Goal: Task Accomplishment & Management: Manage account settings

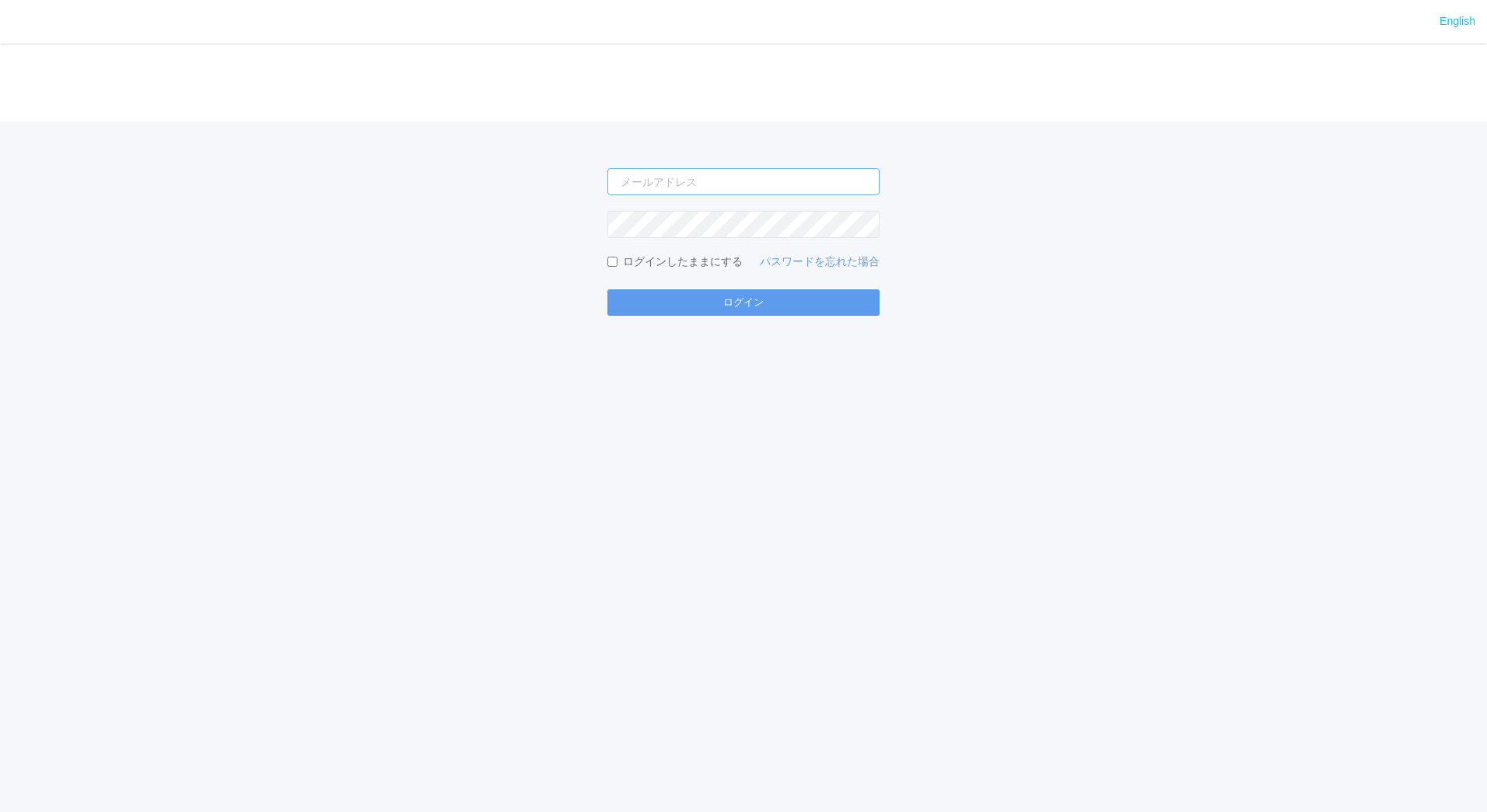
type input "[EMAIL_ADDRESS][DOMAIN_NAME]"
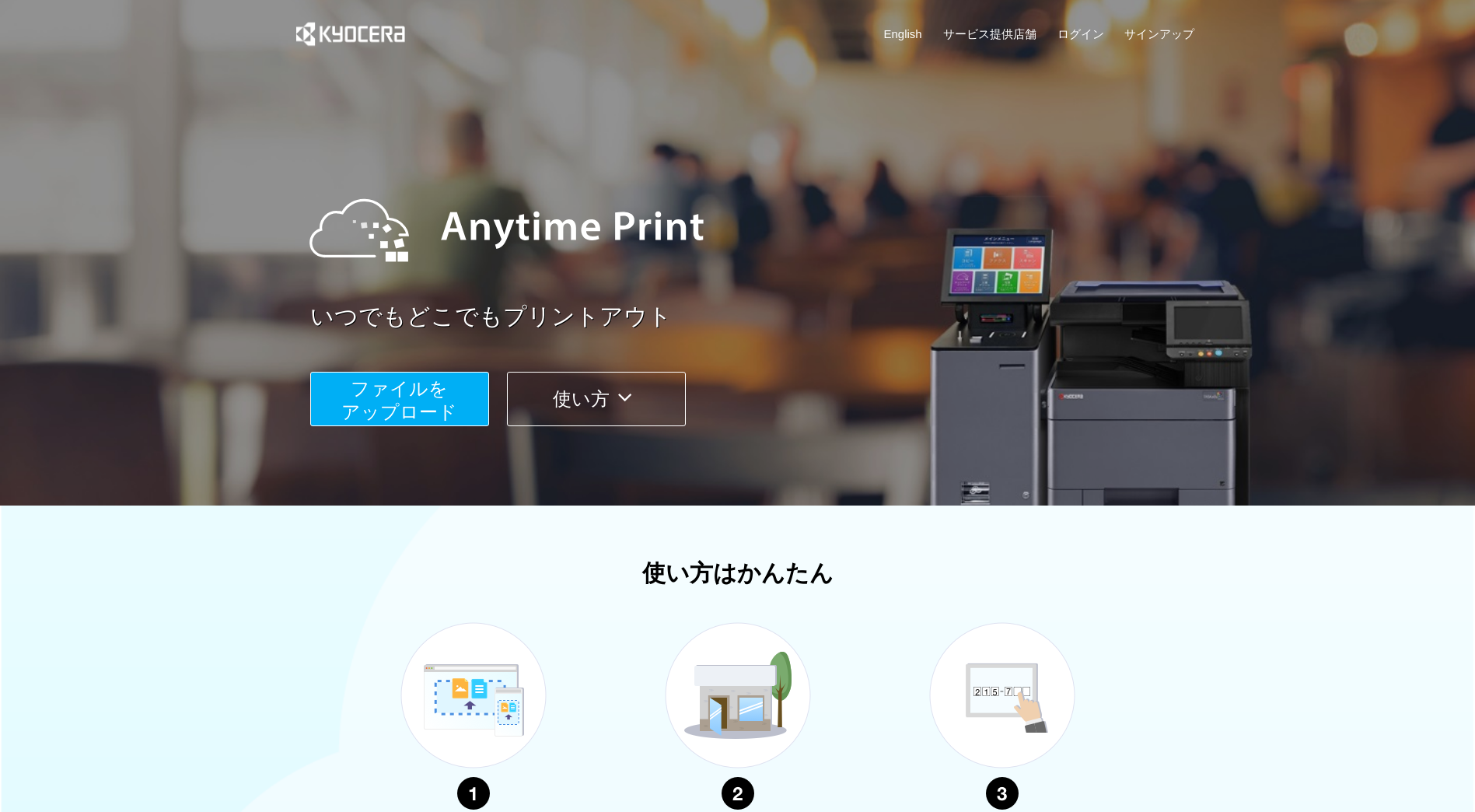
click at [921, 470] on div "いつでもどこでもプリントアウト ファイルを ​​アップロード 使い方" at bounding box center [738, 294] width 933 height 436
click at [1085, 35] on link "ログイン" at bounding box center [1081, 34] width 47 height 16
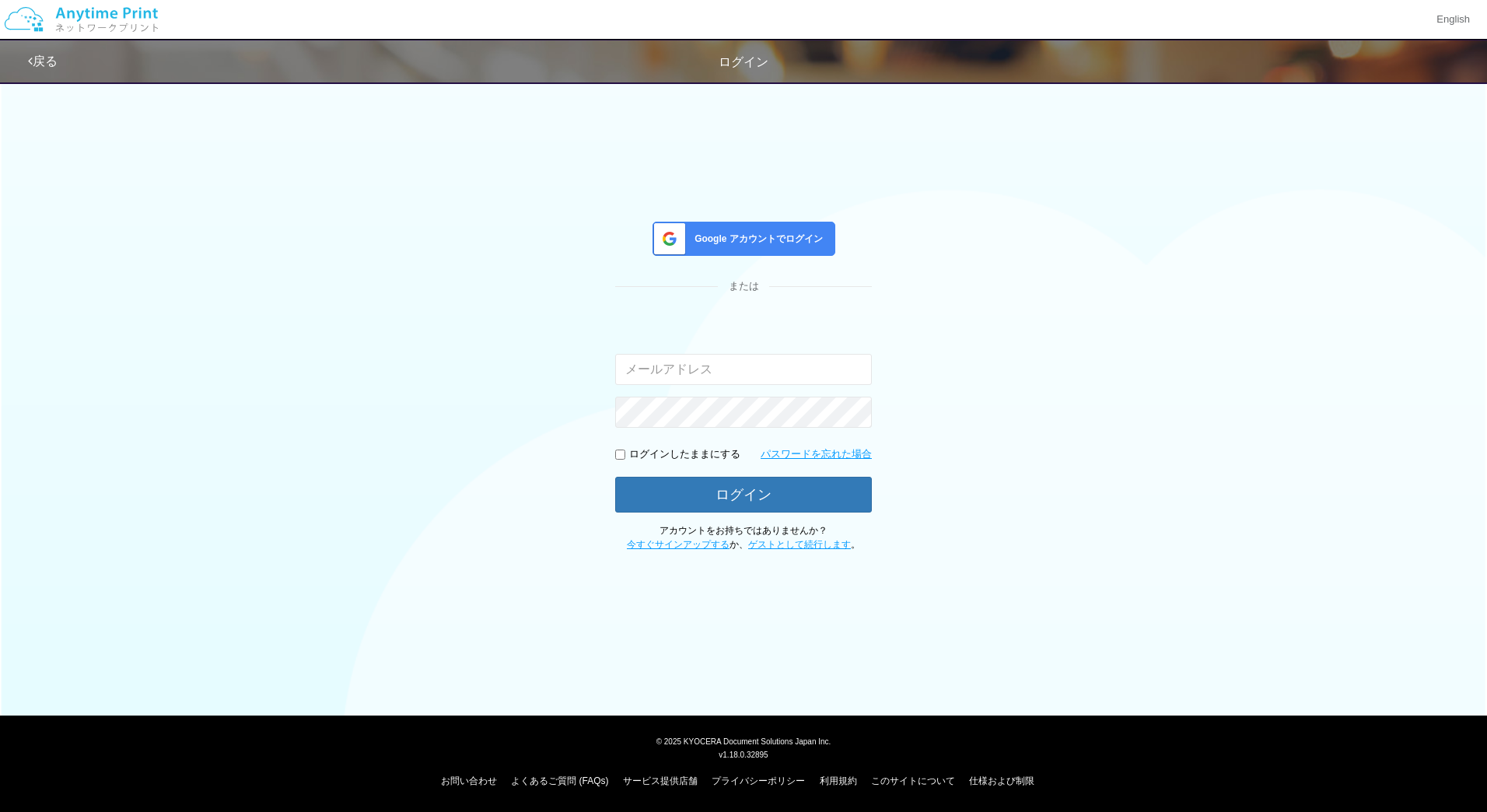
type input "[EMAIL_ADDRESS][DOMAIN_NAME]"
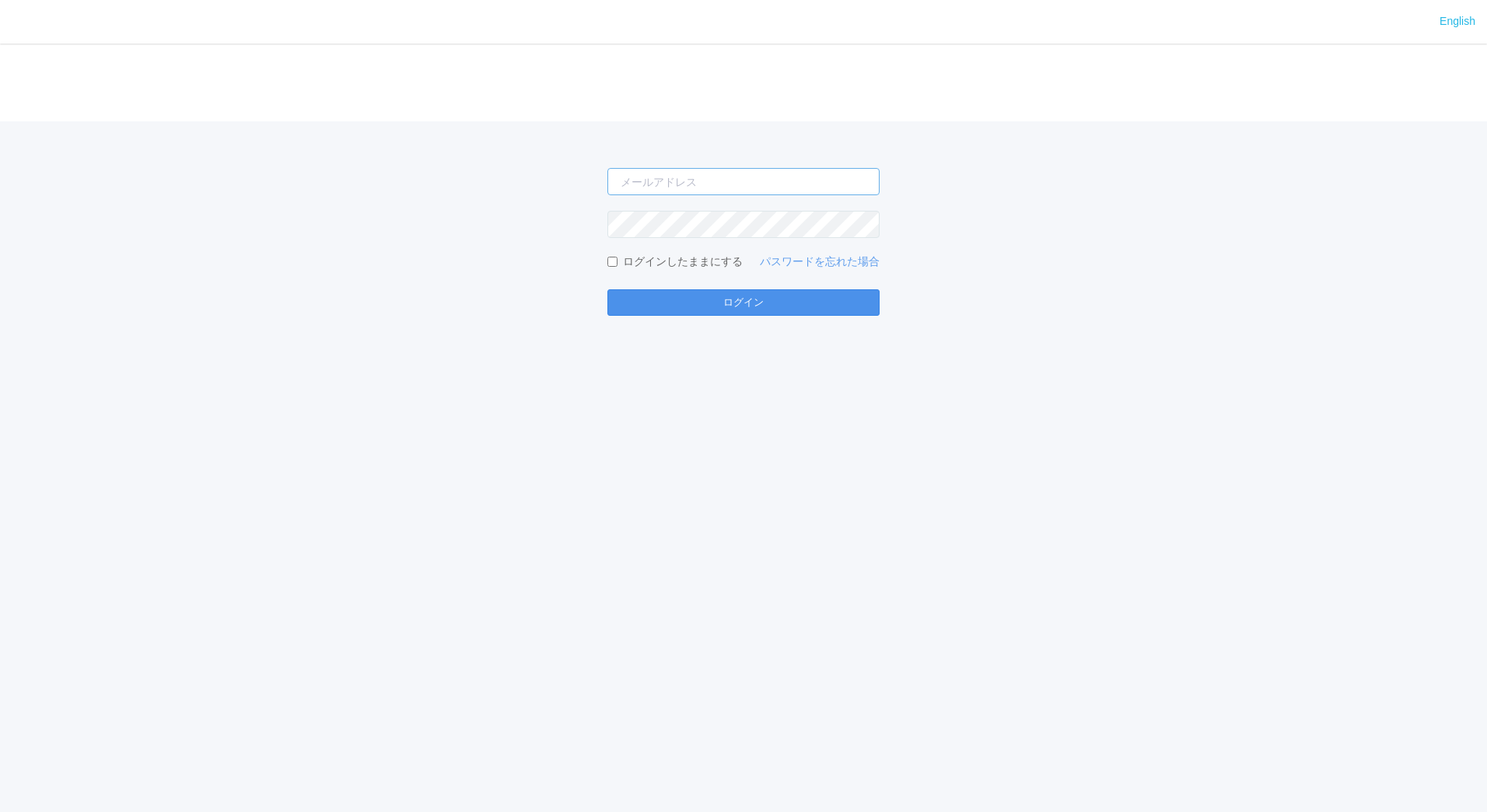
type input "[EMAIL_ADDRESS][DOMAIN_NAME]"
click at [773, 310] on button "ログイン" at bounding box center [744, 302] width 273 height 27
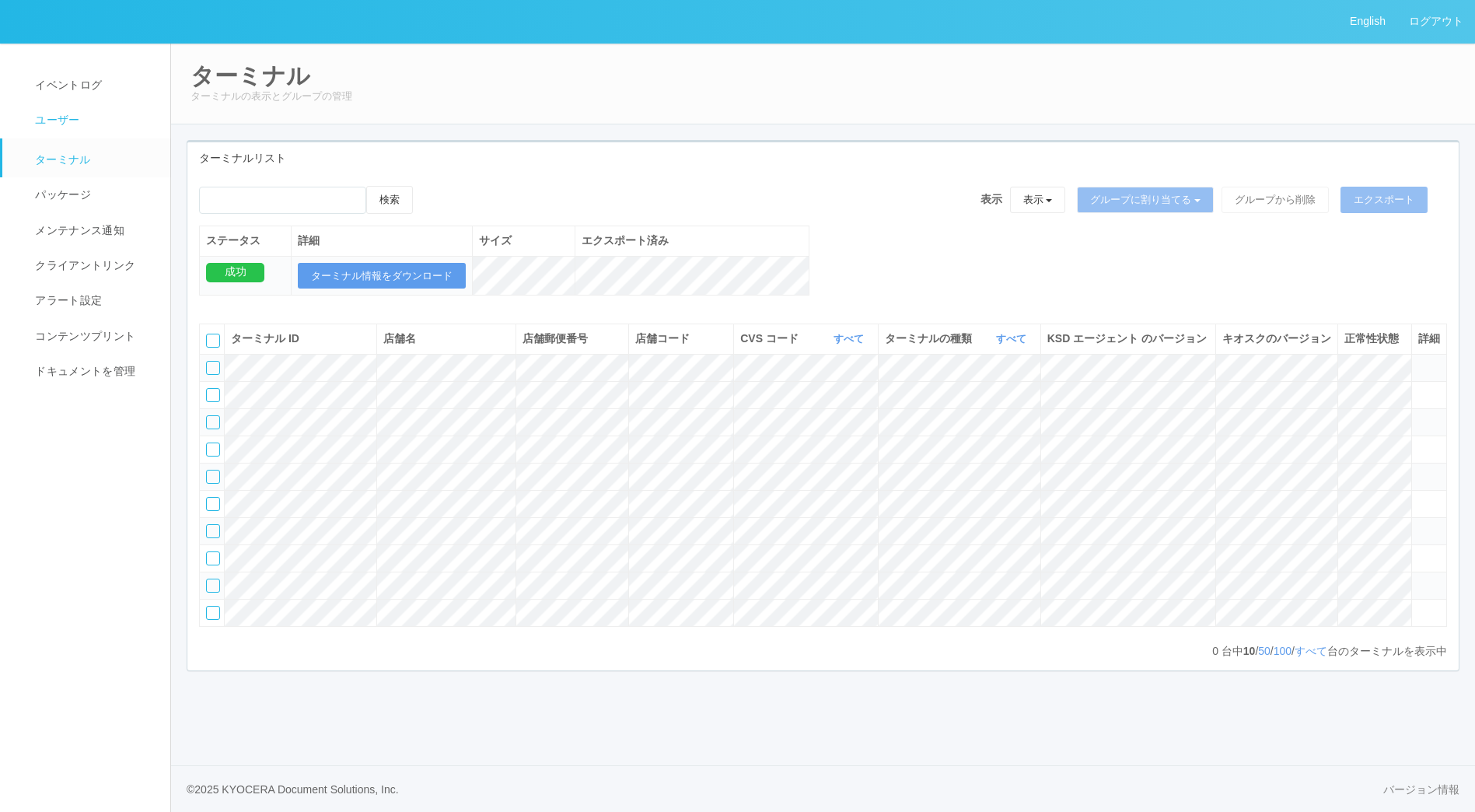
click at [69, 120] on span "ユーザー" at bounding box center [55, 119] width 48 height 12
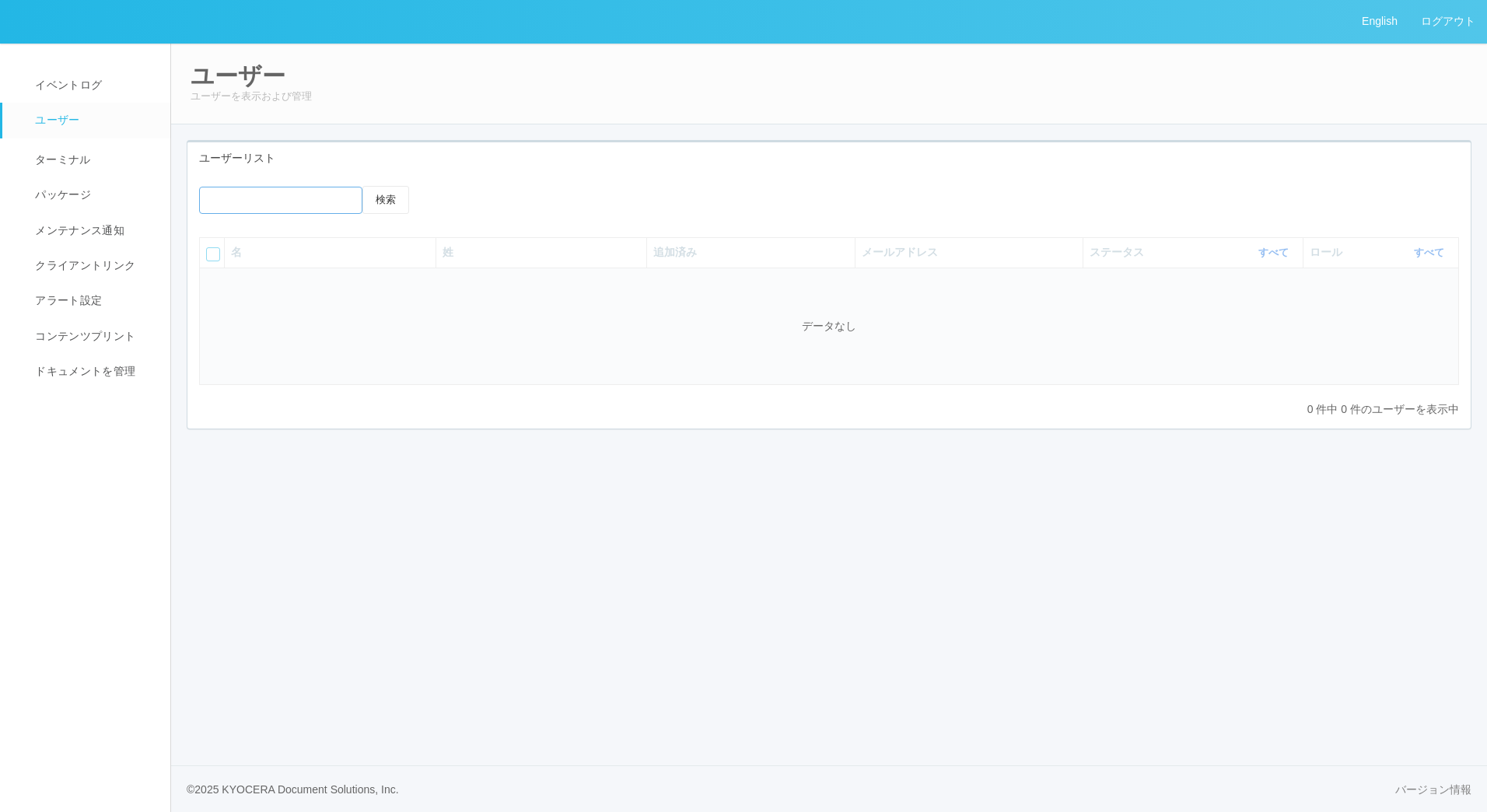
click at [291, 199] on input "emailSearch" at bounding box center [280, 200] width 163 height 27
type input "m"
type input "a"
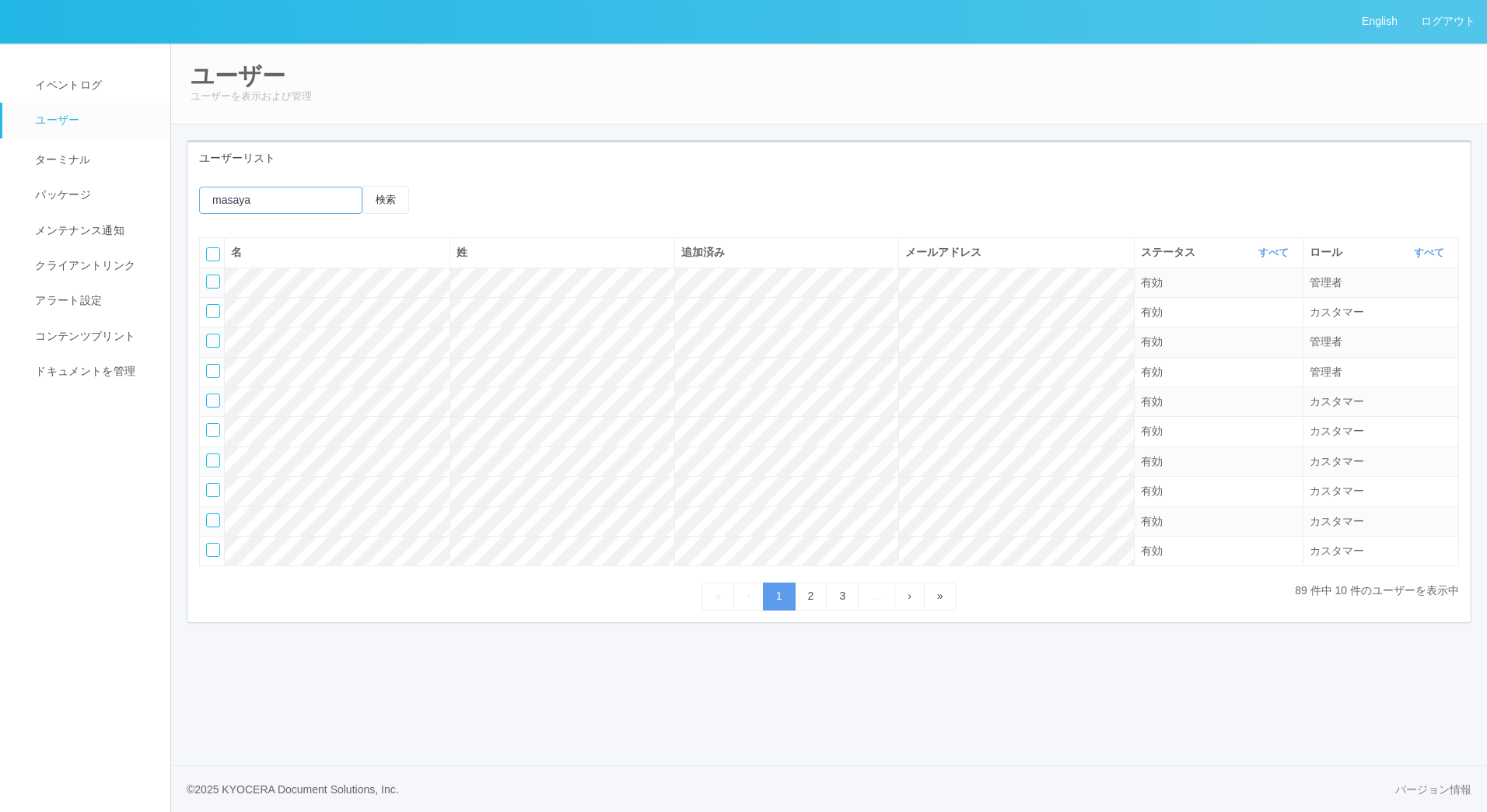
type input "masaya"
click at [362, 186] on button "検索" at bounding box center [386, 200] width 47 height 28
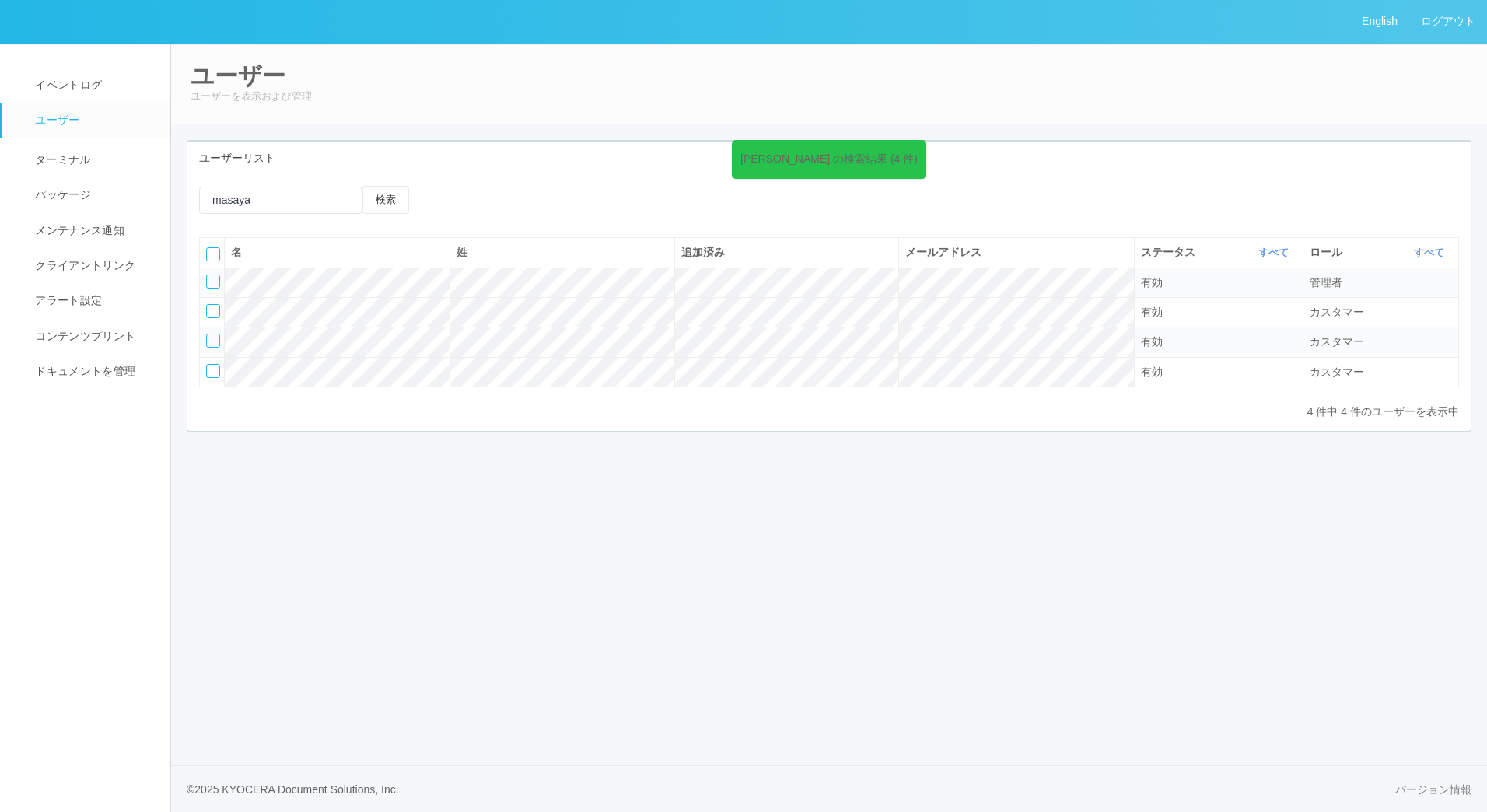
click at [651, 489] on div "English ログアウト イベントログ ユーザー ターミナル パッケージ メンテナンス通知 クライアントリンク アラート設定 コンテンツプリント ドキュメン…" at bounding box center [744, 406] width 1487 height 812
click at [1440, 27] on link "ログアウト" at bounding box center [1448, 21] width 78 height 43
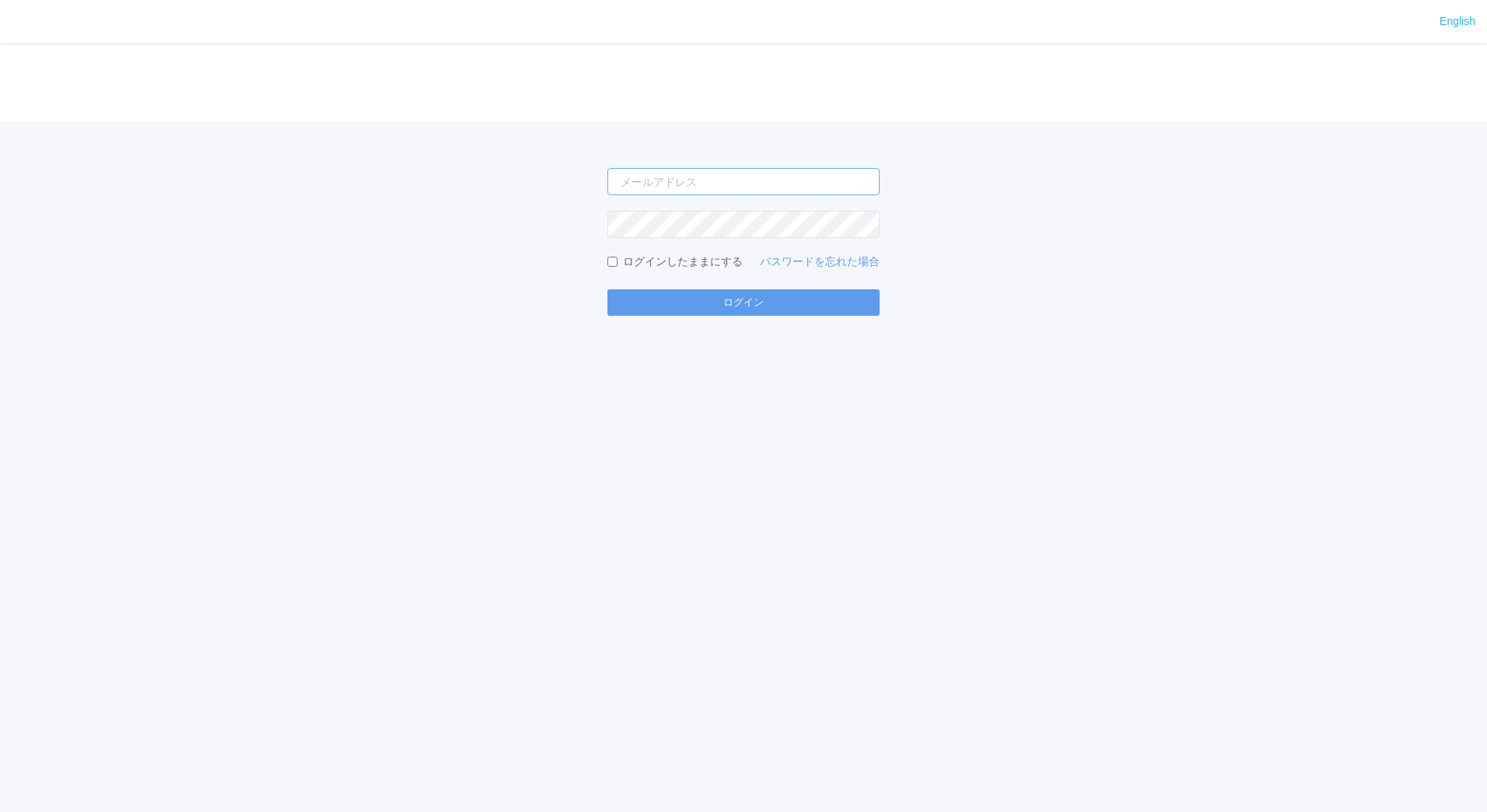
type input "[EMAIL_ADDRESS][DOMAIN_NAME]"
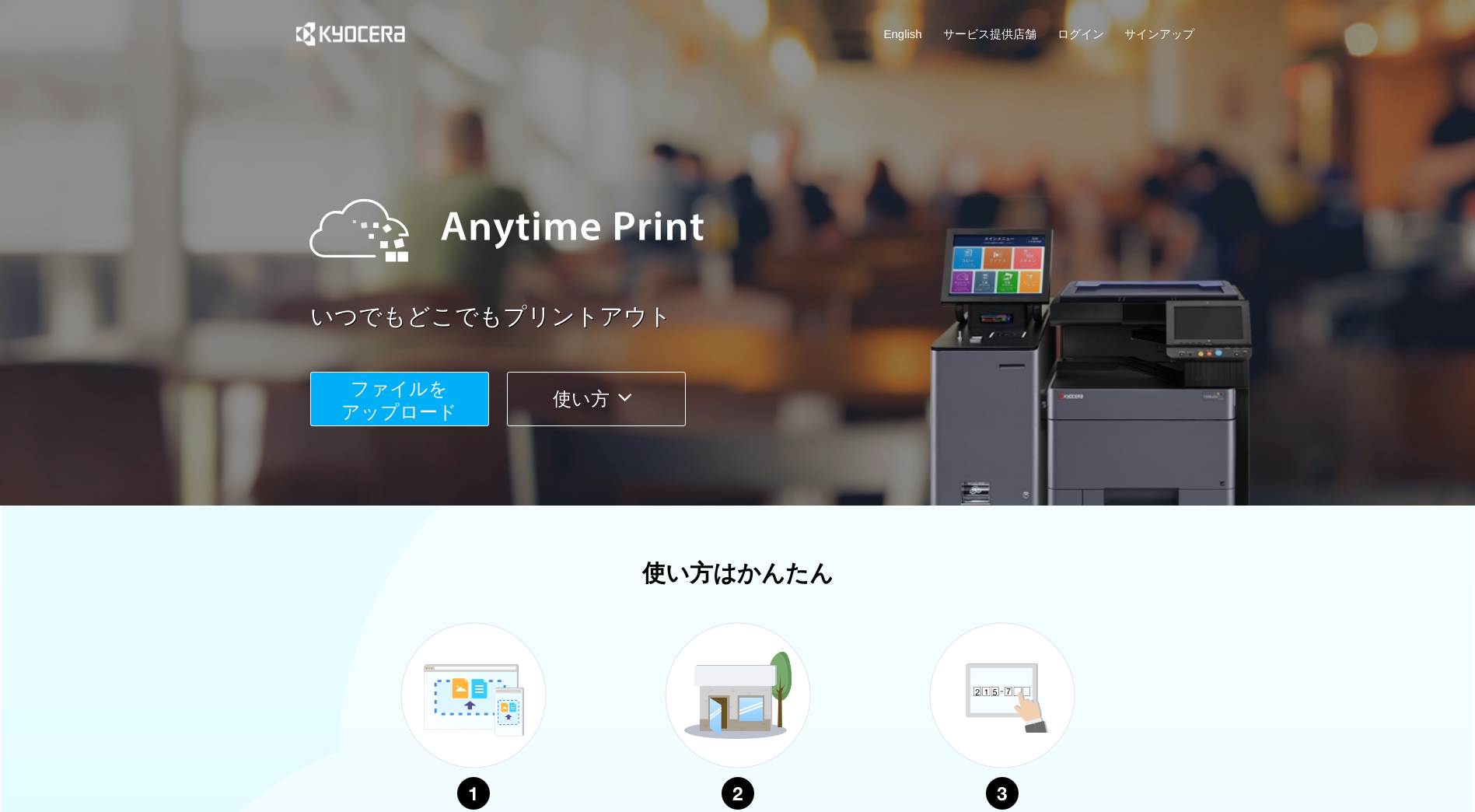
click at [1087, 56] on div "English サービス提供店舗 ログイン サインアップ" at bounding box center [737, 37] width 914 height 76
click at [1082, 40] on link "ログイン" at bounding box center [1081, 34] width 47 height 16
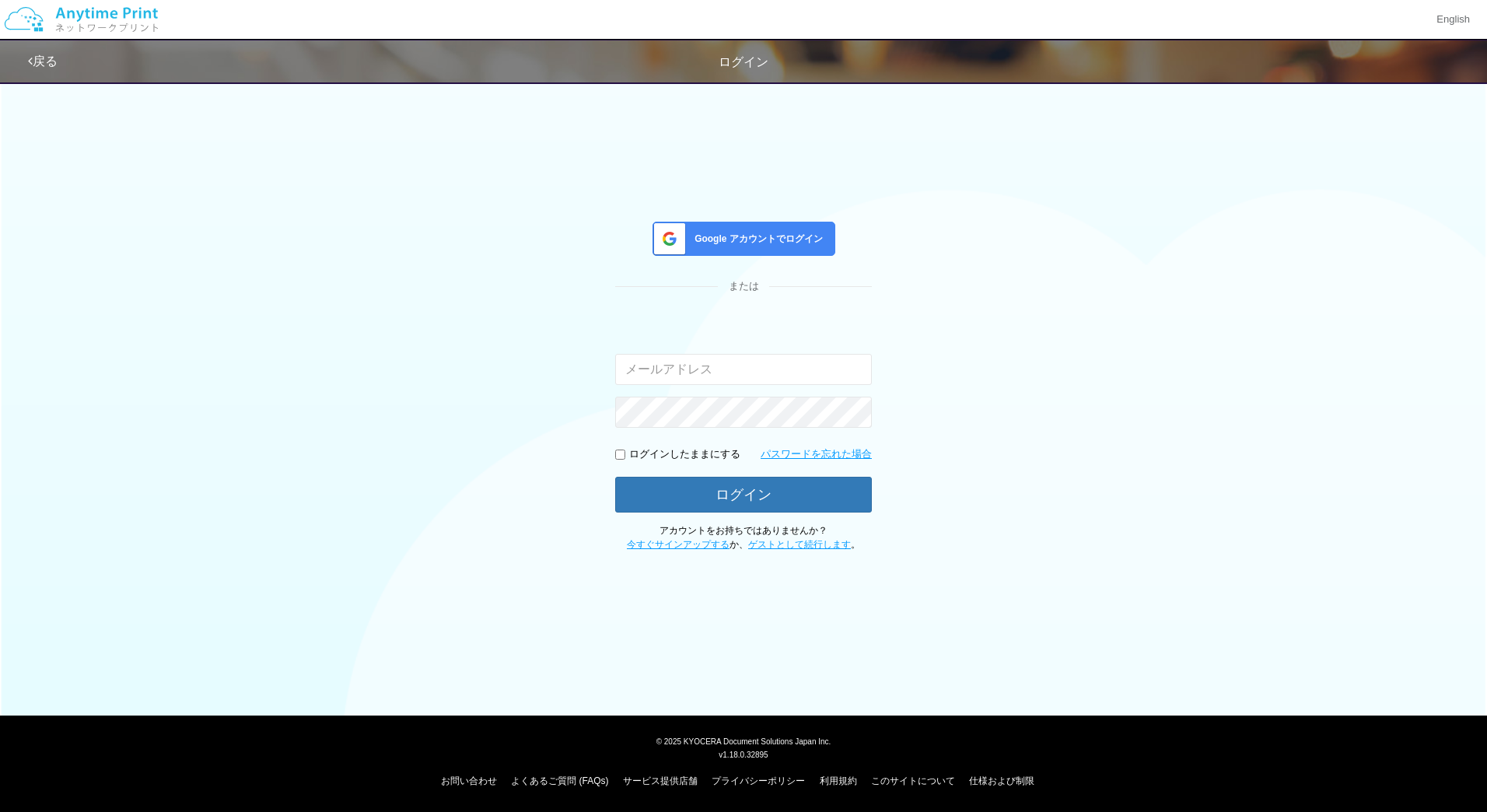
type input "[EMAIL_ADDRESS][DOMAIN_NAME]"
click at [783, 240] on span "Google アカウントでログイン" at bounding box center [755, 239] width 134 height 13
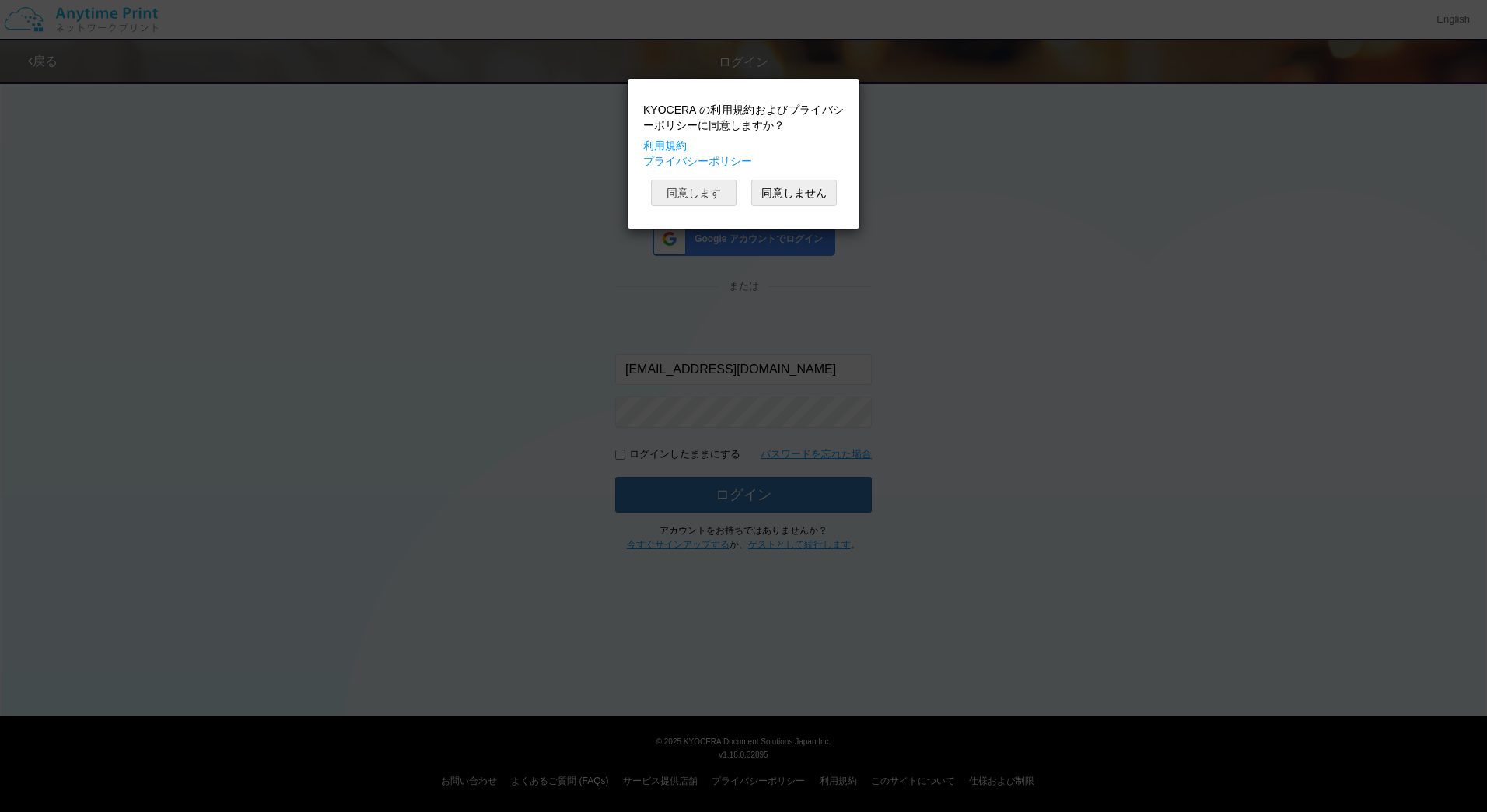
click at [665, 187] on button "同意します" at bounding box center [694, 193] width 86 height 27
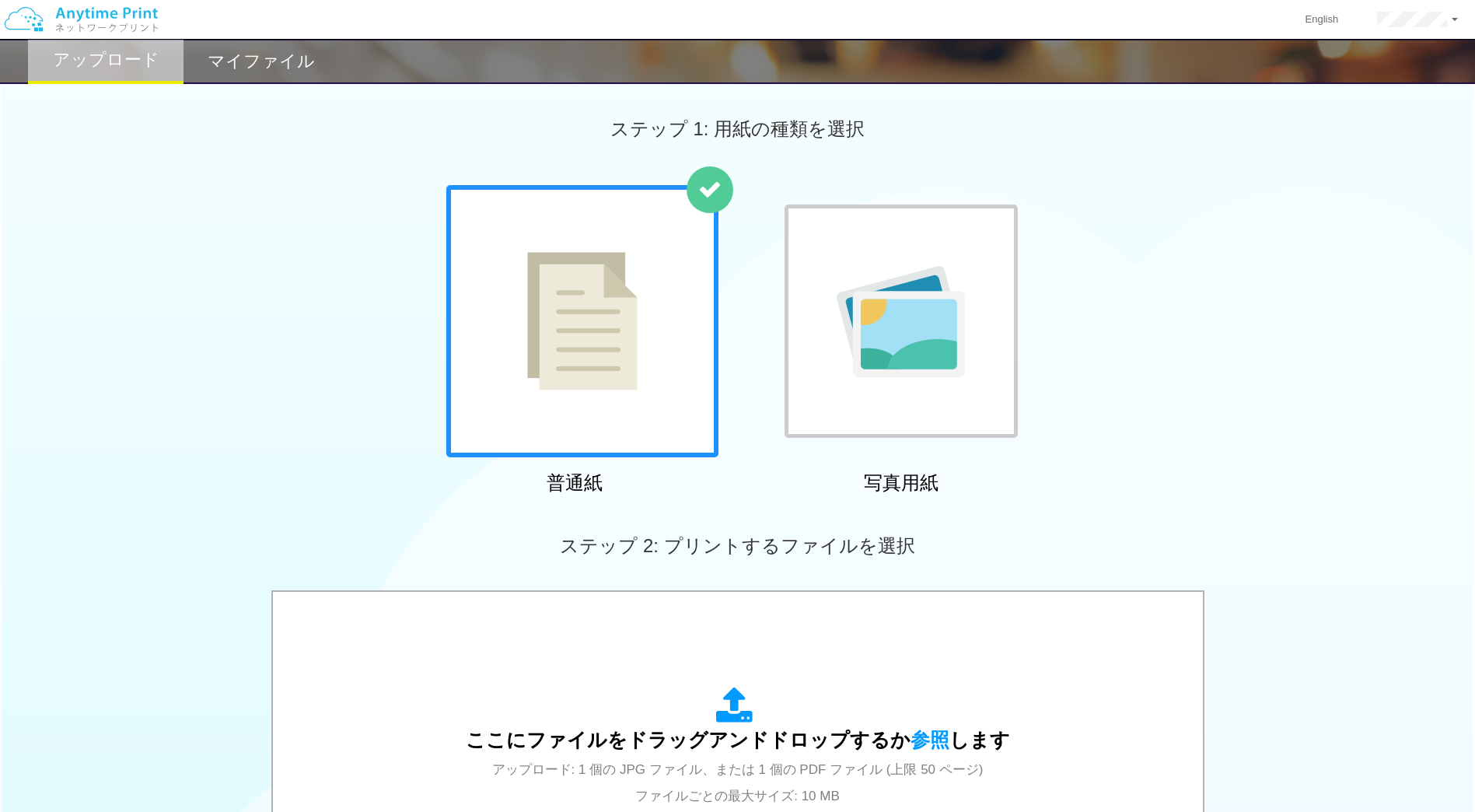
click at [282, 60] on h2 "マイファイル" at bounding box center [261, 62] width 107 height 19
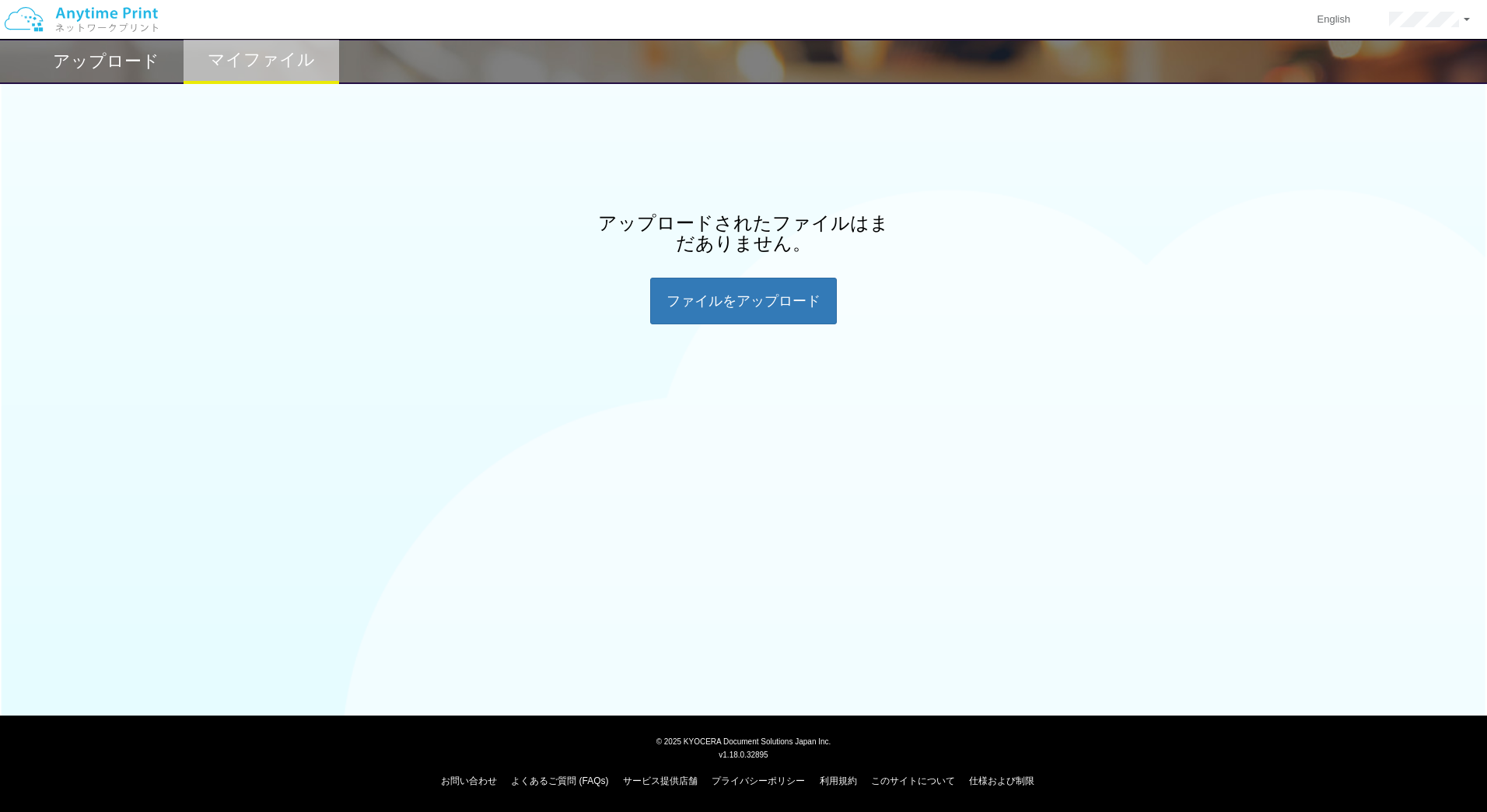
click at [134, 69] on h2 "アップロード" at bounding box center [106, 62] width 106 height 19
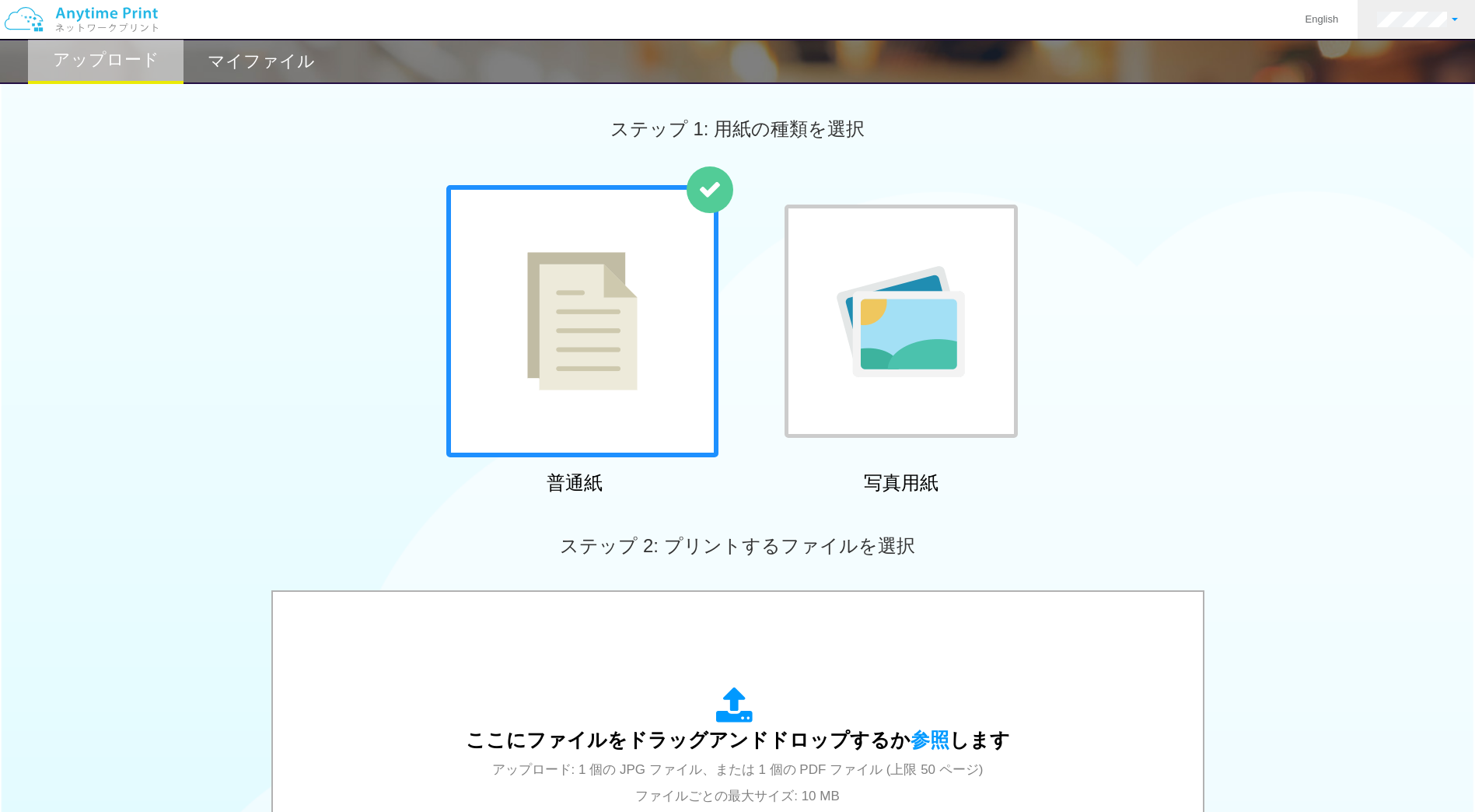
click at [1409, 31] on link at bounding box center [1417, 20] width 119 height 39
click at [1384, 101] on link "ログアウト" at bounding box center [1403, 102] width 123 height 27
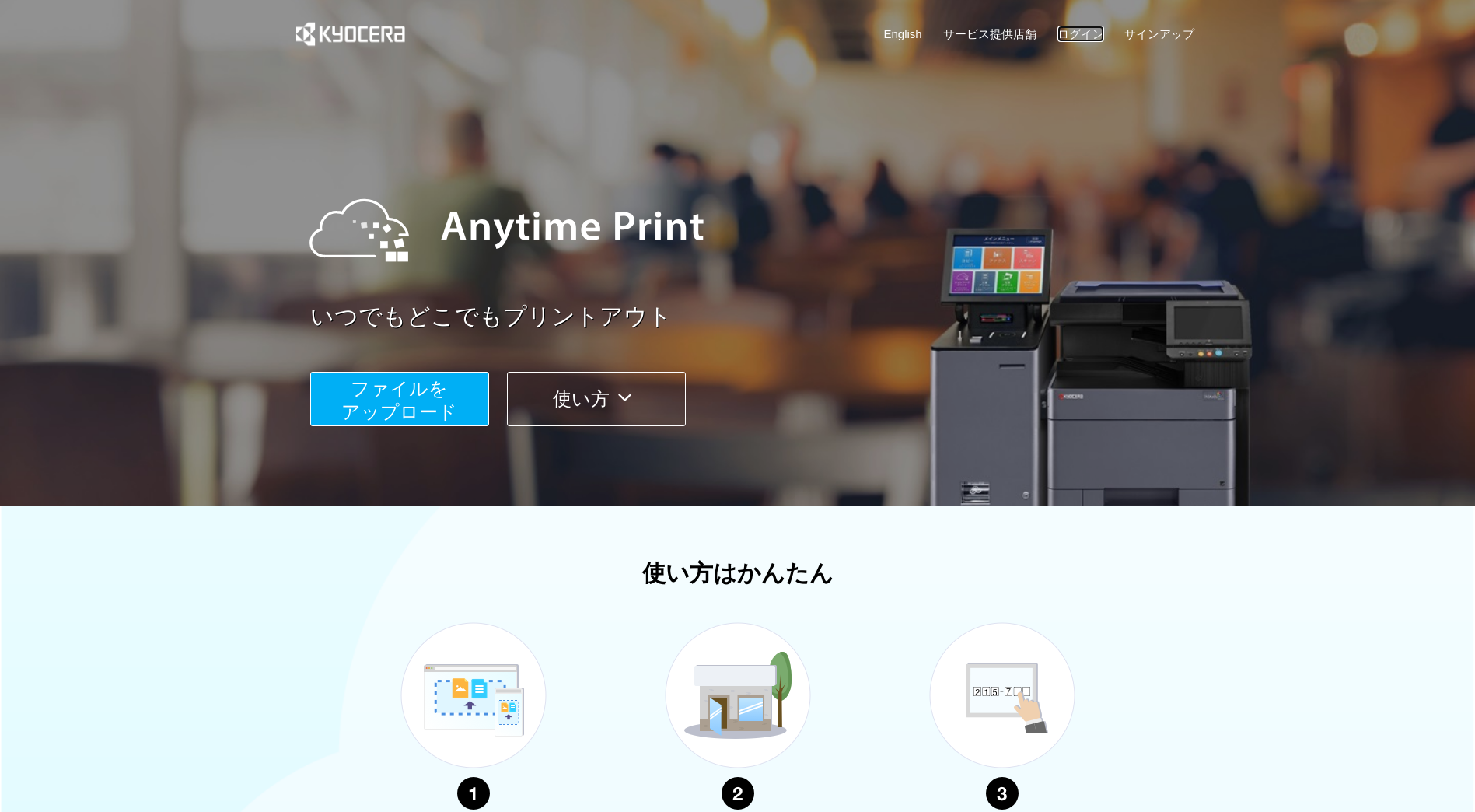
click at [1072, 28] on link "ログイン" at bounding box center [1081, 34] width 47 height 16
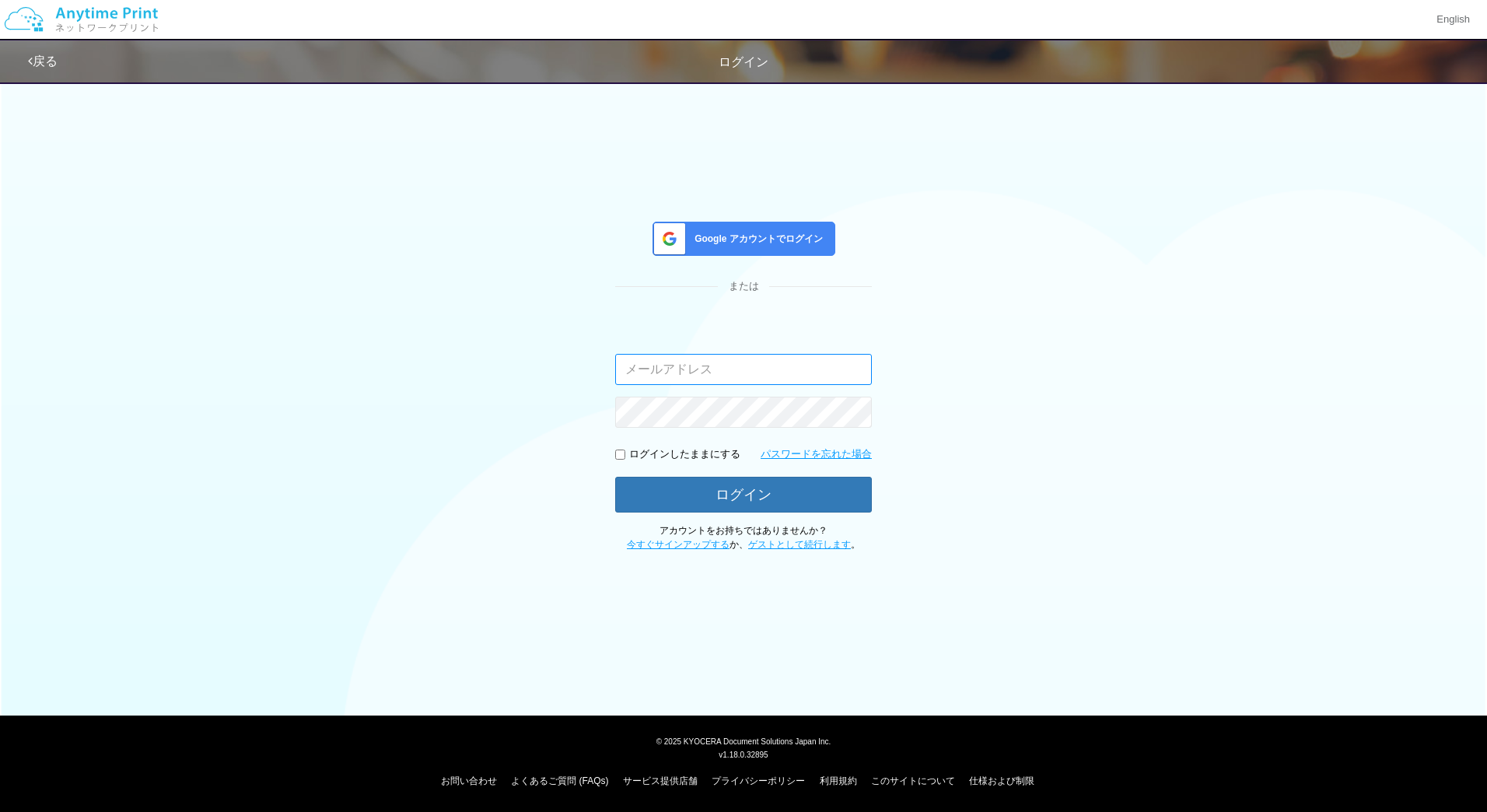
type input "[EMAIL_ADDRESS][DOMAIN_NAME]"
click at [704, 242] on span "Google アカウントでログイン" at bounding box center [755, 239] width 134 height 13
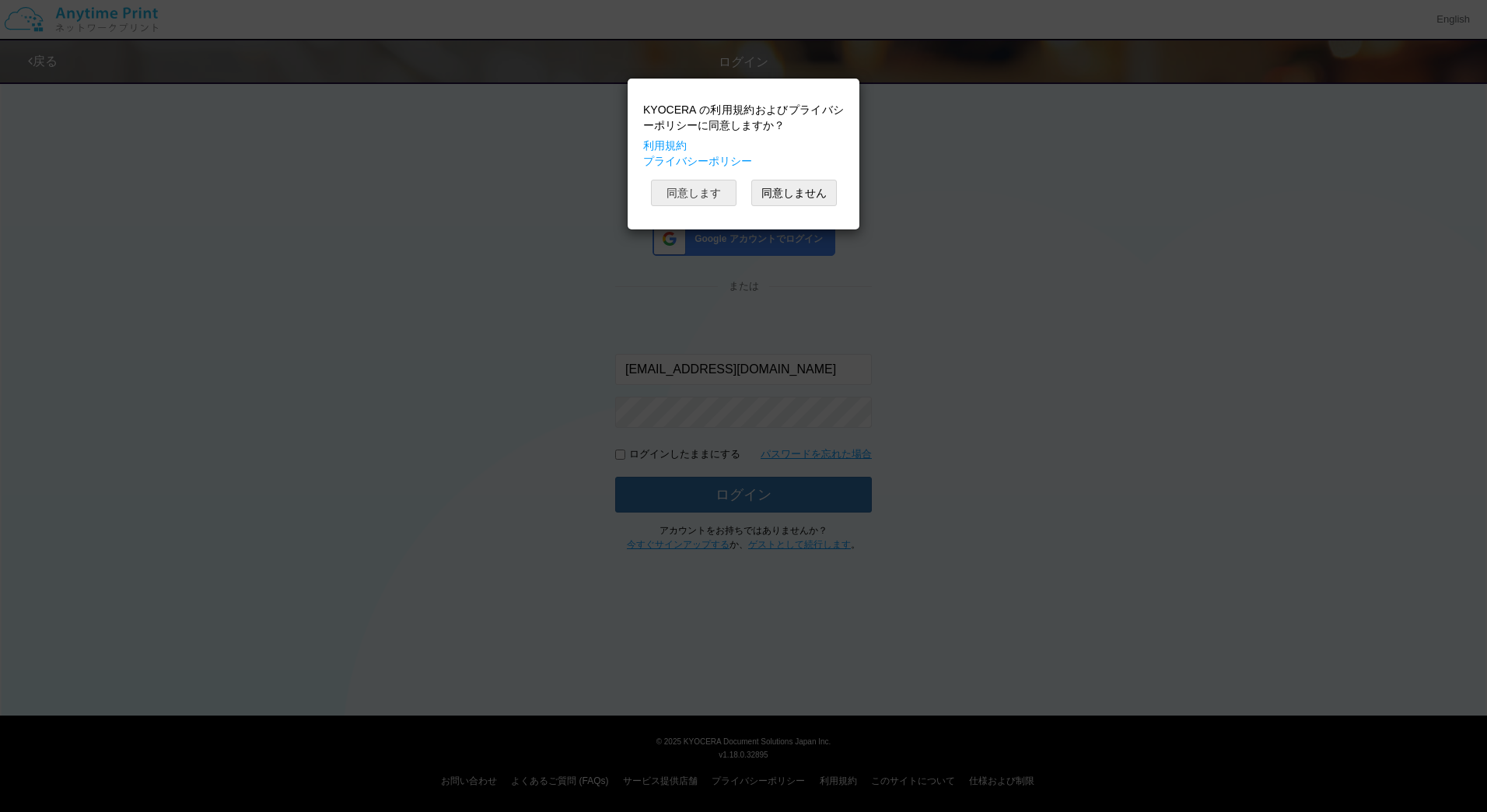
click at [705, 198] on button "同意します" at bounding box center [694, 193] width 86 height 27
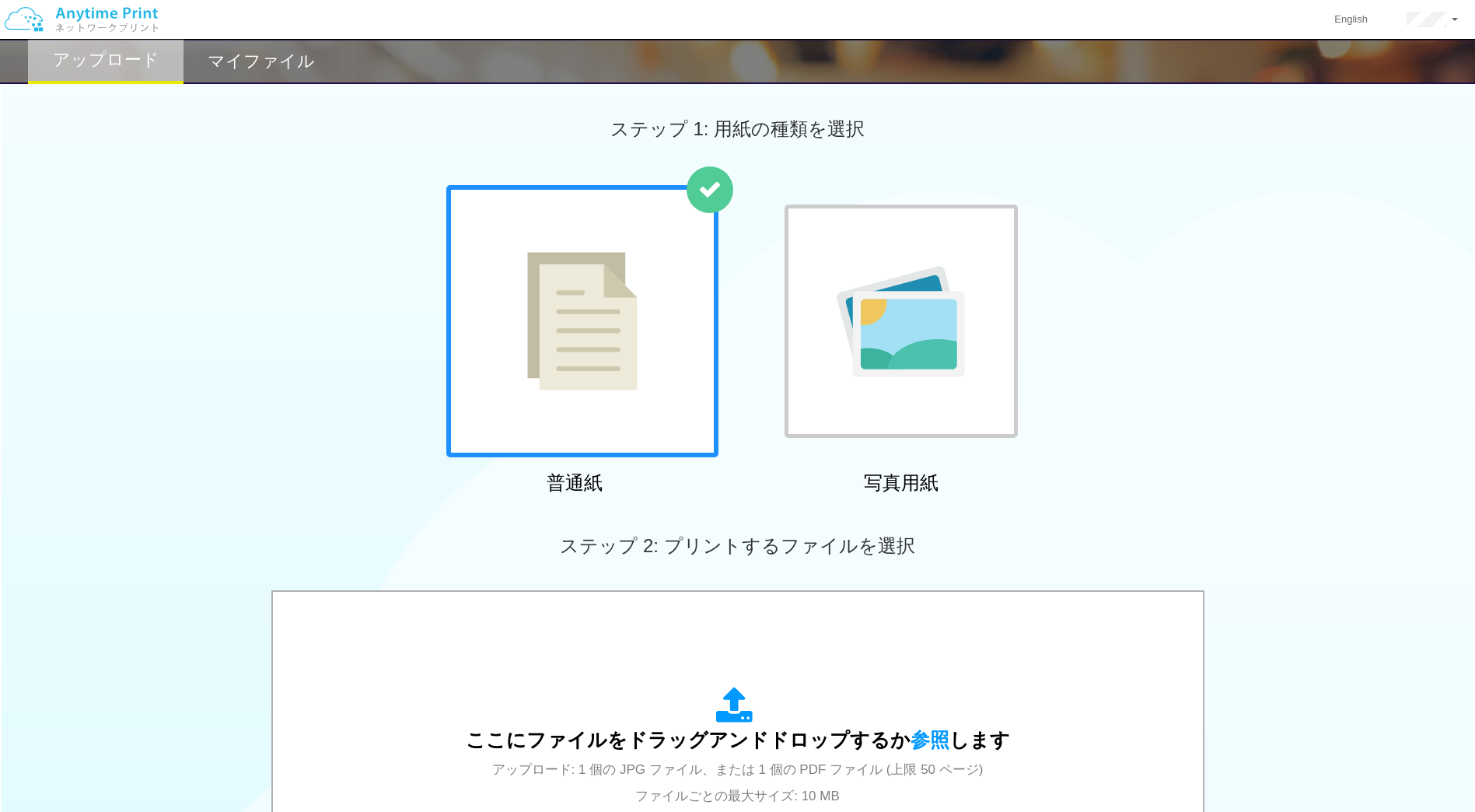
click at [265, 71] on h2 "マイファイル" at bounding box center [261, 62] width 107 height 19
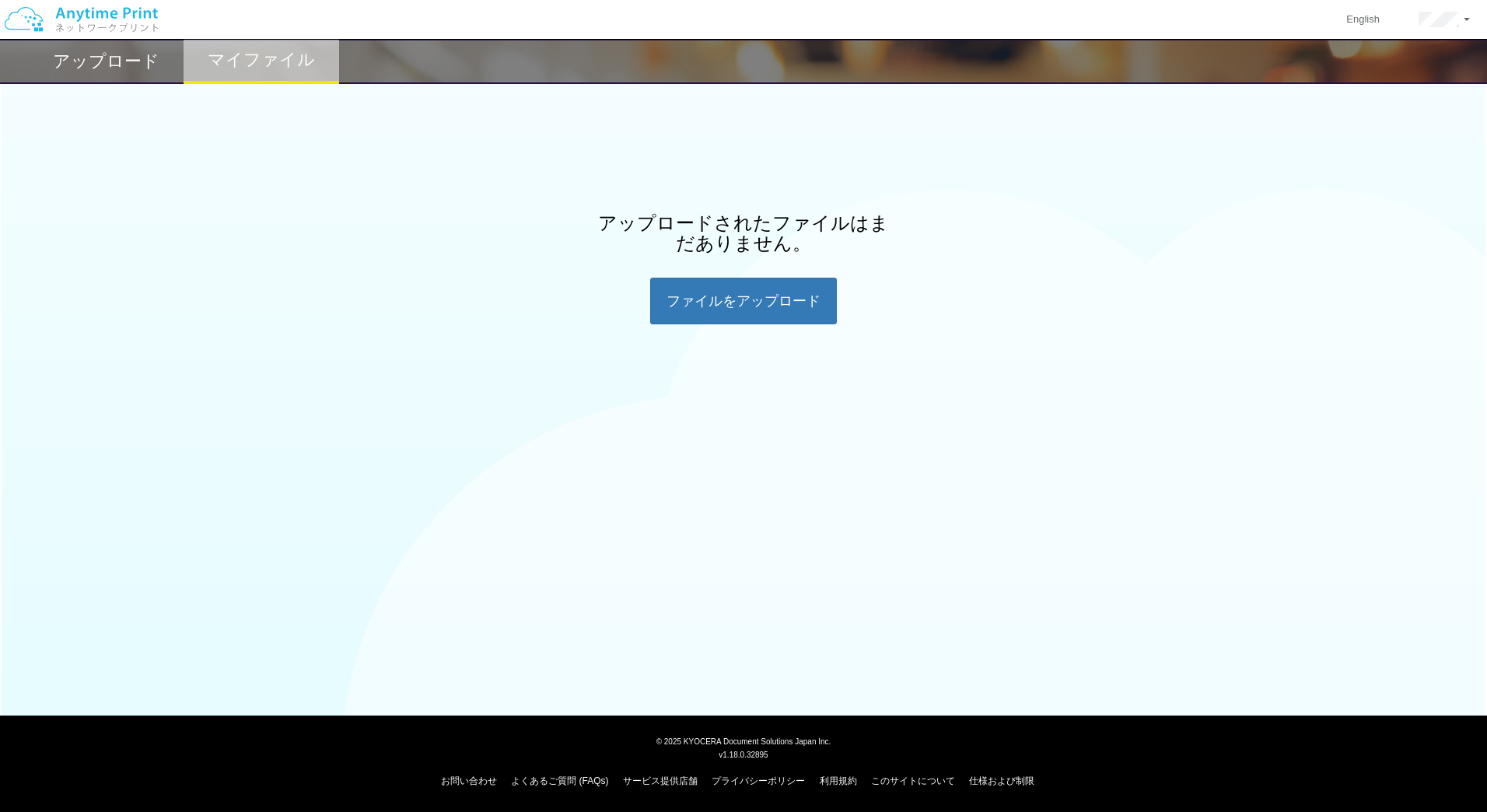
click at [117, 74] on div "アップロード" at bounding box center [105, 62] width 155 height 45
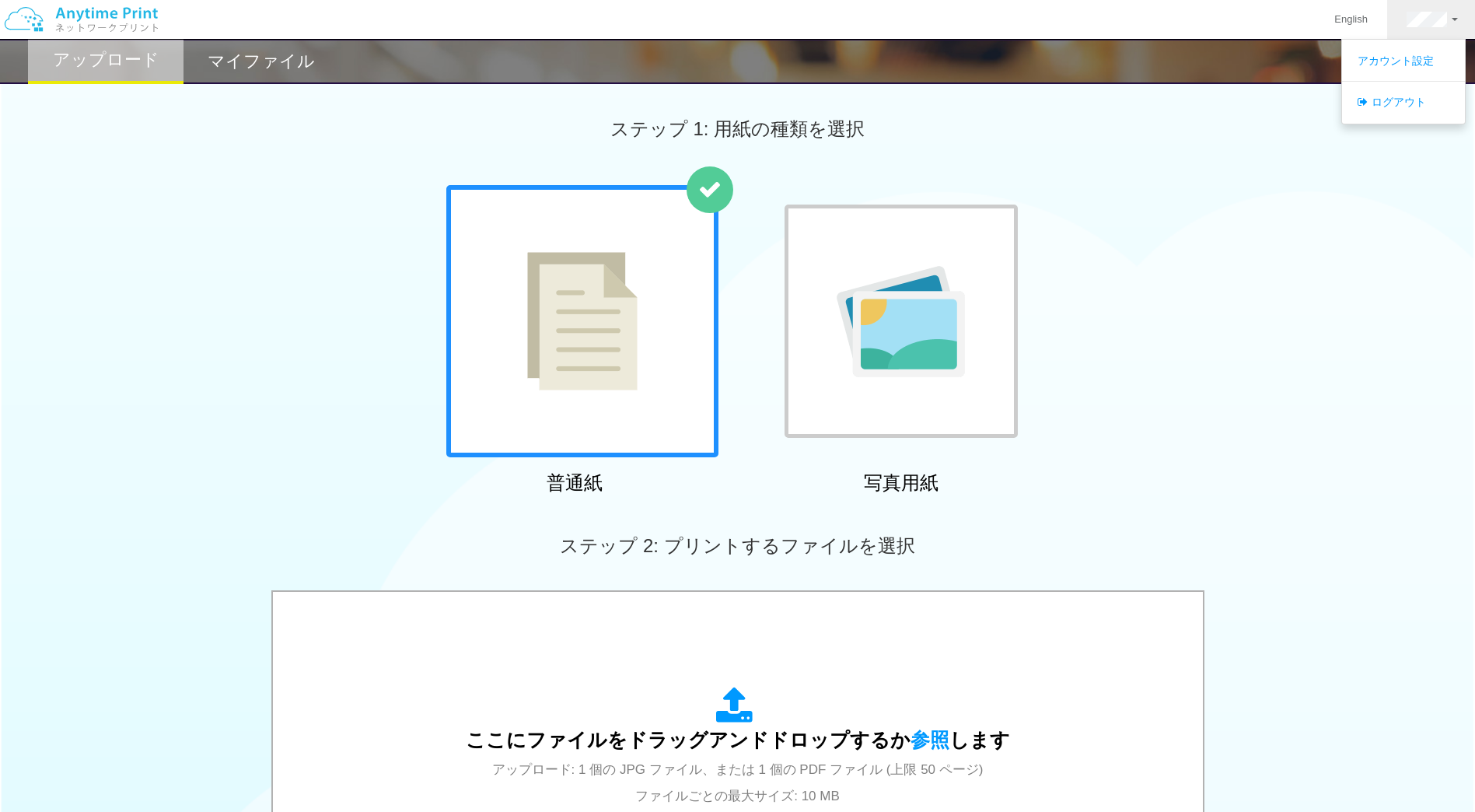
click at [455, 191] on div at bounding box center [583, 321] width 273 height 272
click at [1452, 28] on link at bounding box center [1432, 20] width 91 height 39
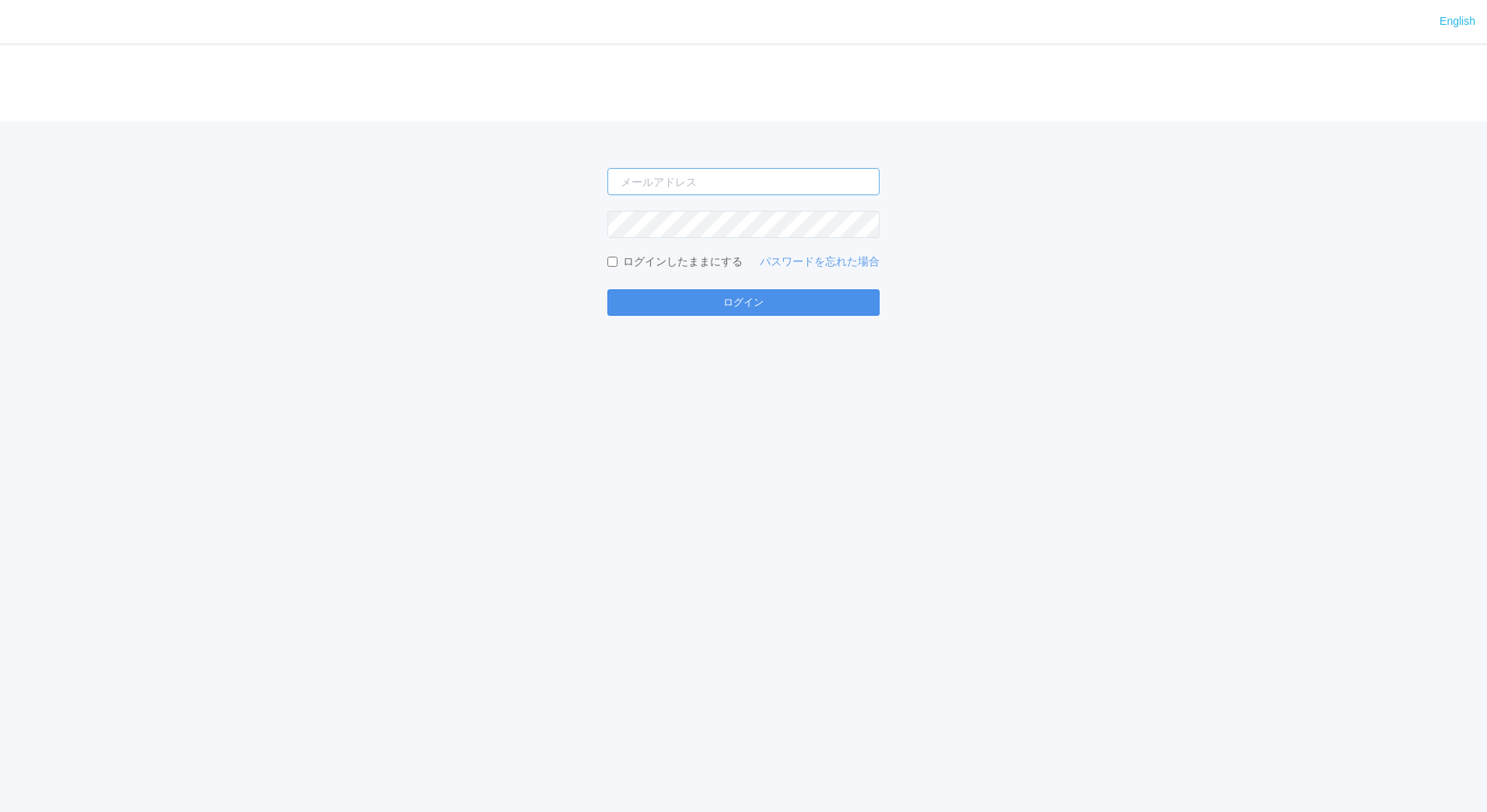
type input "[EMAIL_ADDRESS][DOMAIN_NAME]"
click at [711, 308] on button "ログイン" at bounding box center [744, 302] width 273 height 27
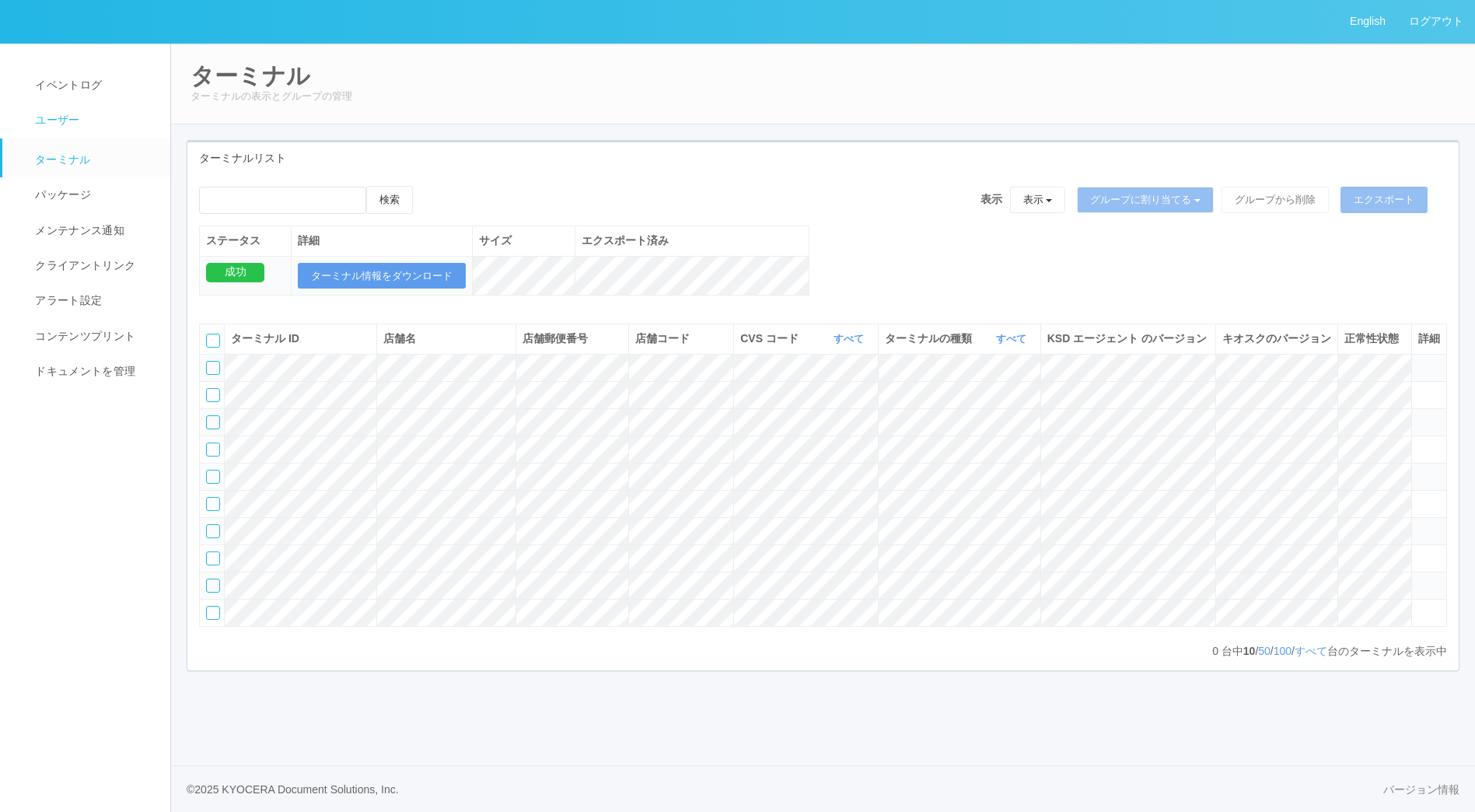
click at [50, 123] on span "ユーザー" at bounding box center [55, 119] width 48 height 12
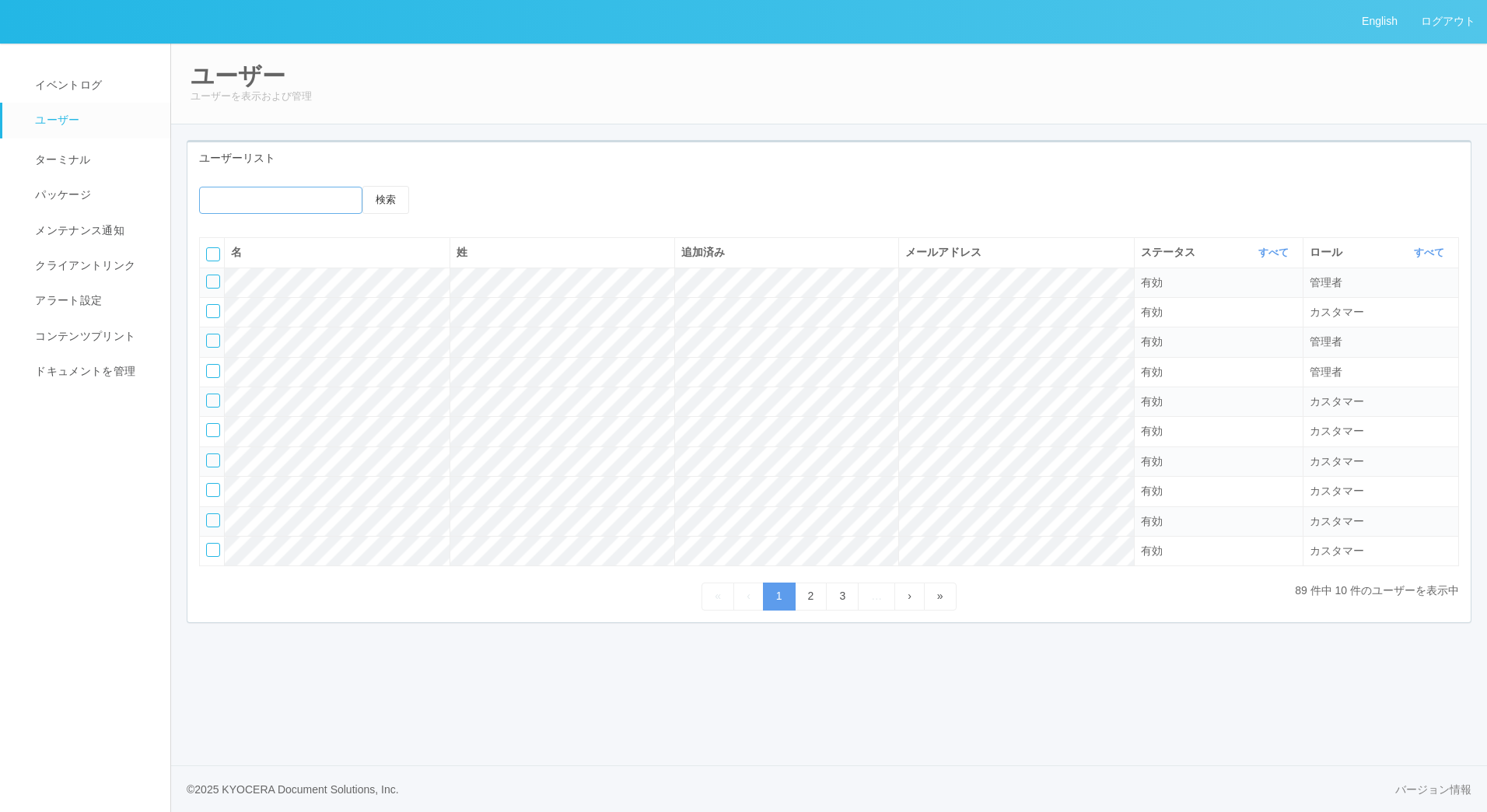
click at [274, 205] on input "emailSearch" at bounding box center [280, 200] width 163 height 27
type input "masaya"
click at [362, 186] on button "検索" at bounding box center [386, 200] width 47 height 28
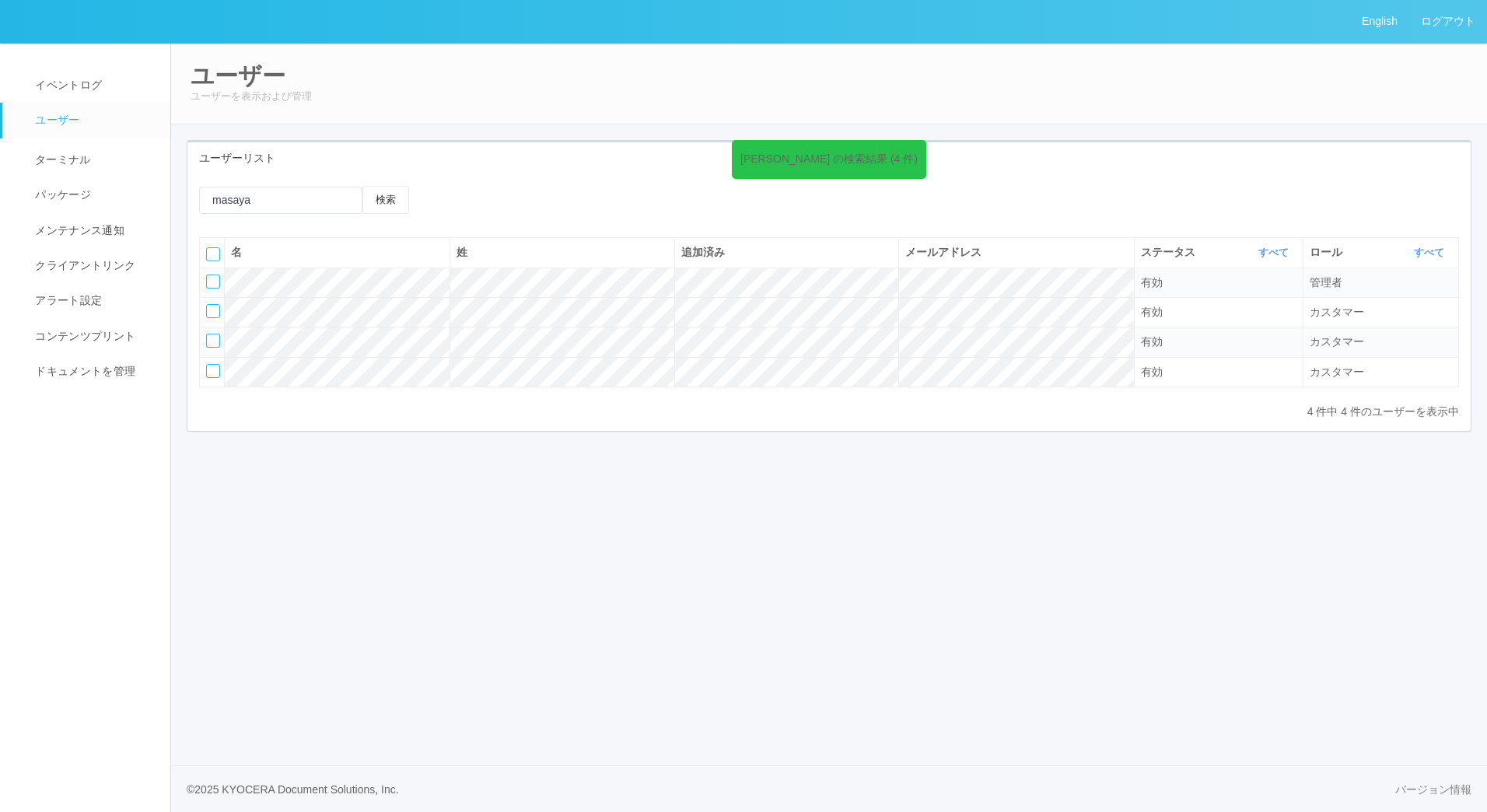
click at [627, 431] on div "masaya の検索結果 (4 件) 検索 名 姓 追加済み メールアドレス ステータス すべて 表示 すべて 有効 登録済み 無効 ロール すべて 表示 す…" at bounding box center [829, 302] width 1283 height 257
click at [209, 312] on div at bounding box center [213, 311] width 14 height 14
click at [505, 199] on icon at bounding box center [505, 199] width 0 height 0
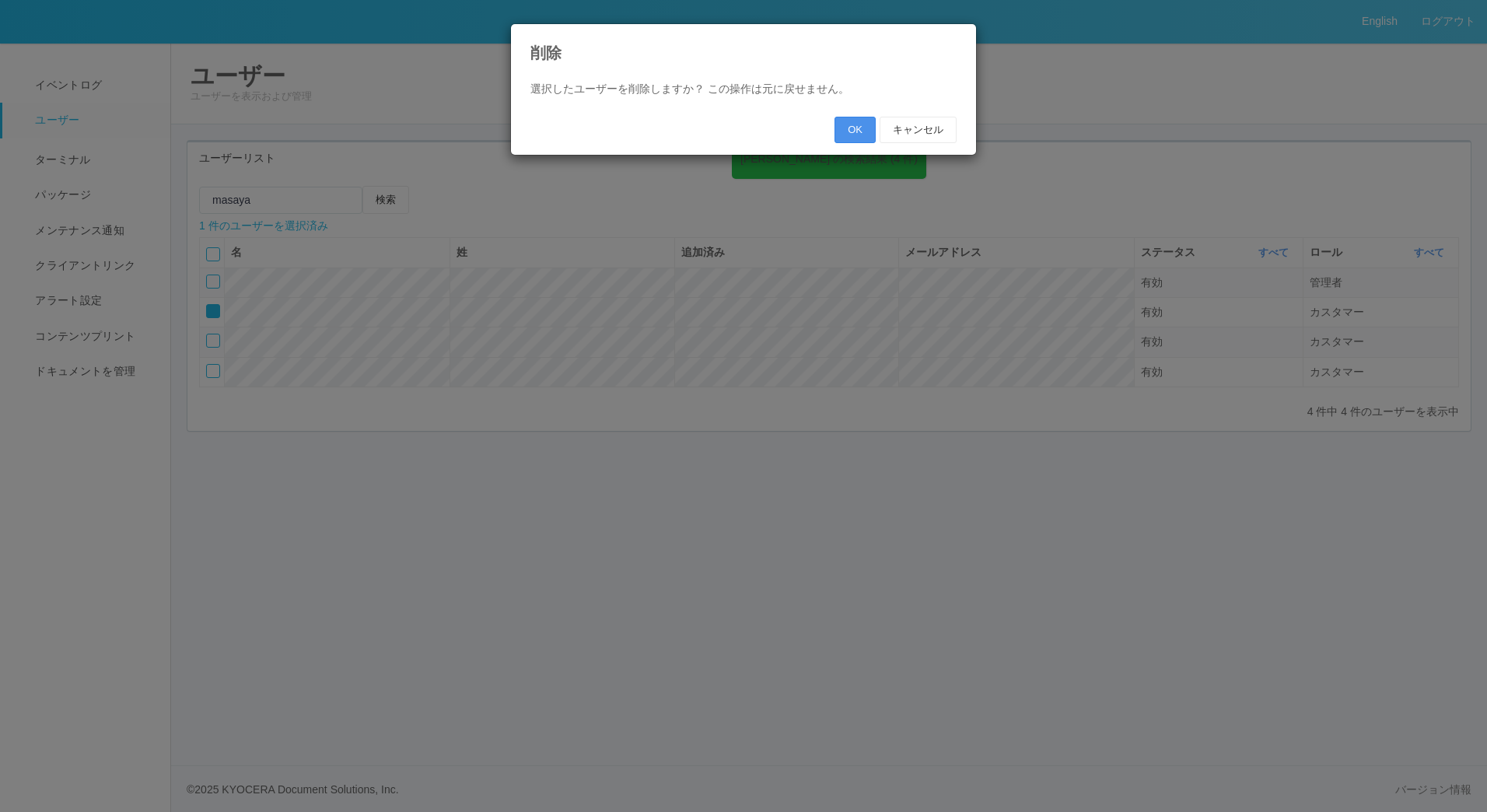
click at [856, 134] on button "OK" at bounding box center [854, 130] width 41 height 27
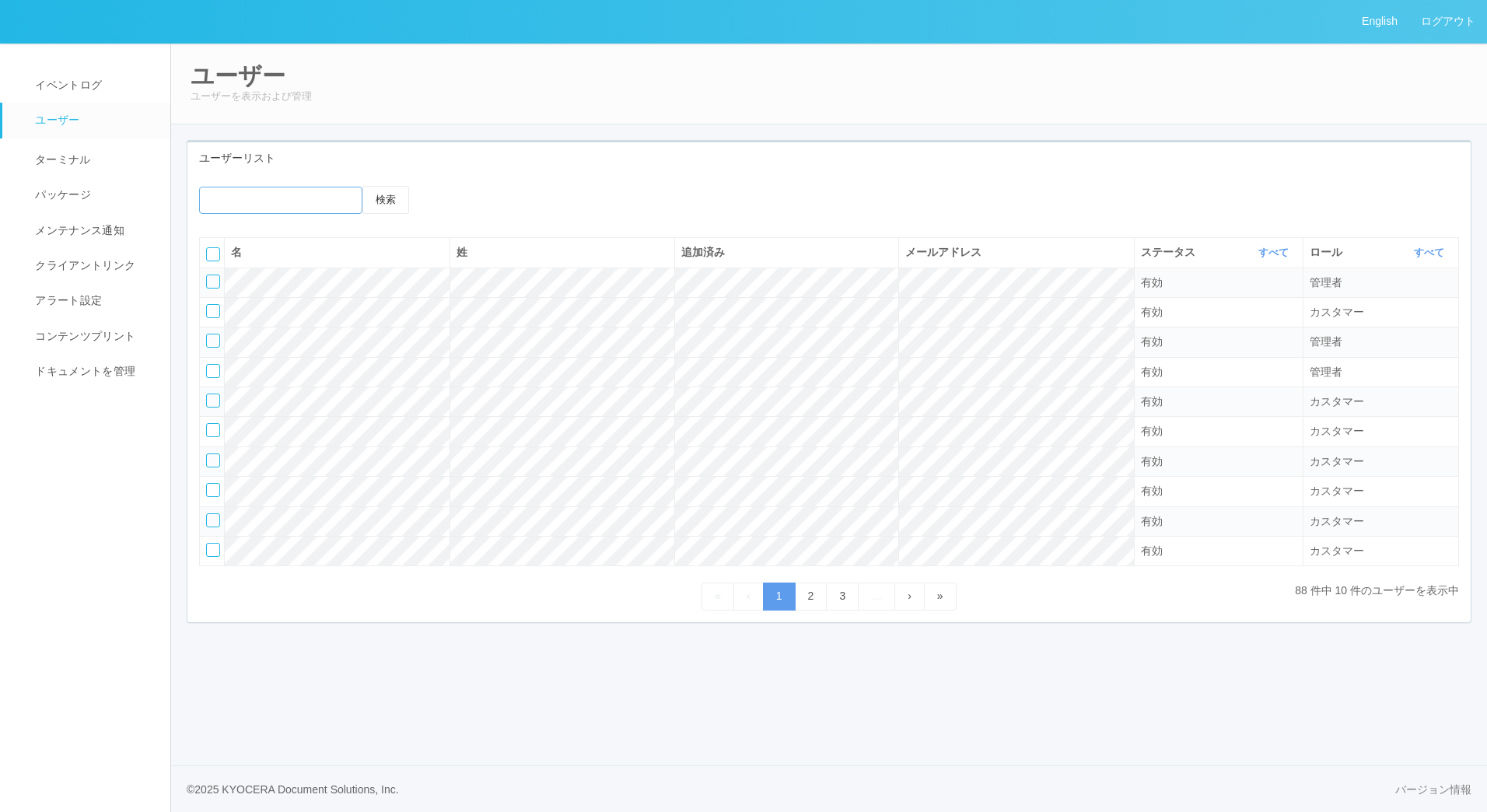
click at [286, 198] on input "emailSearch" at bounding box center [280, 200] width 163 height 27
type input "masaya"
click at [362, 186] on button "検索" at bounding box center [386, 200] width 47 height 28
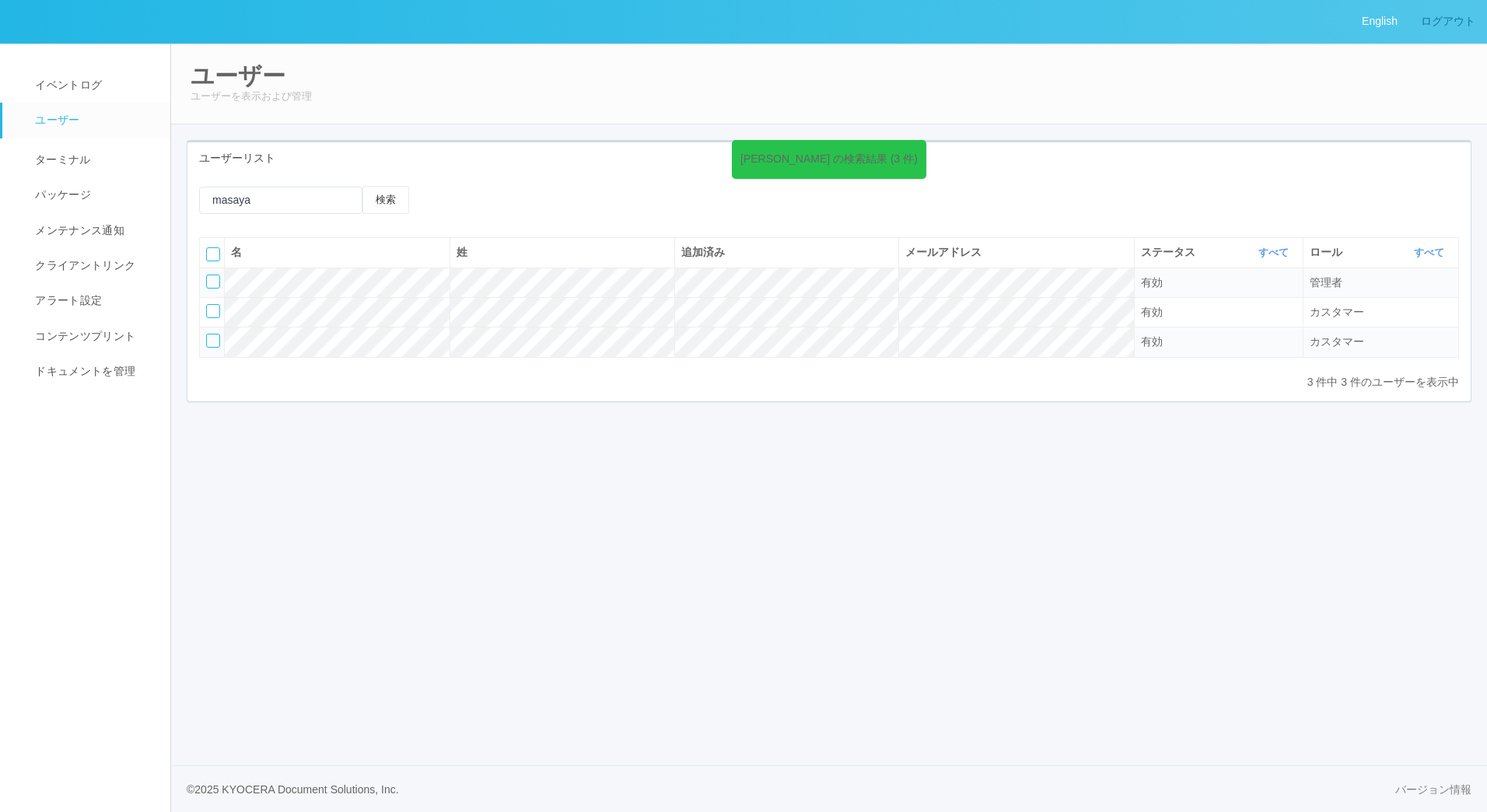
click at [1475, 32] on link "ログアウト" at bounding box center [1448, 21] width 78 height 43
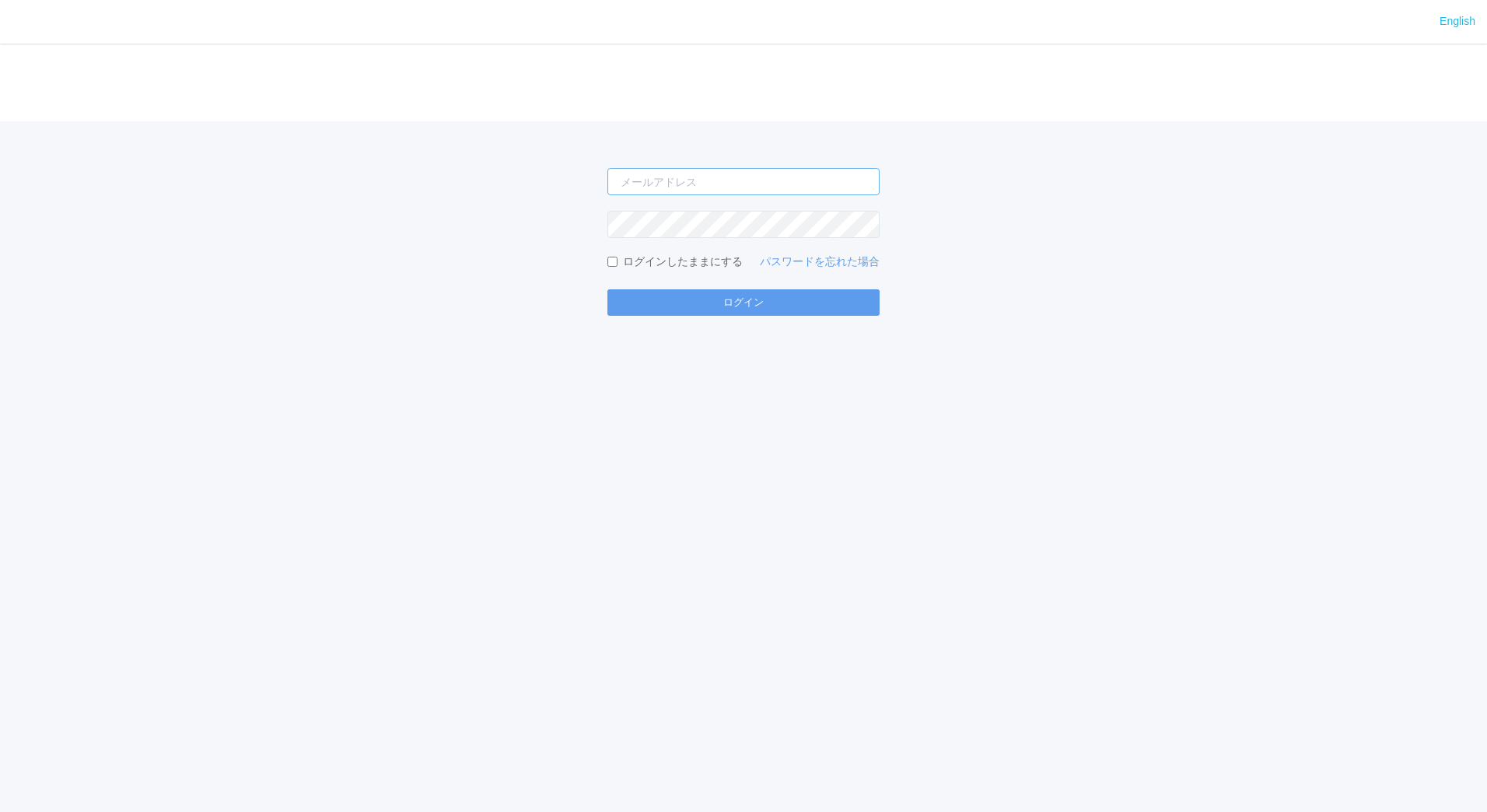
type input "[EMAIL_ADDRESS][DOMAIN_NAME]"
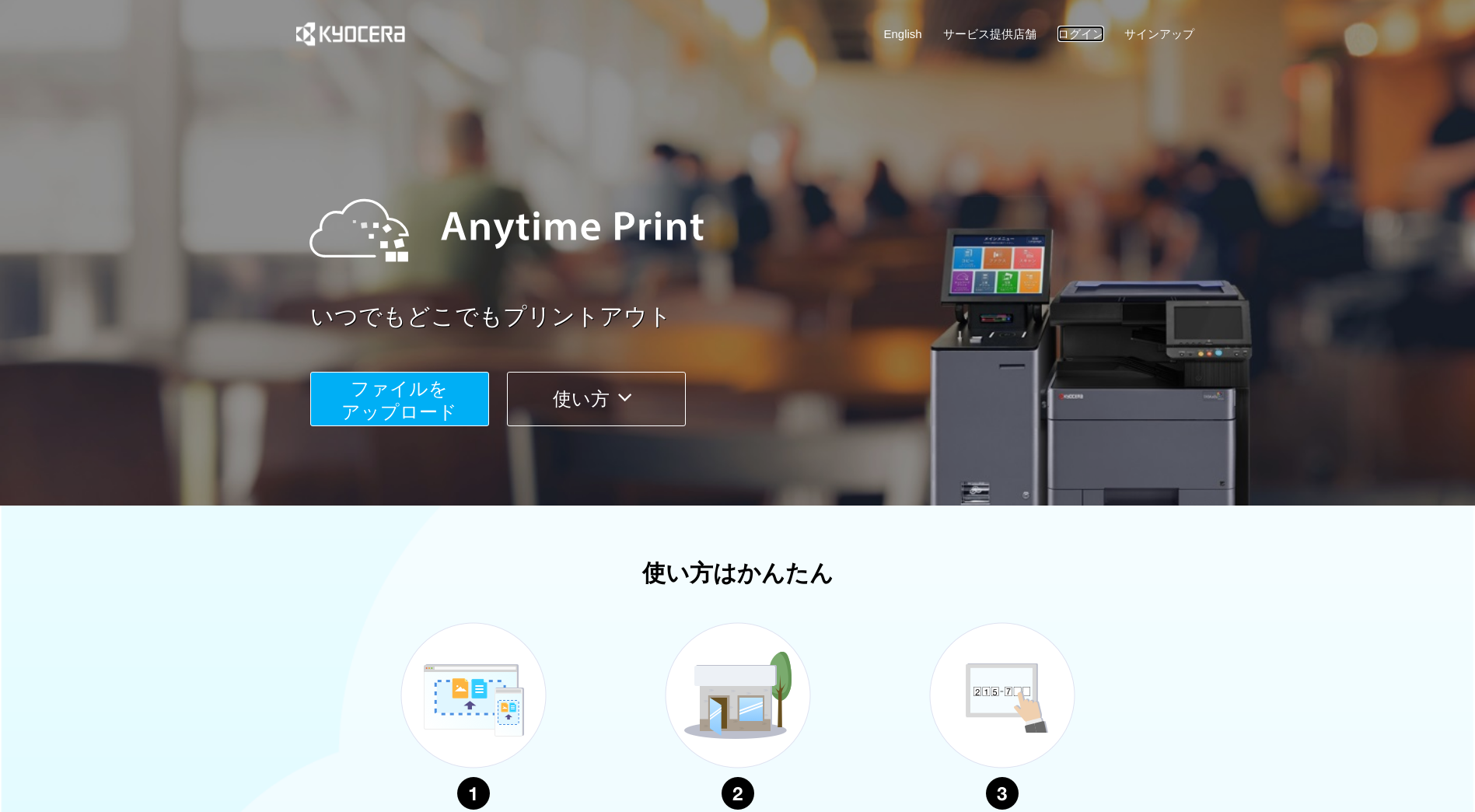
click at [1061, 26] on link "ログイン" at bounding box center [1081, 34] width 47 height 16
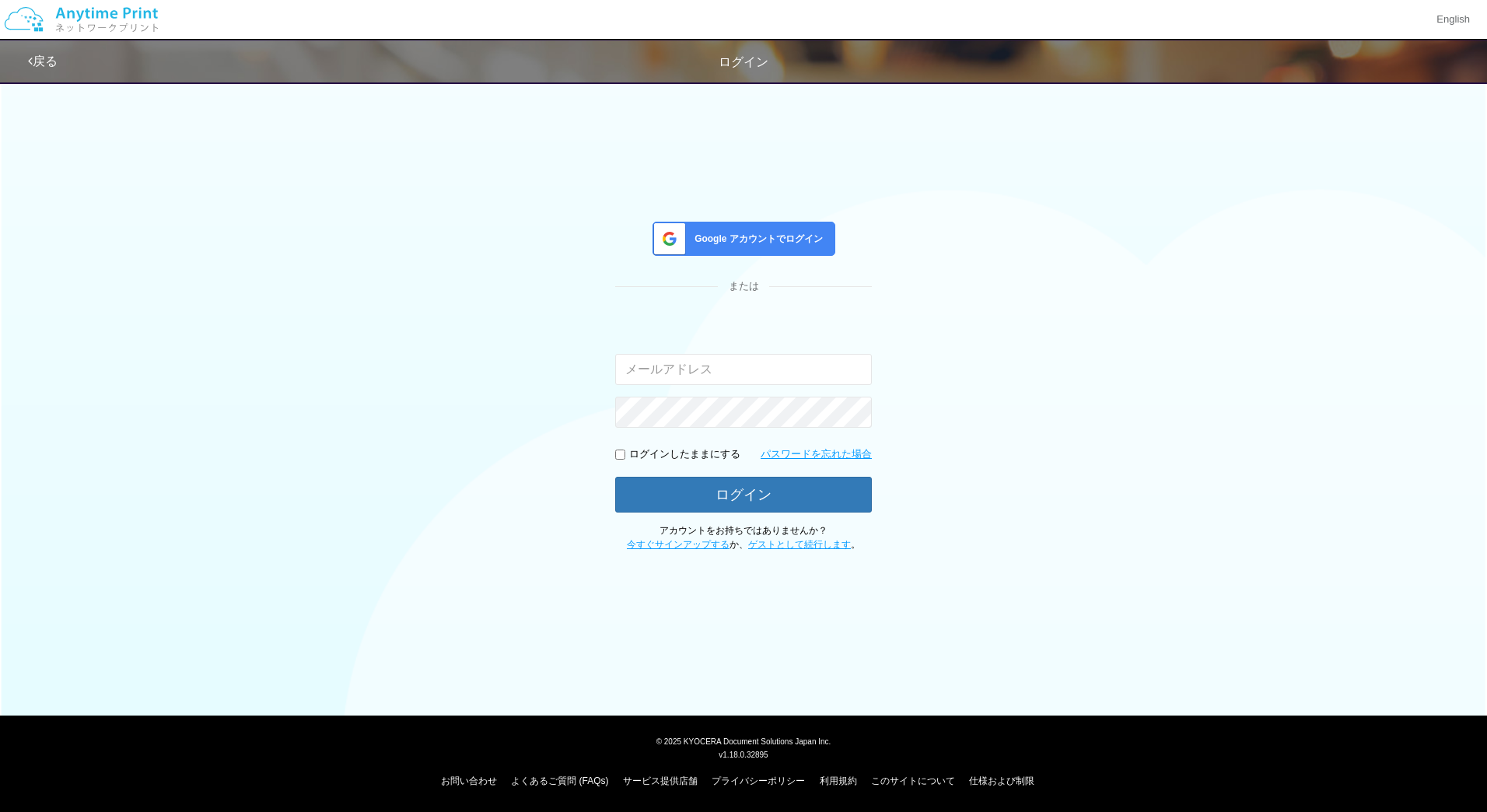
type input "[EMAIL_ADDRESS][DOMAIN_NAME]"
click at [733, 225] on div "Google アカウントでログイン" at bounding box center [744, 239] width 183 height 34
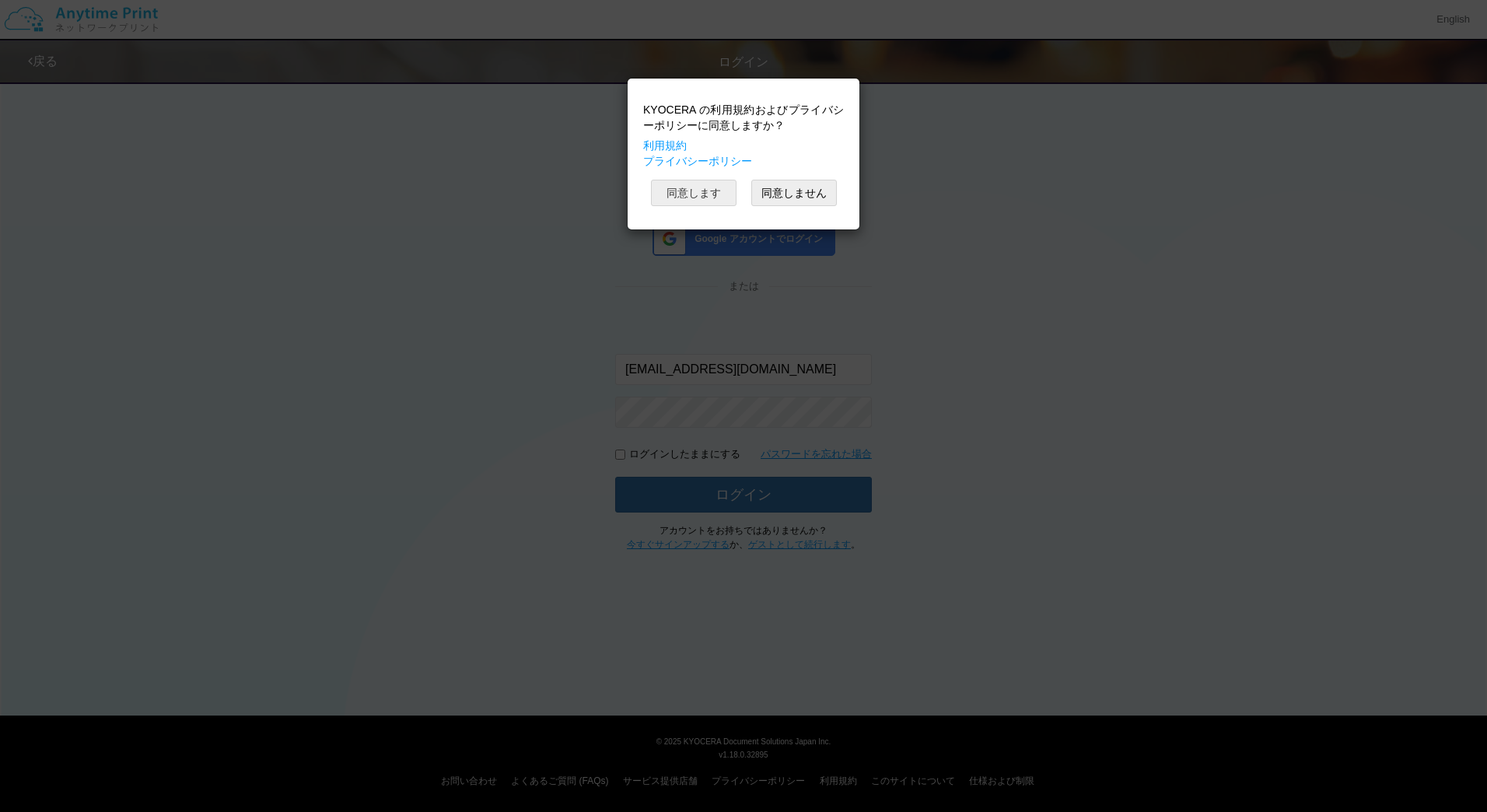
click at [700, 194] on button "同意します" at bounding box center [694, 193] width 86 height 27
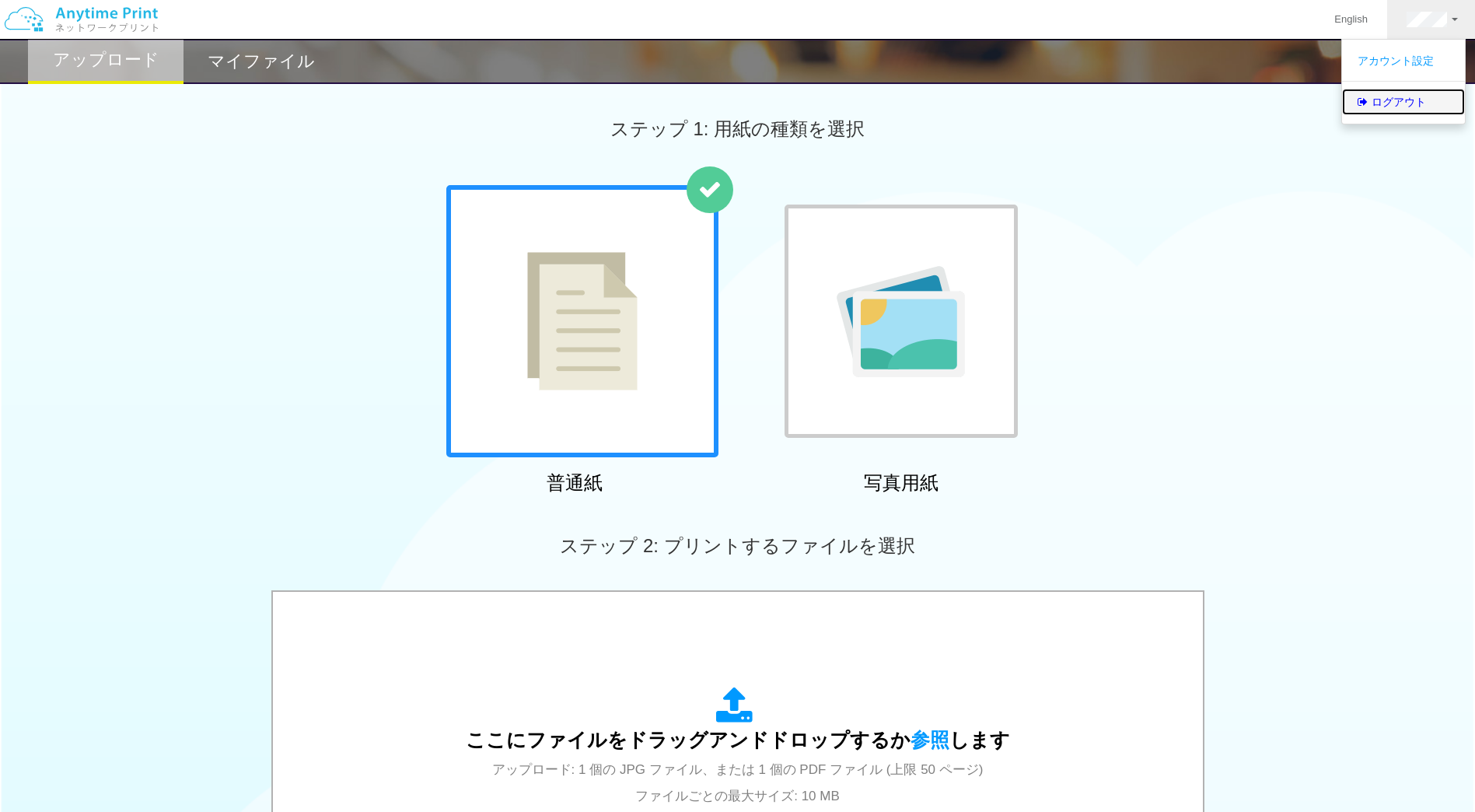
click at [1407, 102] on link "ログアウト" at bounding box center [1403, 102] width 123 height 27
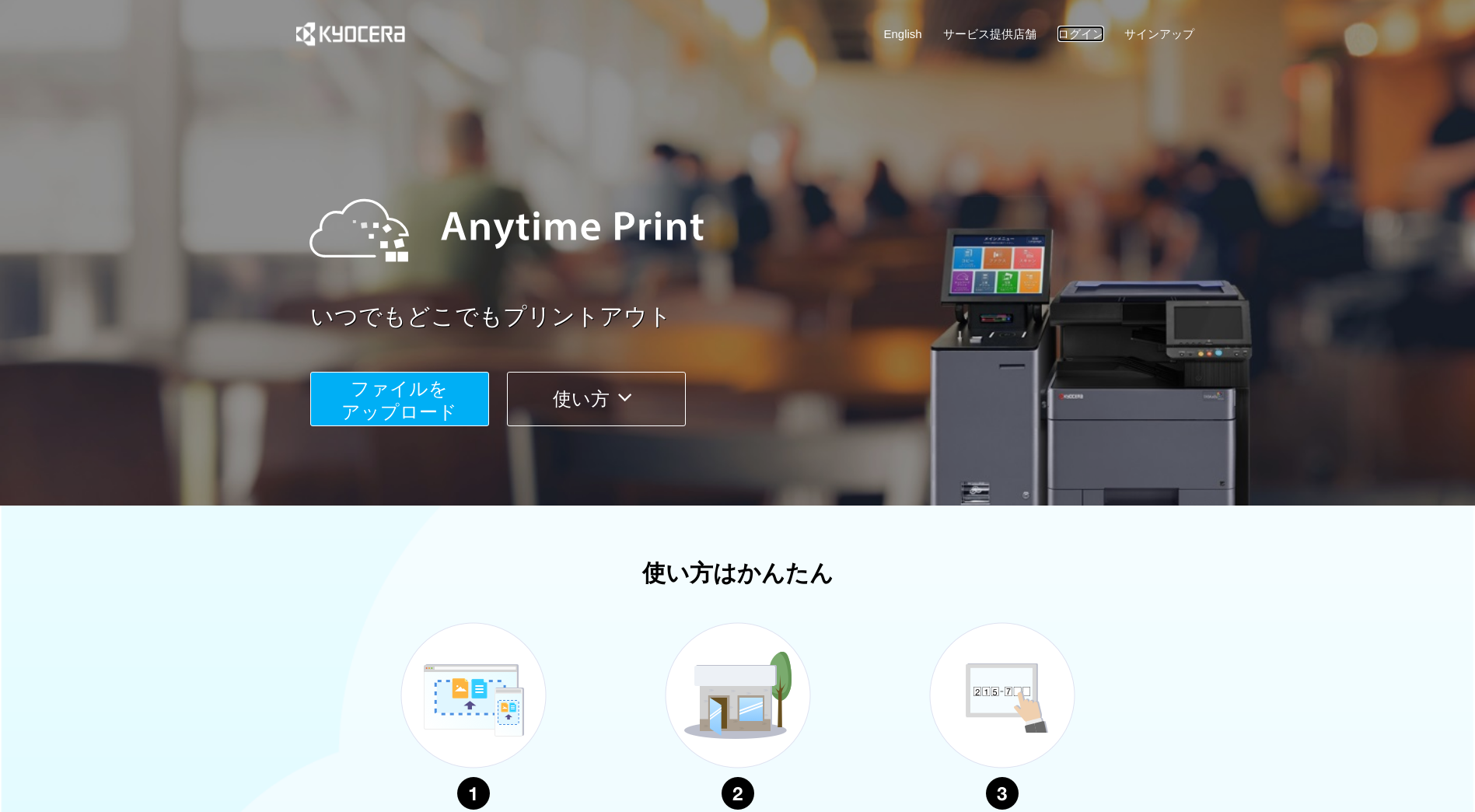
click at [1076, 27] on link "ログイン" at bounding box center [1081, 34] width 47 height 16
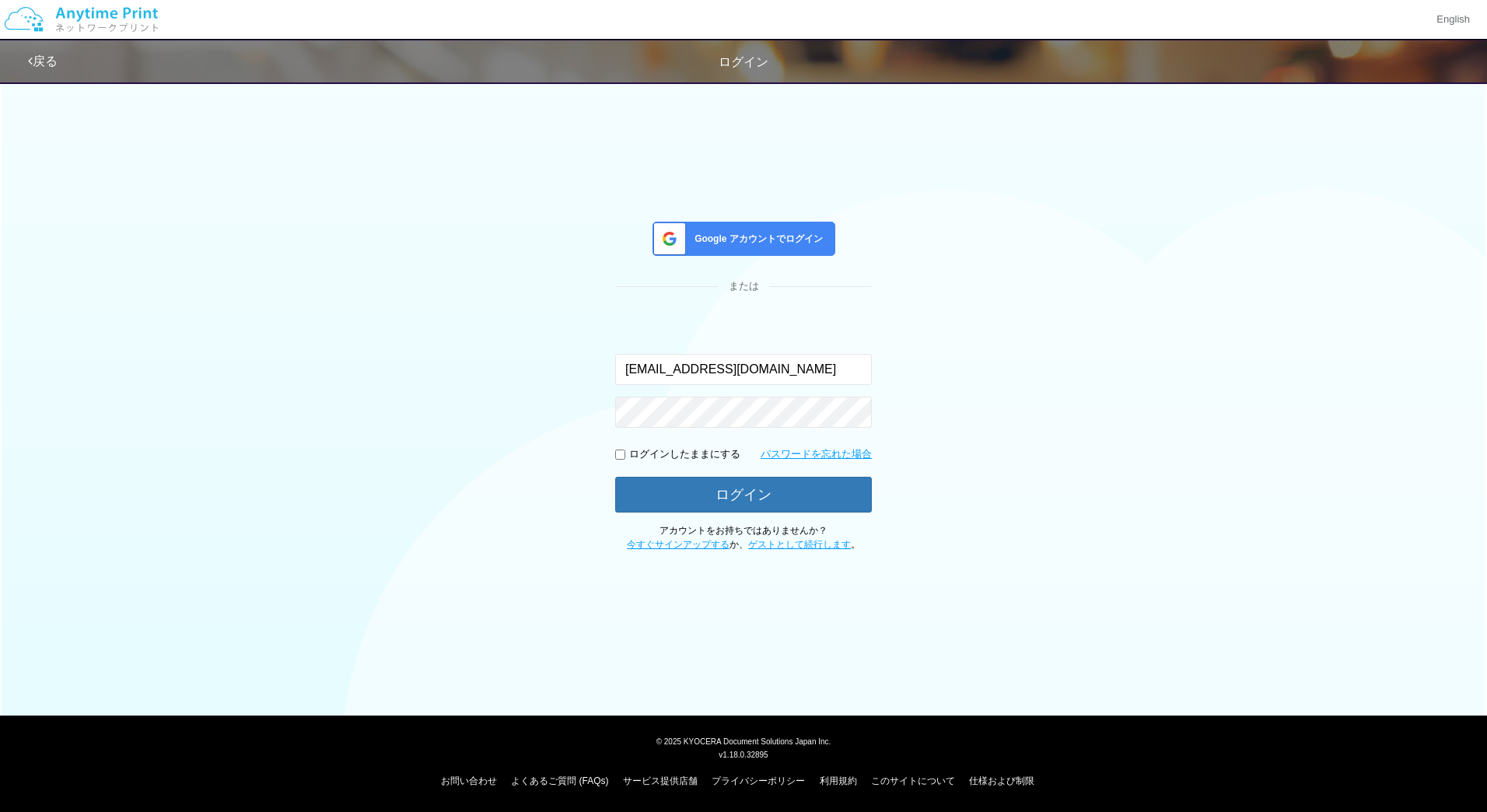
click at [754, 243] on span "Google アカウントでログイン" at bounding box center [755, 239] width 134 height 13
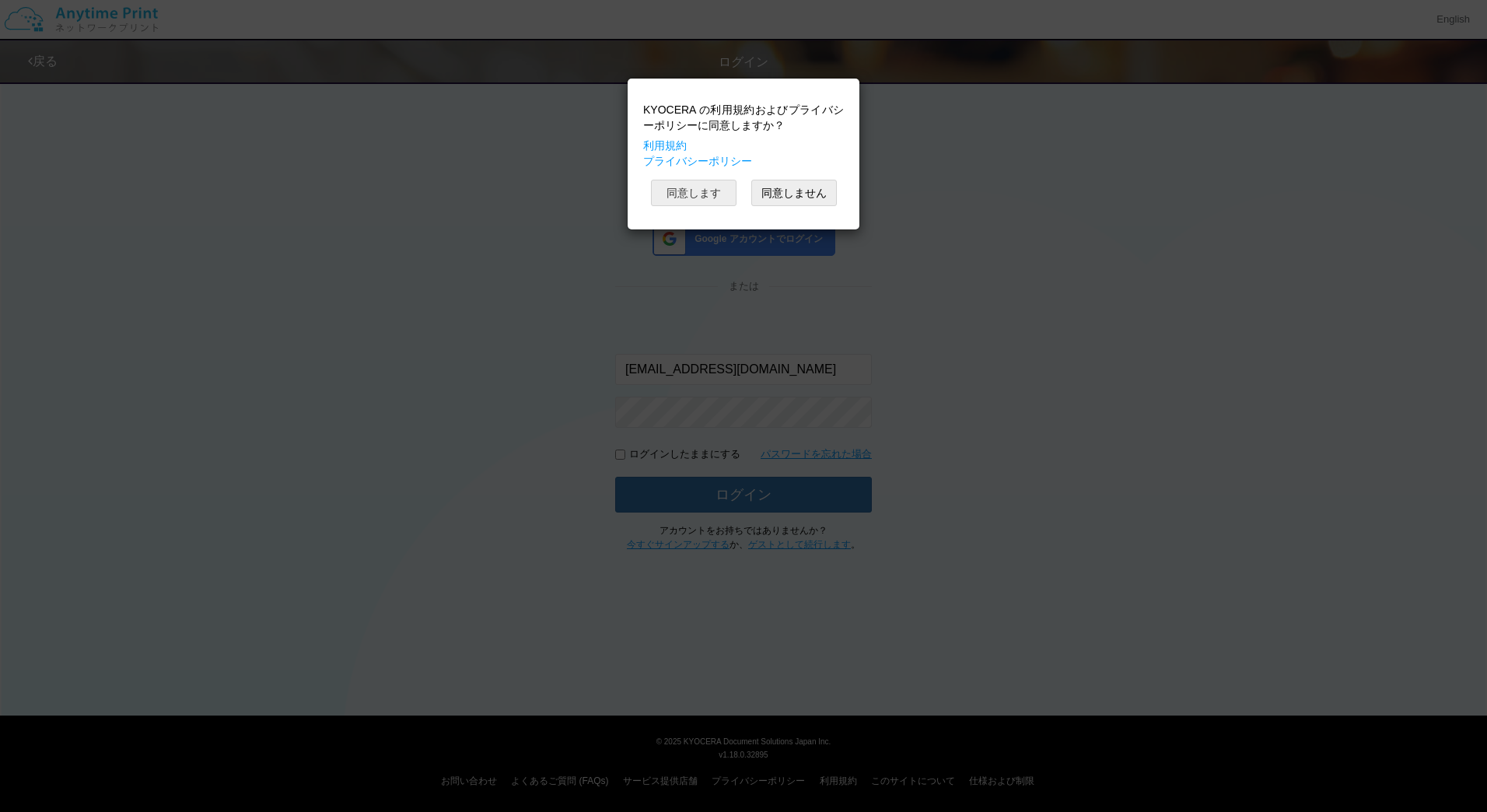
click at [698, 198] on button "同意します" at bounding box center [694, 193] width 86 height 27
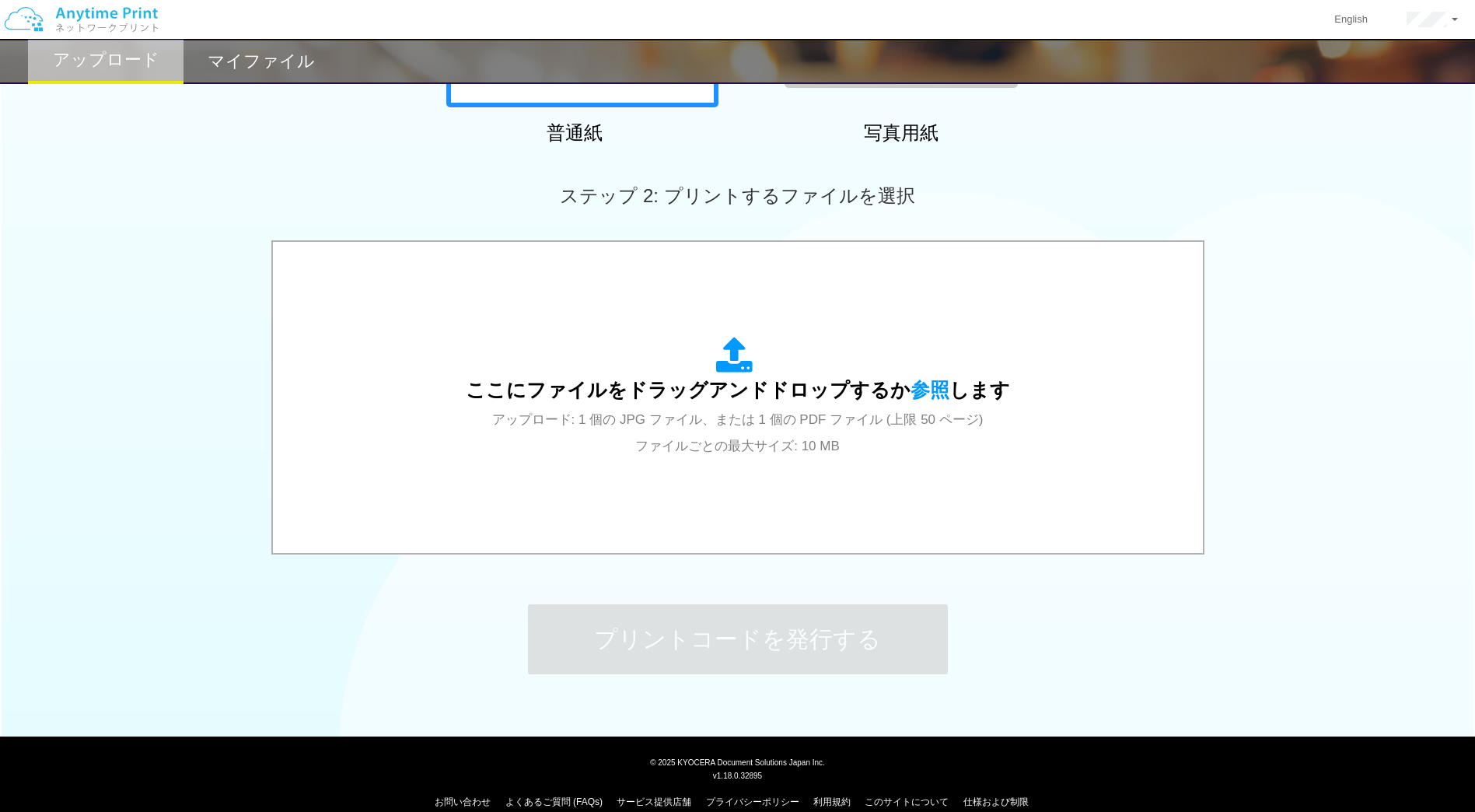
scroll to position [371, 0]
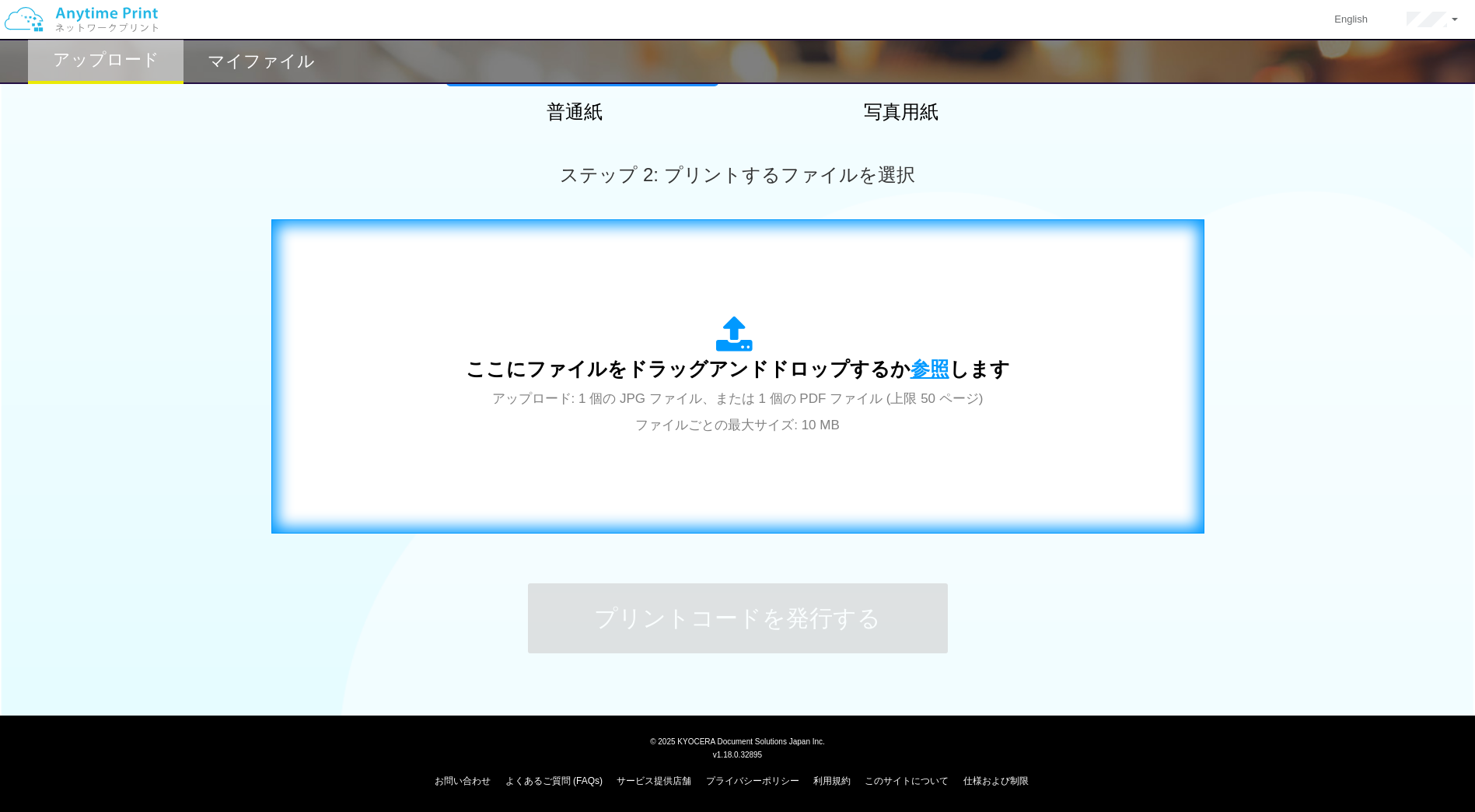
click at [910, 358] on span "参照" at bounding box center [930, 369] width 39 height 22
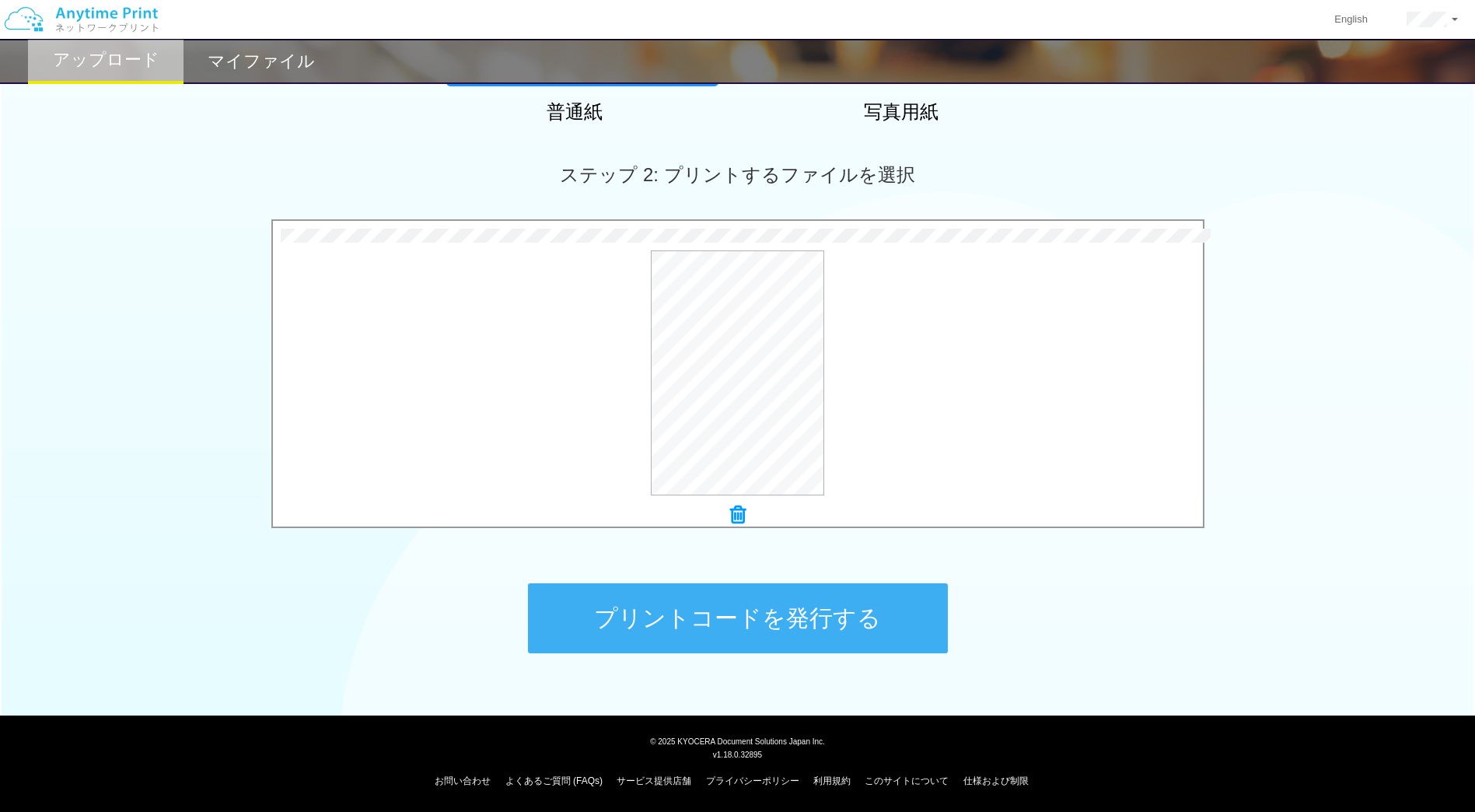
click at [807, 612] on button "プリントコードを発行する" at bounding box center [738, 618] width 420 height 70
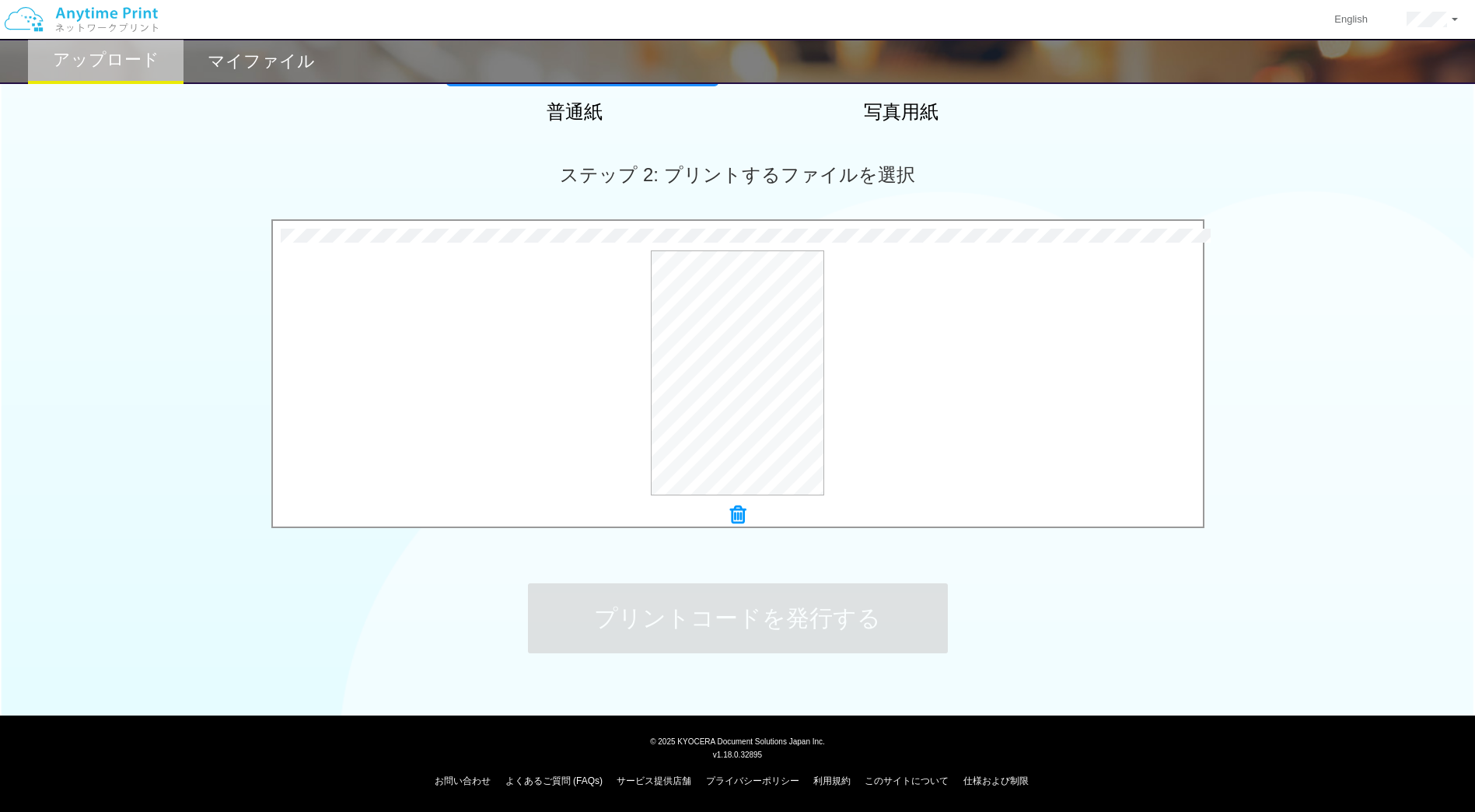
scroll to position [0, 0]
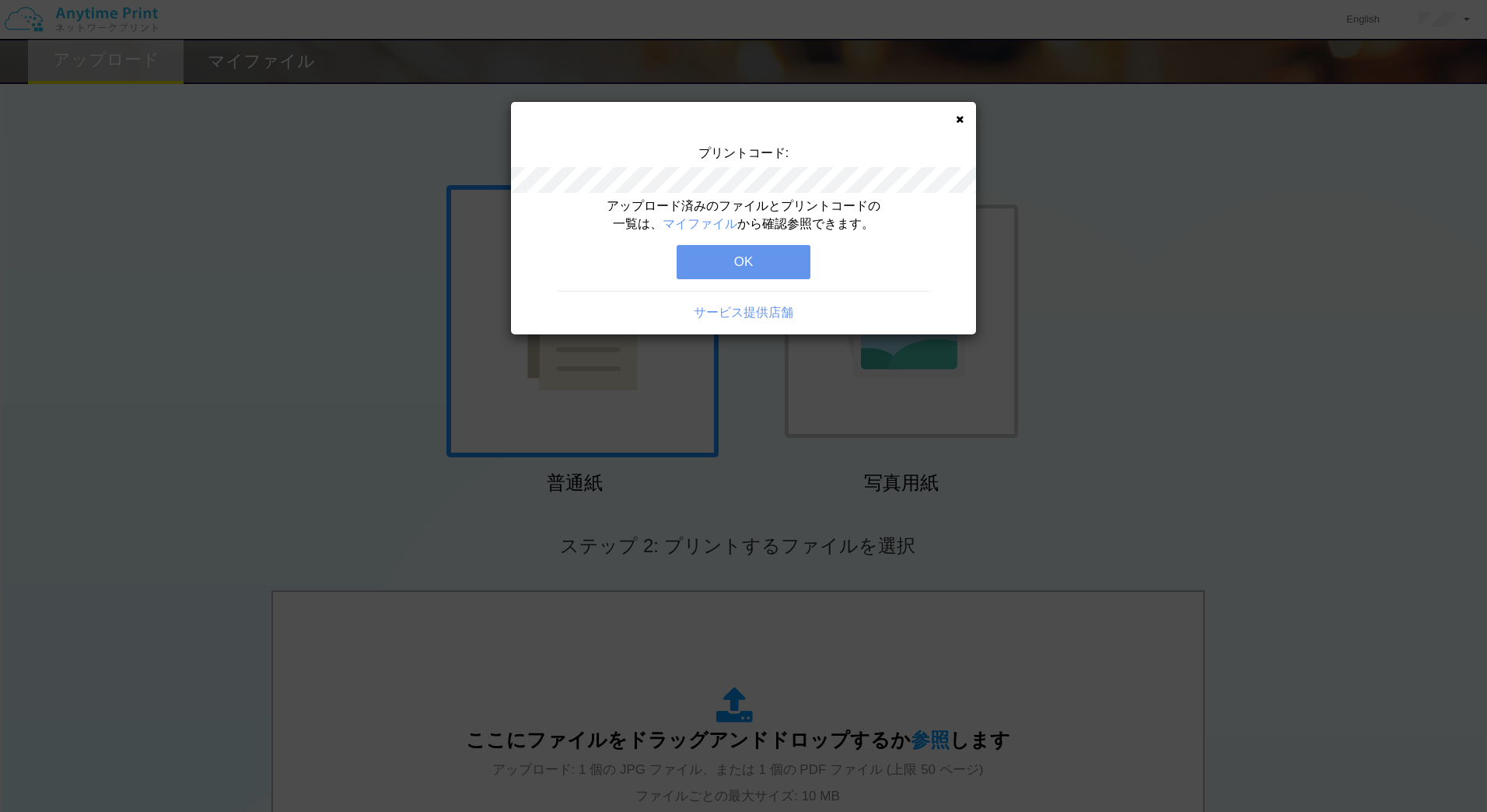
click at [746, 258] on button "OK" at bounding box center [743, 262] width 134 height 34
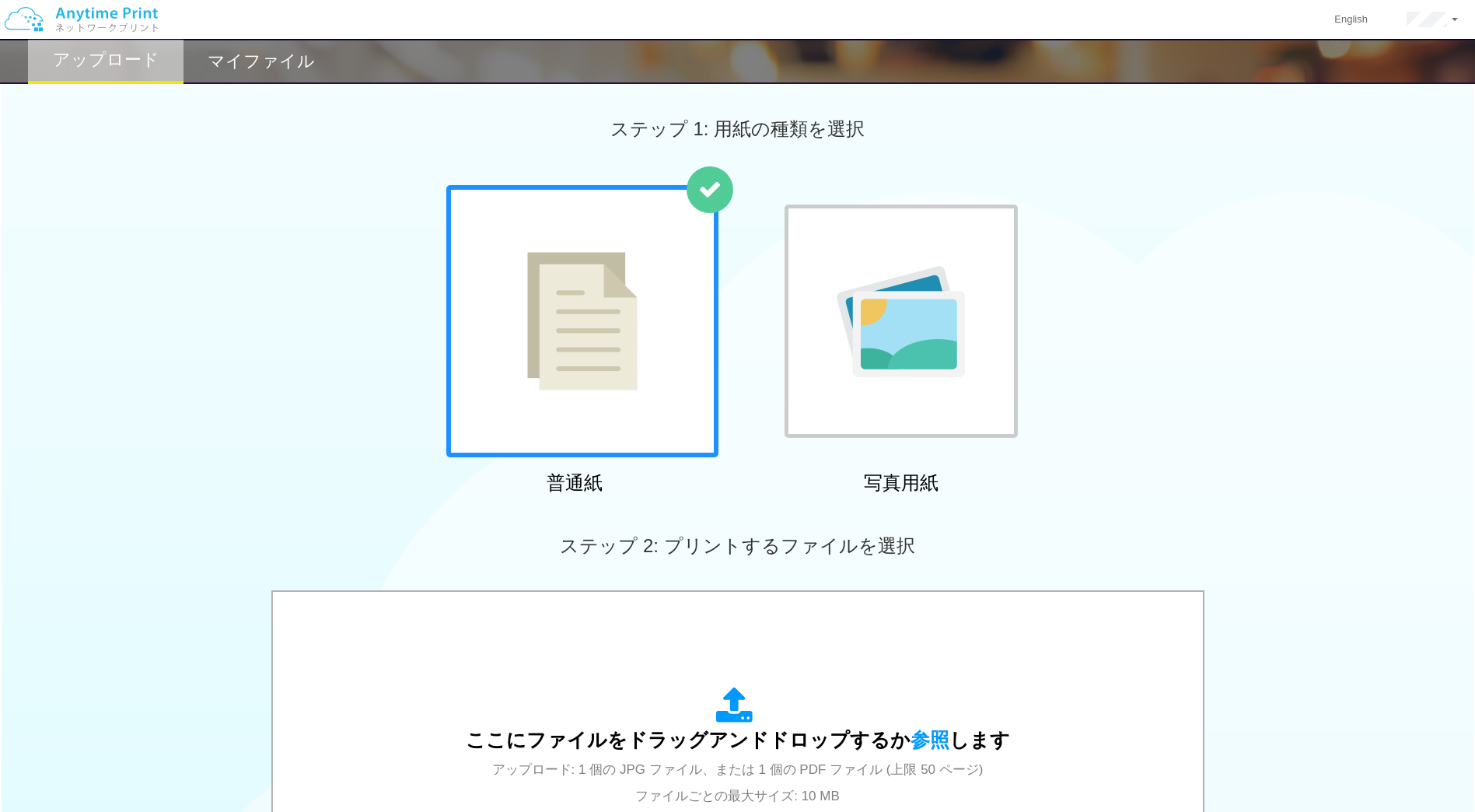
click at [271, 66] on h2 "マイファイル" at bounding box center [261, 62] width 107 height 19
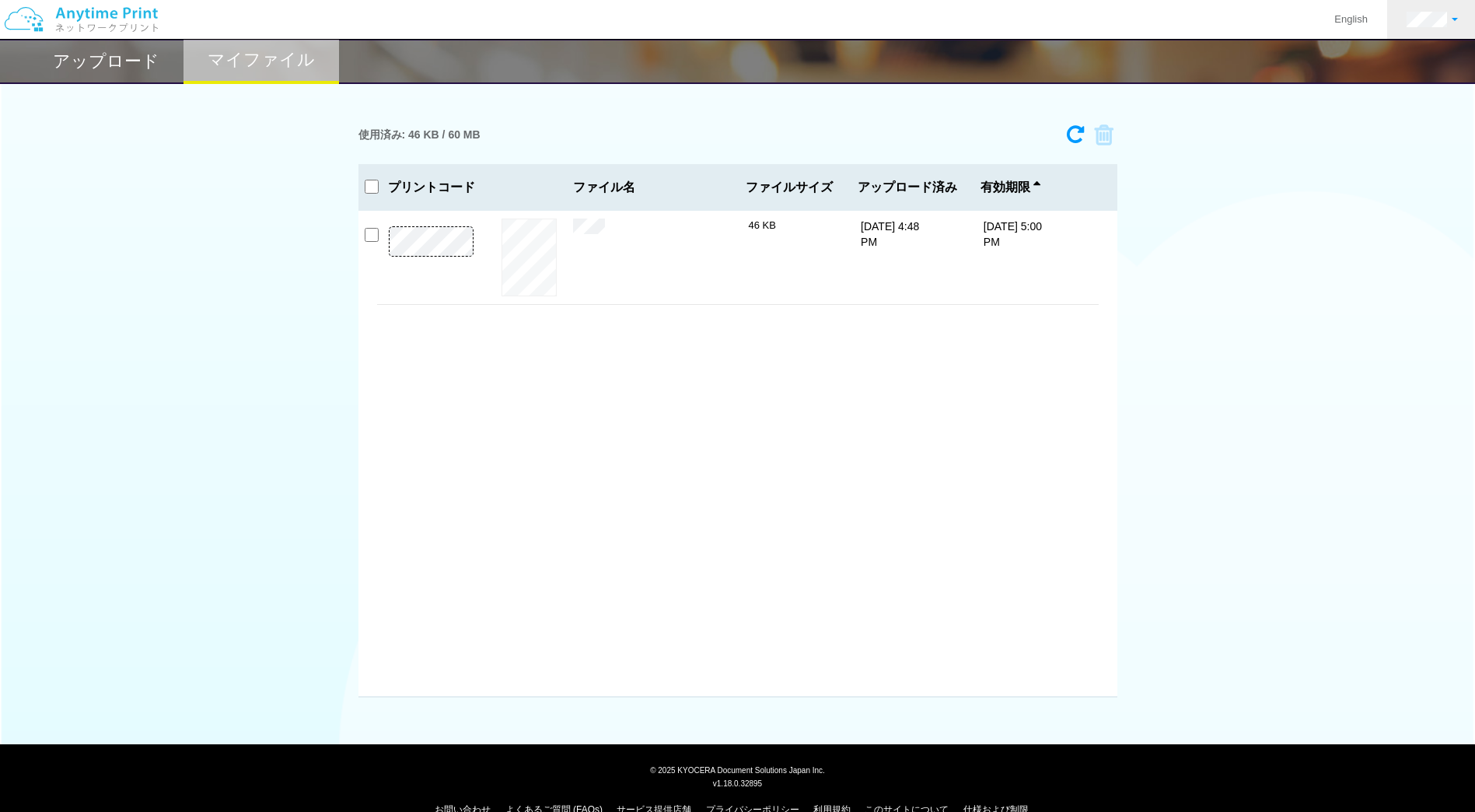
click at [1449, 28] on link at bounding box center [1432, 20] width 91 height 39
click at [1412, 112] on link "ログアウト" at bounding box center [1403, 102] width 123 height 27
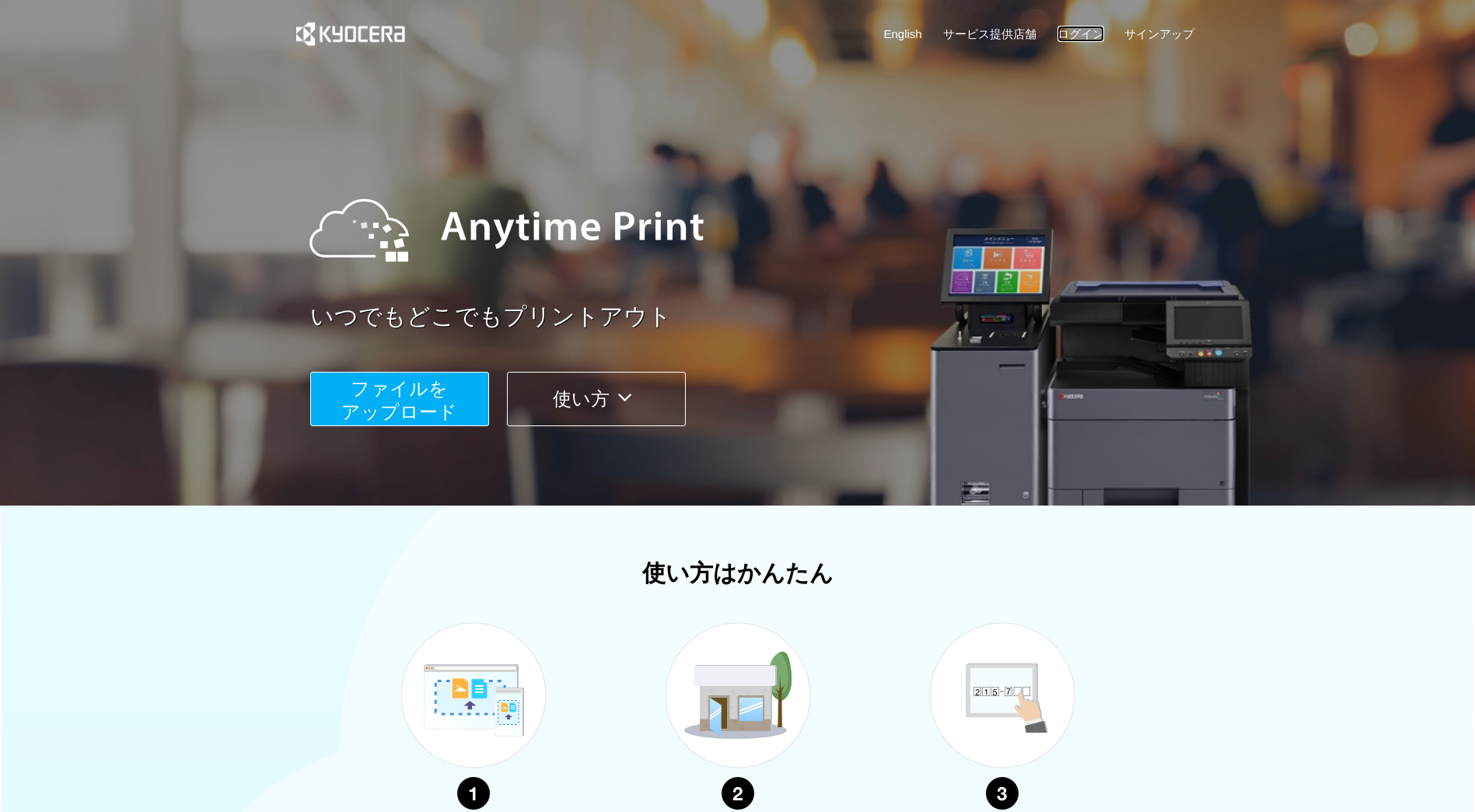
click at [1087, 37] on link "ログイン" at bounding box center [1081, 34] width 47 height 16
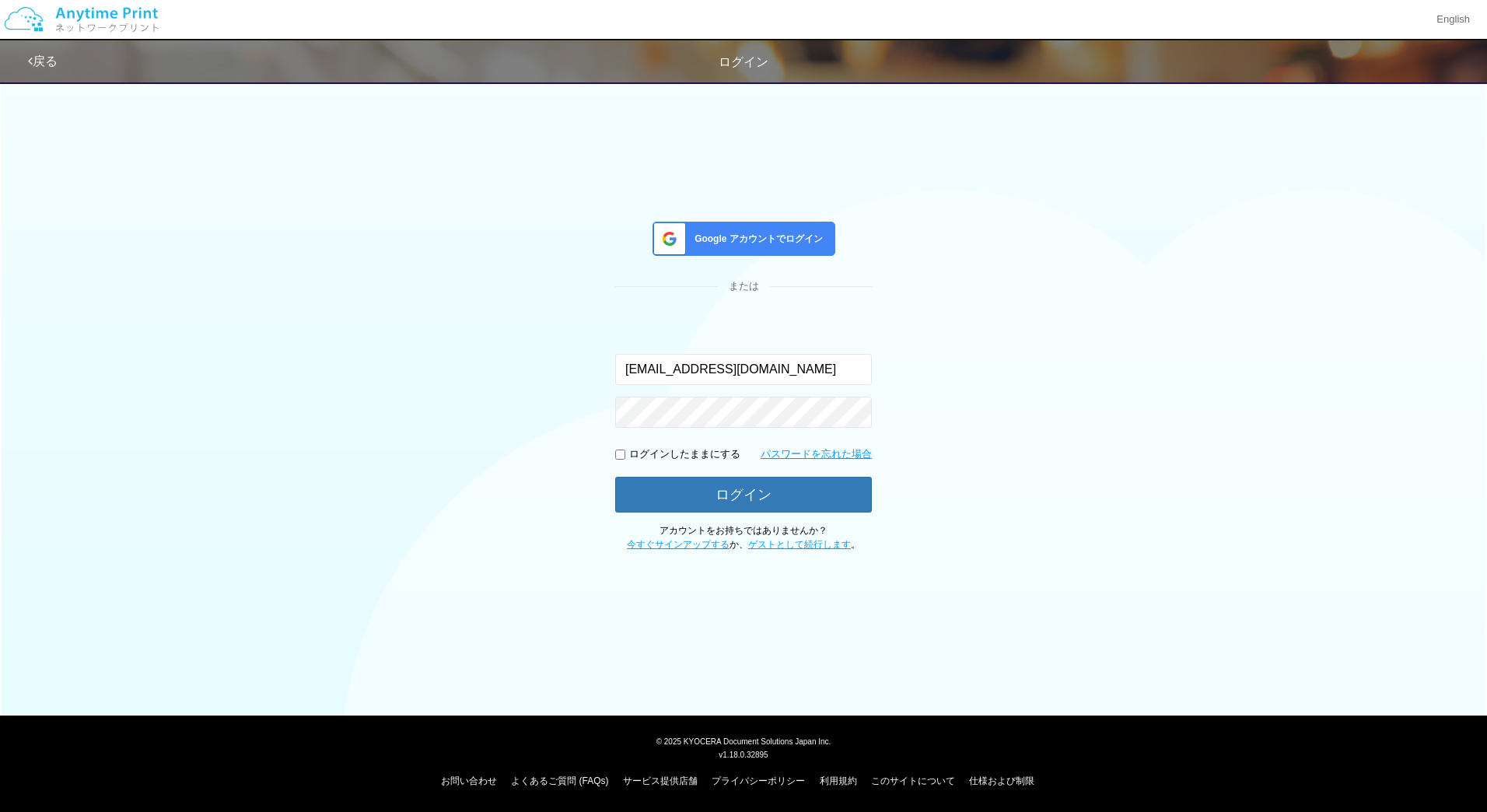
click at [675, 255] on span at bounding box center [666, 239] width 39 height 33
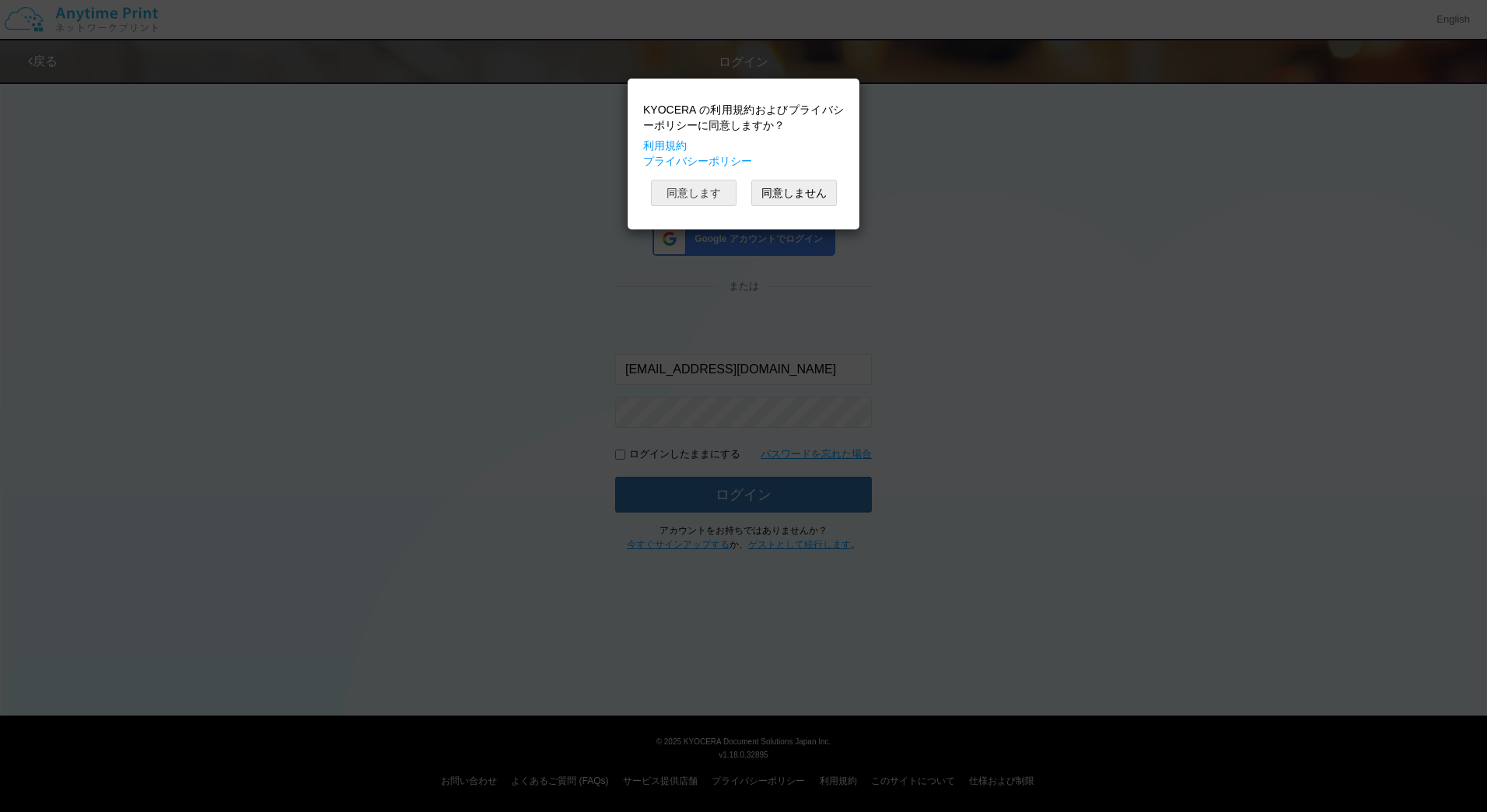
click at [706, 188] on button "同意します" at bounding box center [694, 193] width 86 height 27
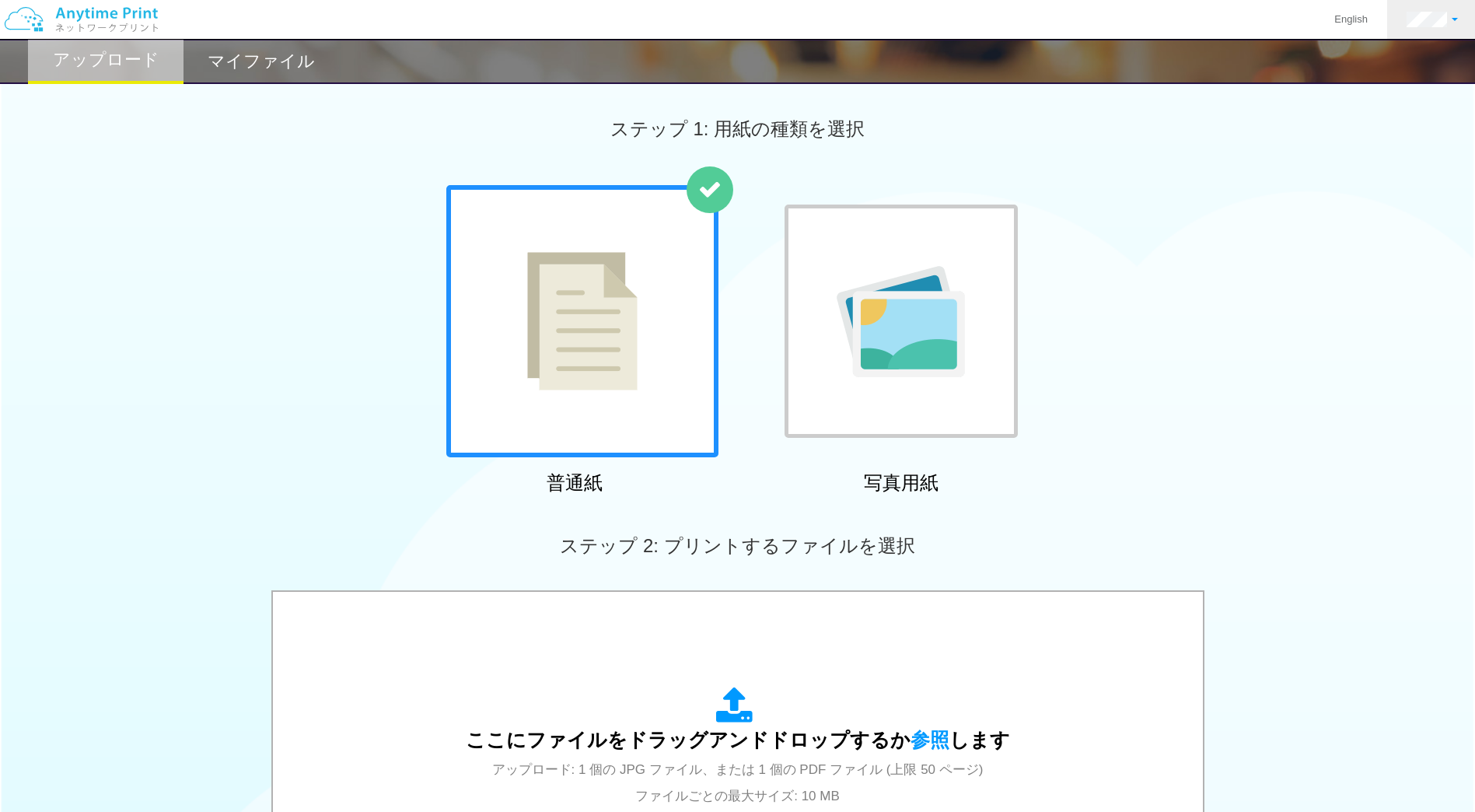
click at [1458, 15] on link at bounding box center [1432, 20] width 91 height 39
click at [263, 34] on div "English アカウント設定 ログアウト" at bounding box center [737, 20] width 1475 height 40
click at [251, 58] on h2 "マイファイル" at bounding box center [261, 62] width 107 height 19
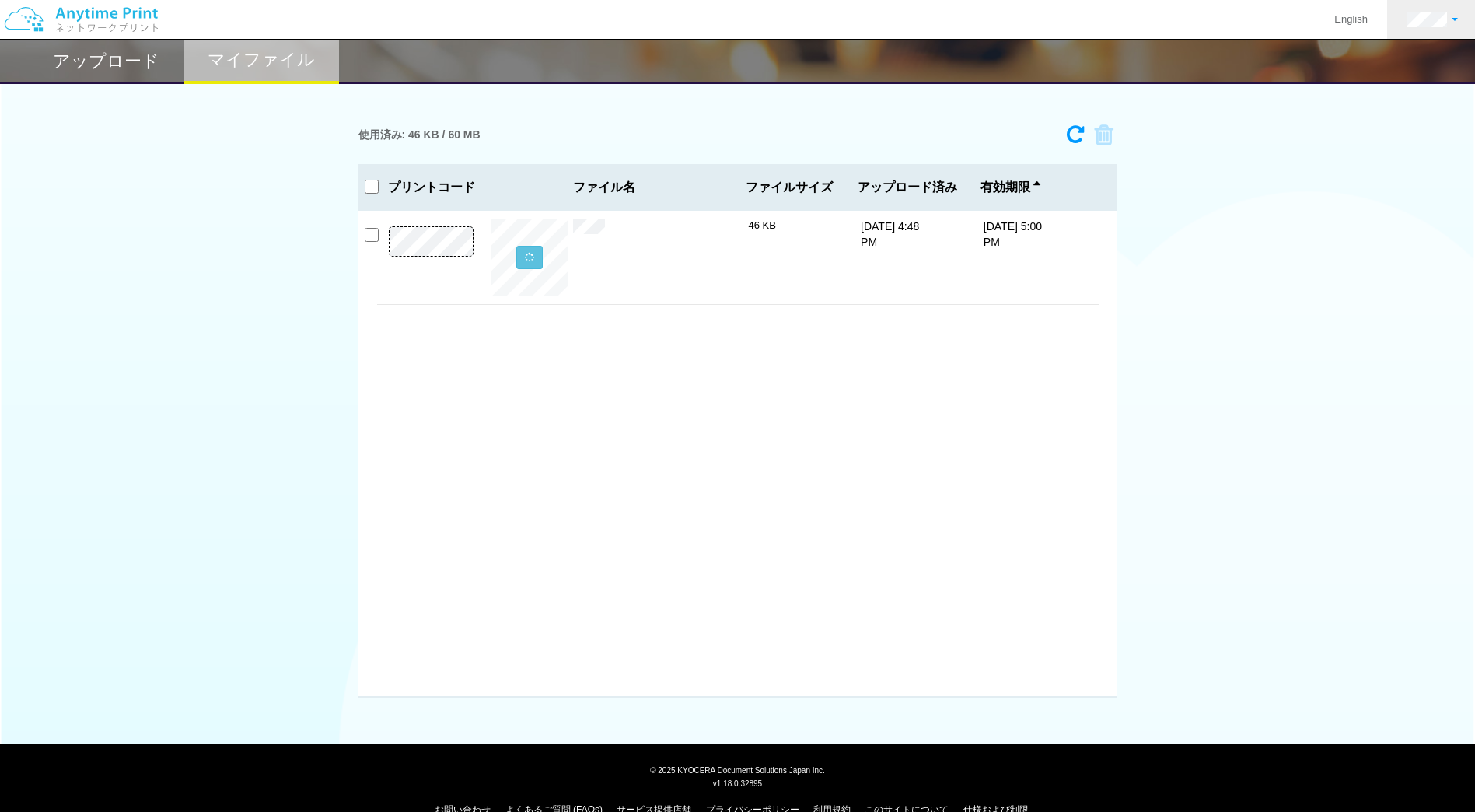
click at [1455, 23] on link at bounding box center [1432, 20] width 91 height 39
click at [1381, 102] on link "ログアウト" at bounding box center [1403, 102] width 123 height 27
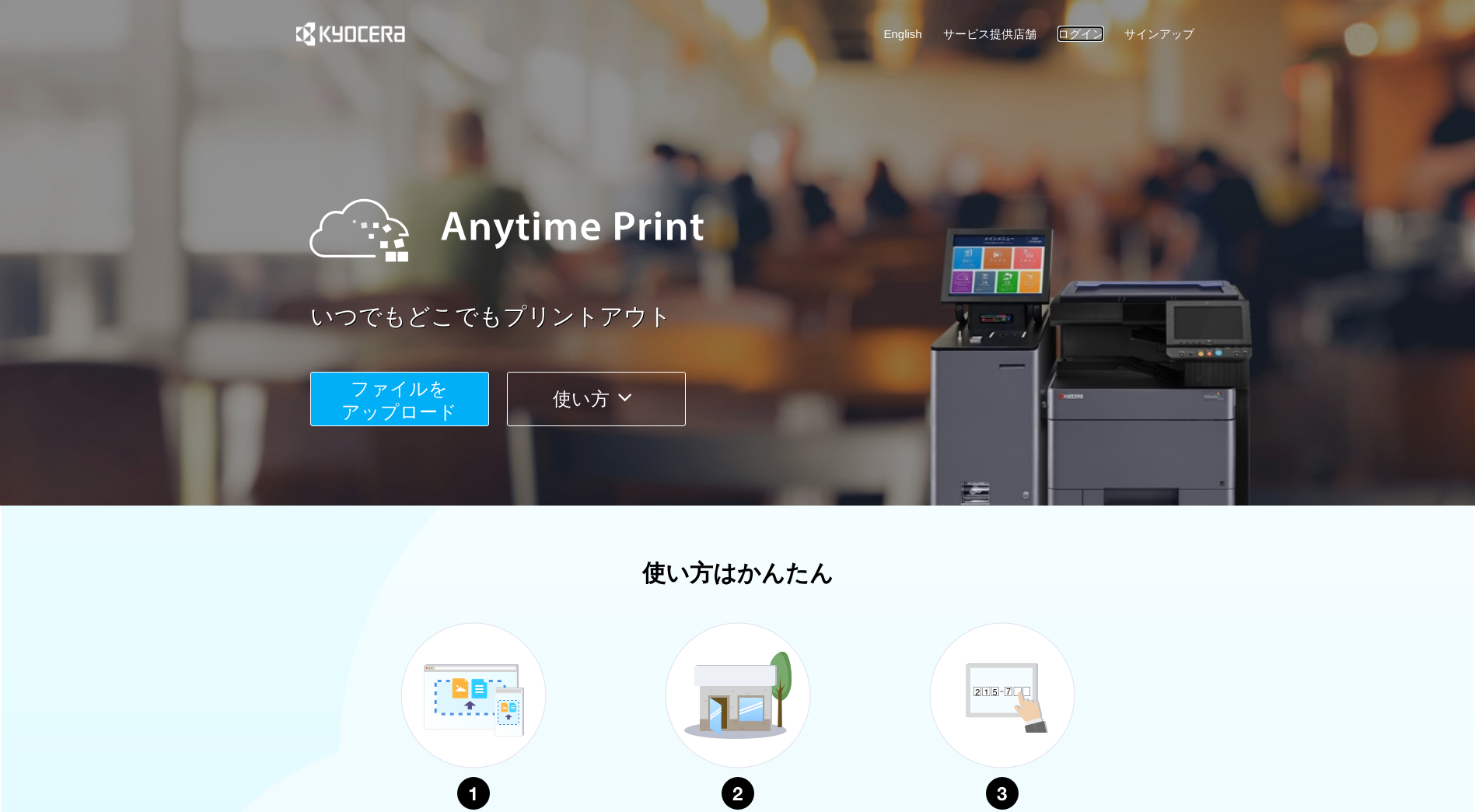
click at [1095, 37] on link "ログイン" at bounding box center [1081, 34] width 47 height 16
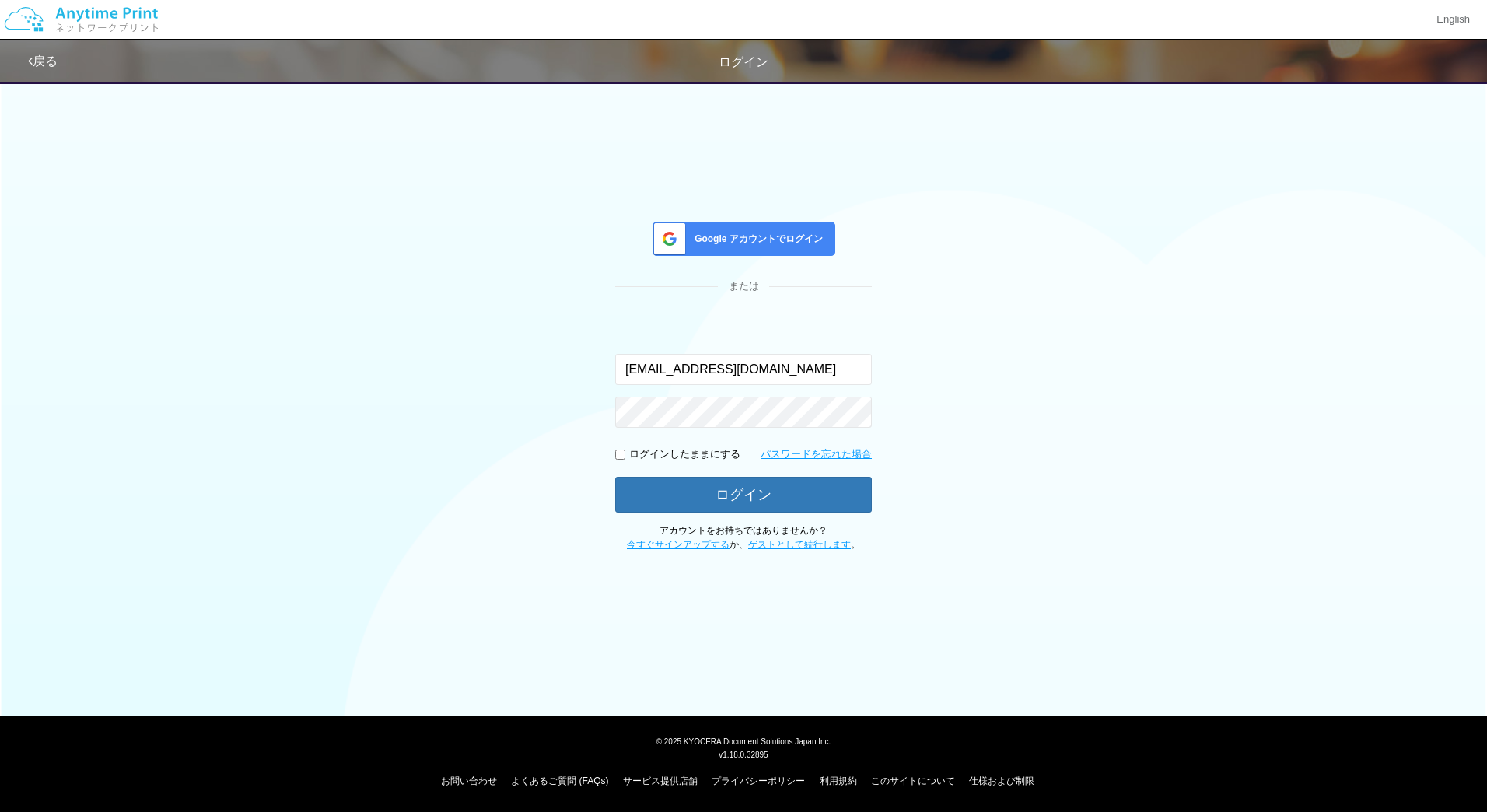
click at [729, 243] on span "Google アカウントでログイン" at bounding box center [755, 239] width 134 height 13
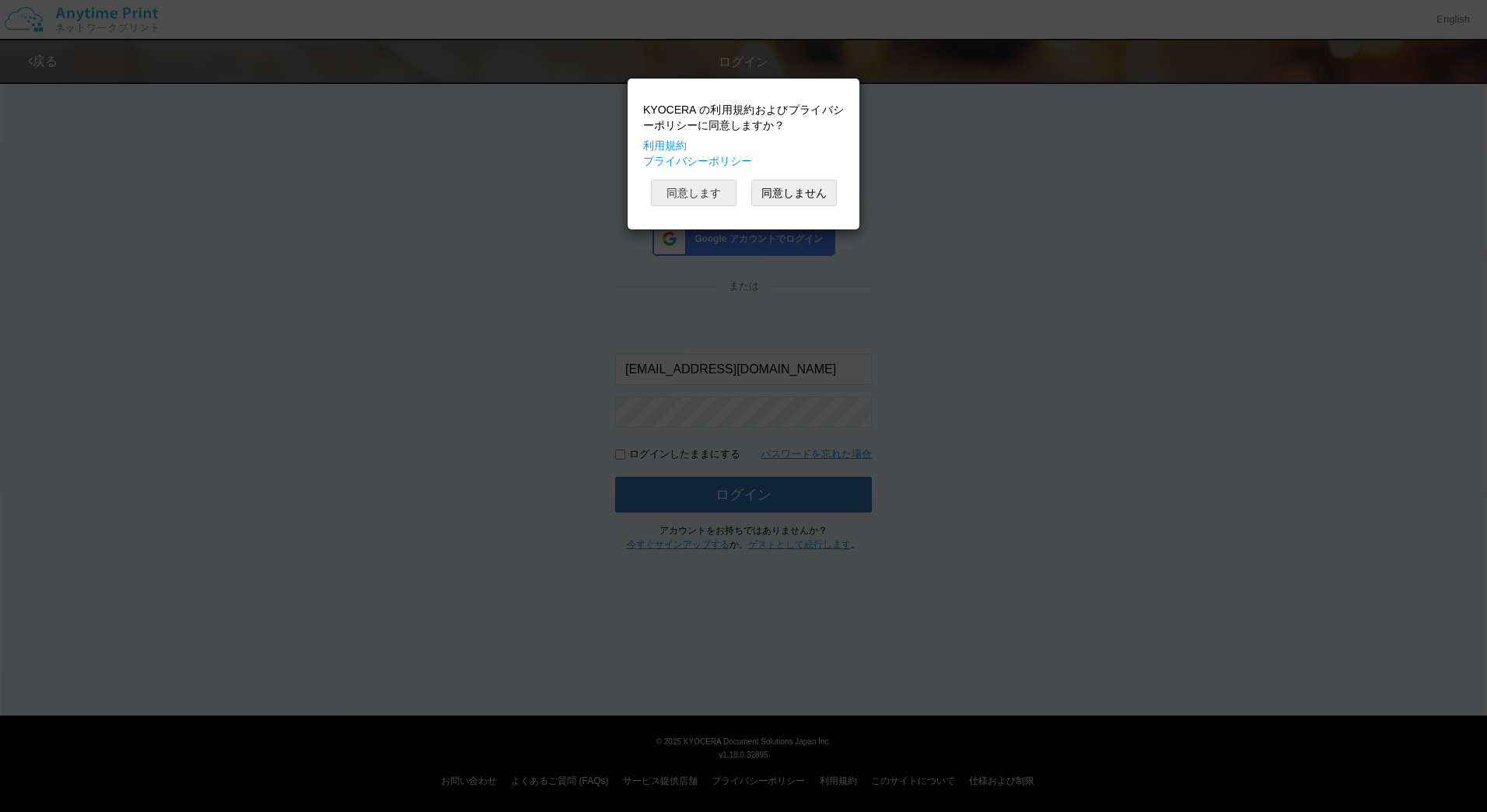
click at [700, 193] on button "同意します" at bounding box center [694, 193] width 86 height 27
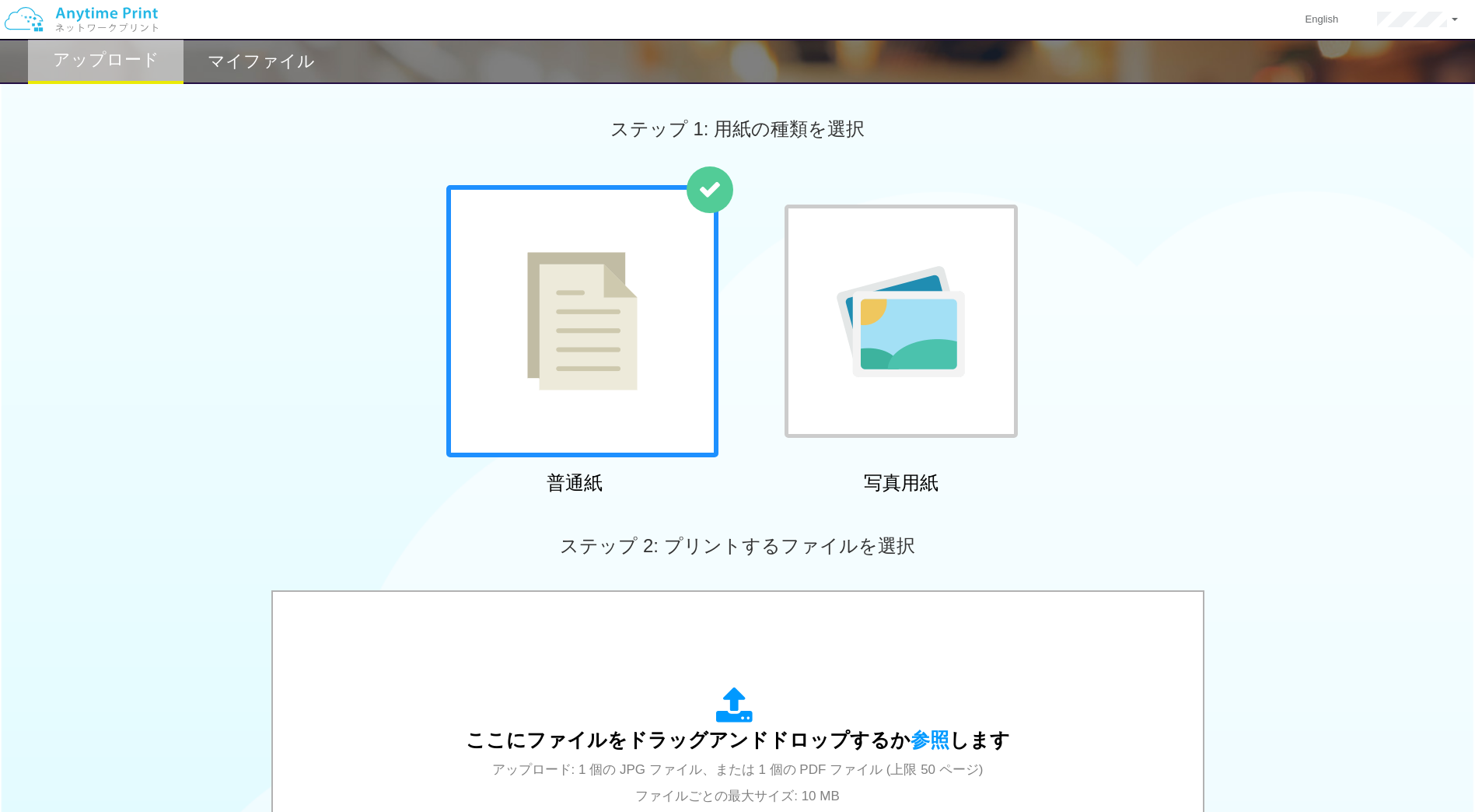
click at [277, 66] on h2 "マイファイル" at bounding box center [261, 62] width 107 height 19
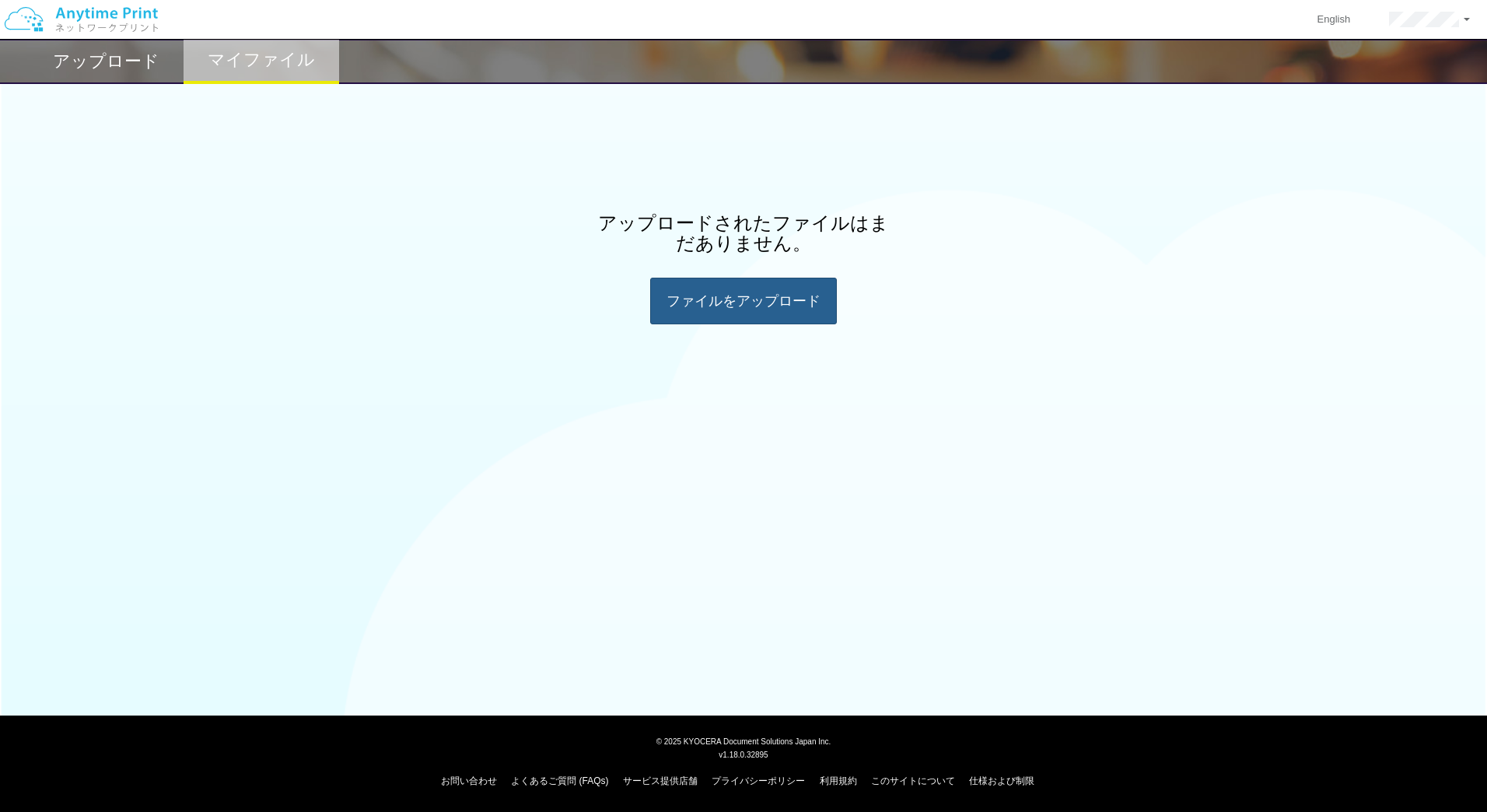
click at [733, 301] on div "ファイルを​​アップロード" at bounding box center [743, 301] width 187 height 47
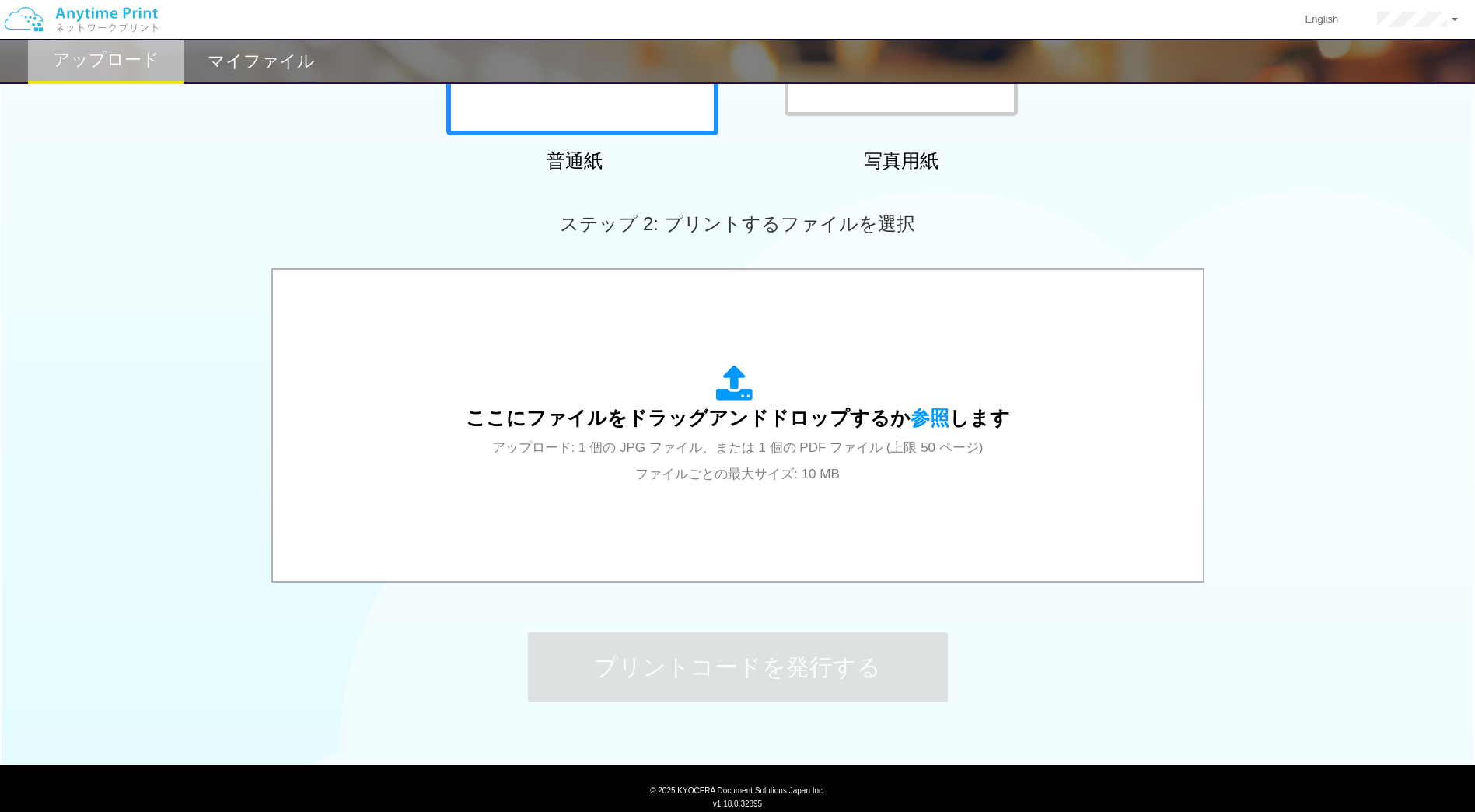
scroll to position [371, 0]
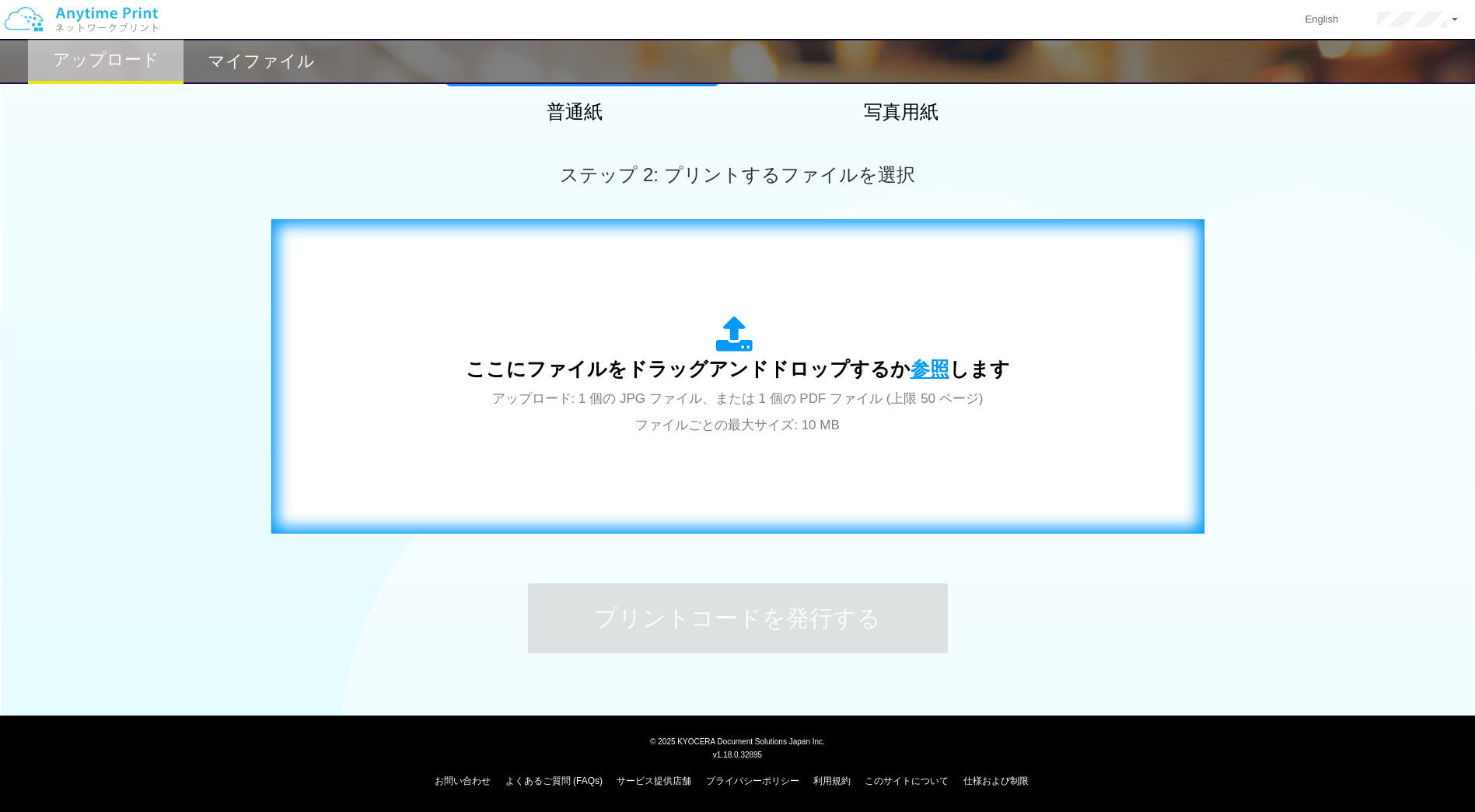
click at [928, 369] on span "参照" at bounding box center [930, 369] width 39 height 22
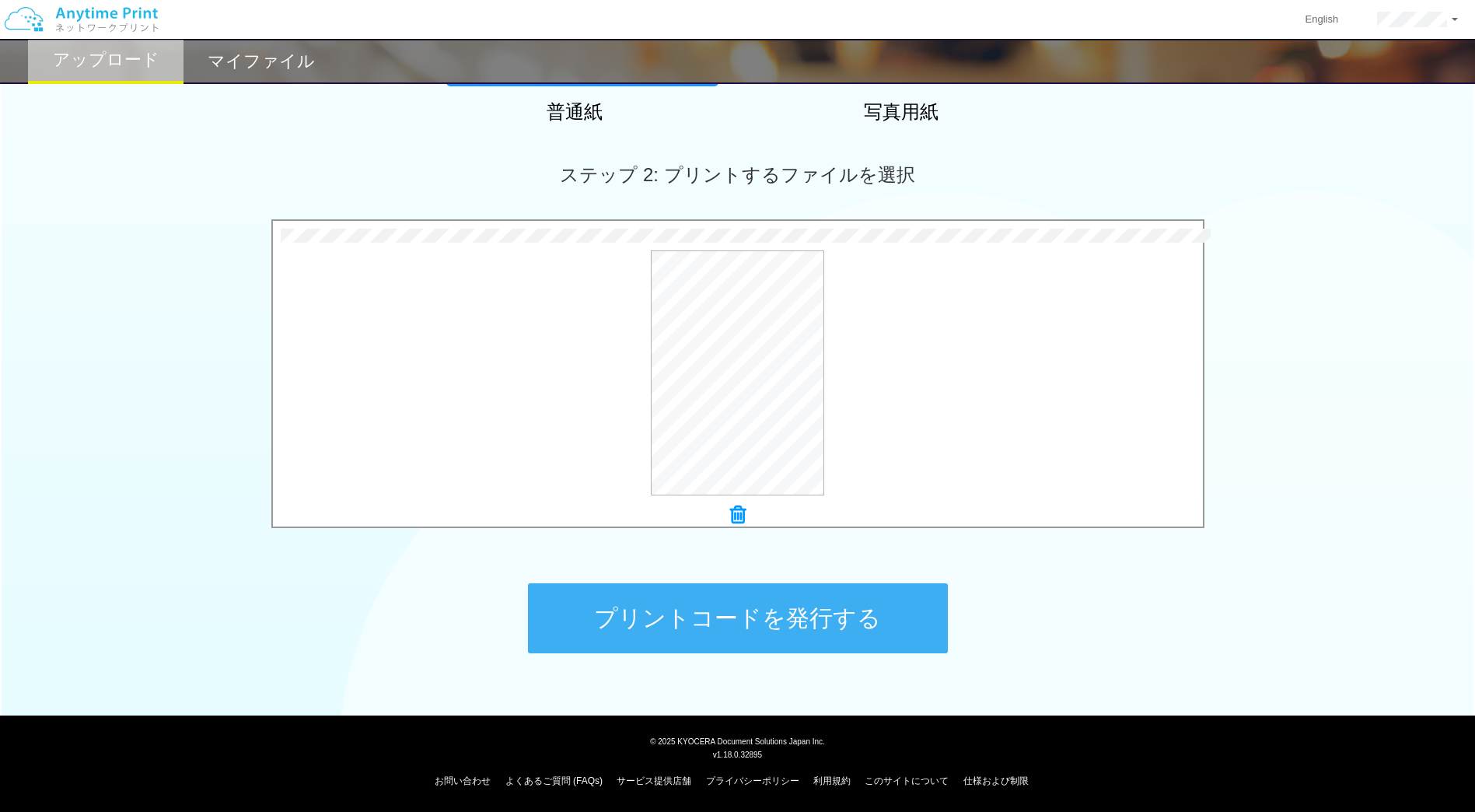
click at [771, 621] on button "プリントコードを発行する" at bounding box center [738, 618] width 420 height 70
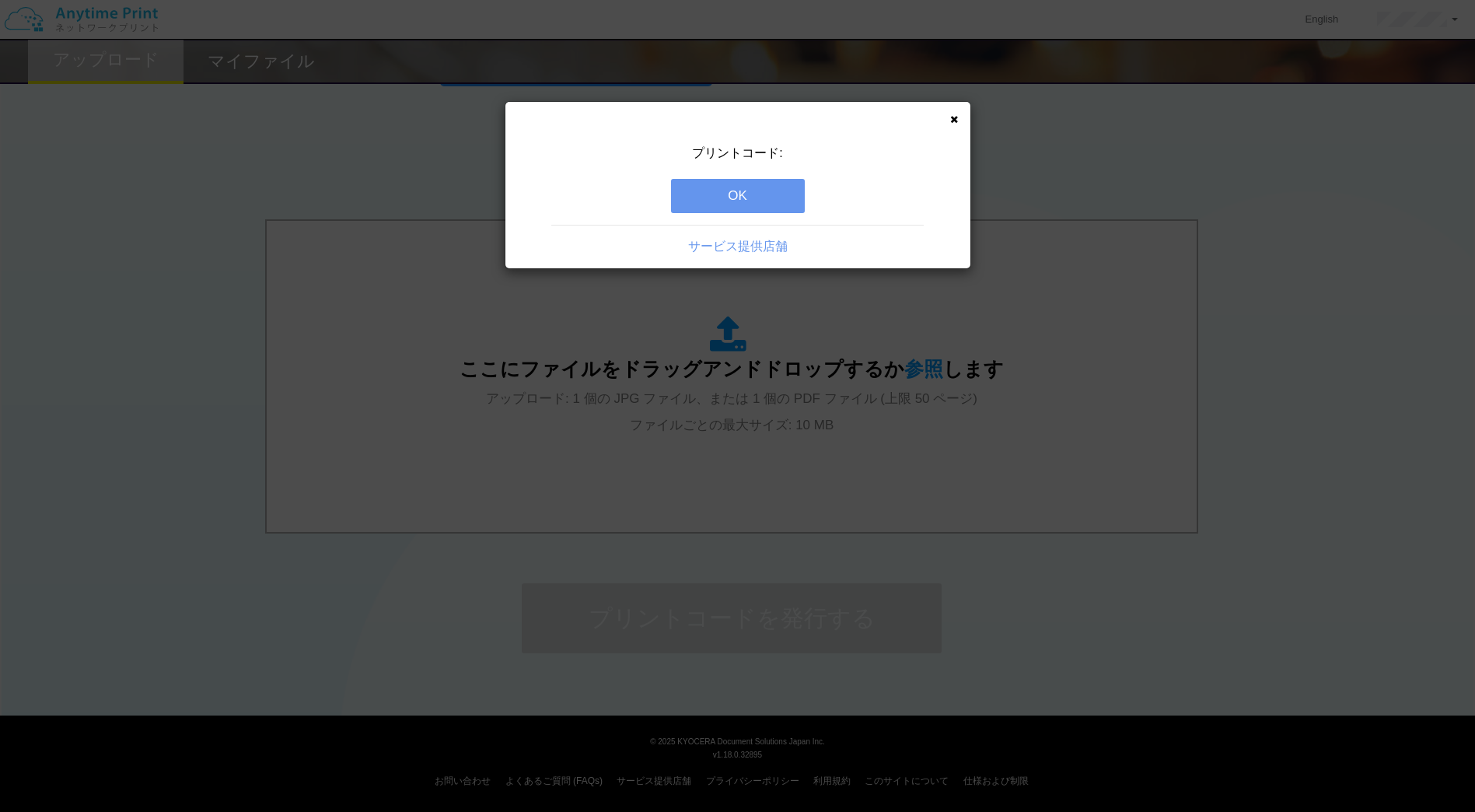
scroll to position [0, 0]
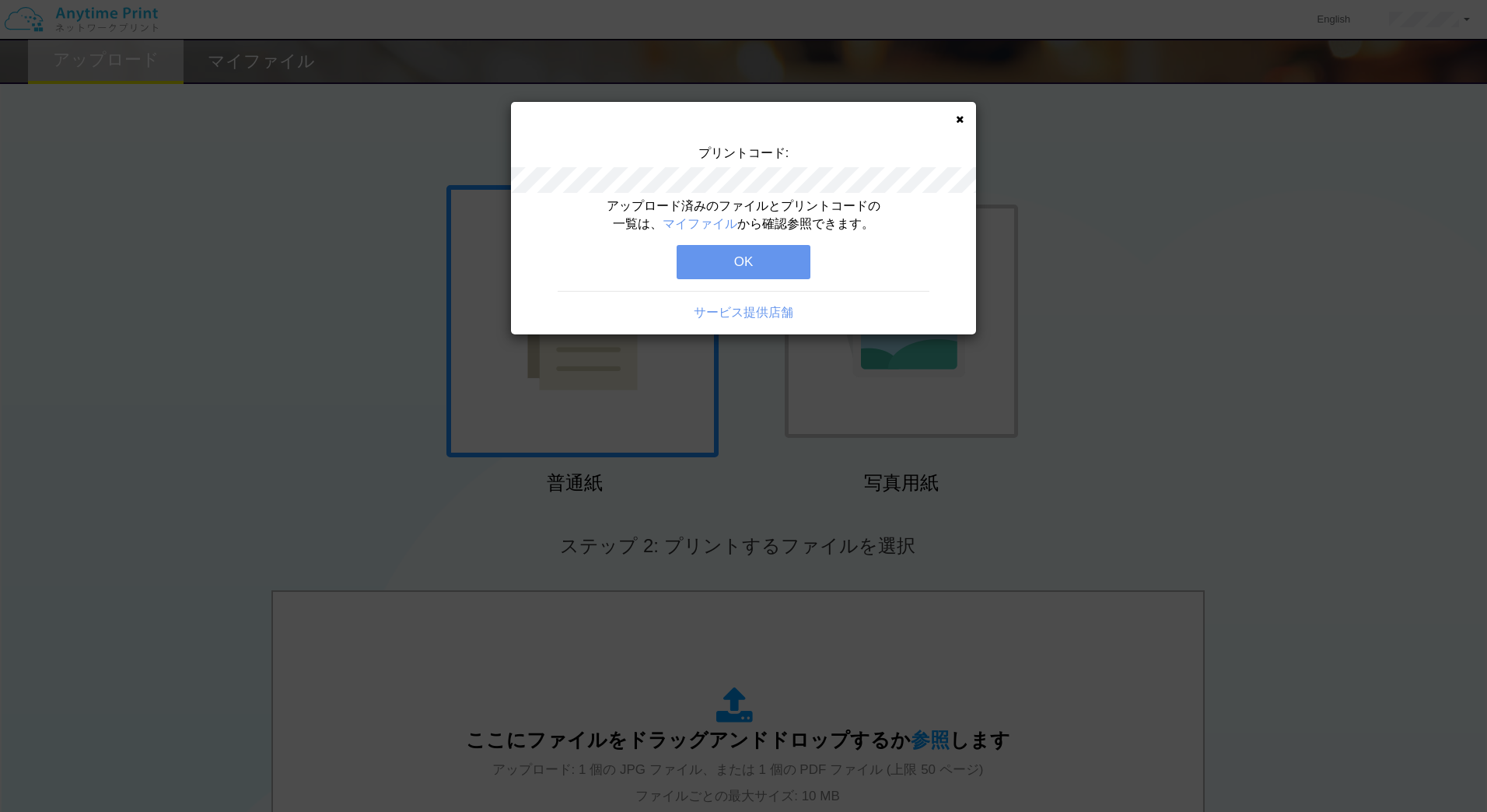
click at [741, 255] on button "OK" at bounding box center [743, 262] width 134 height 34
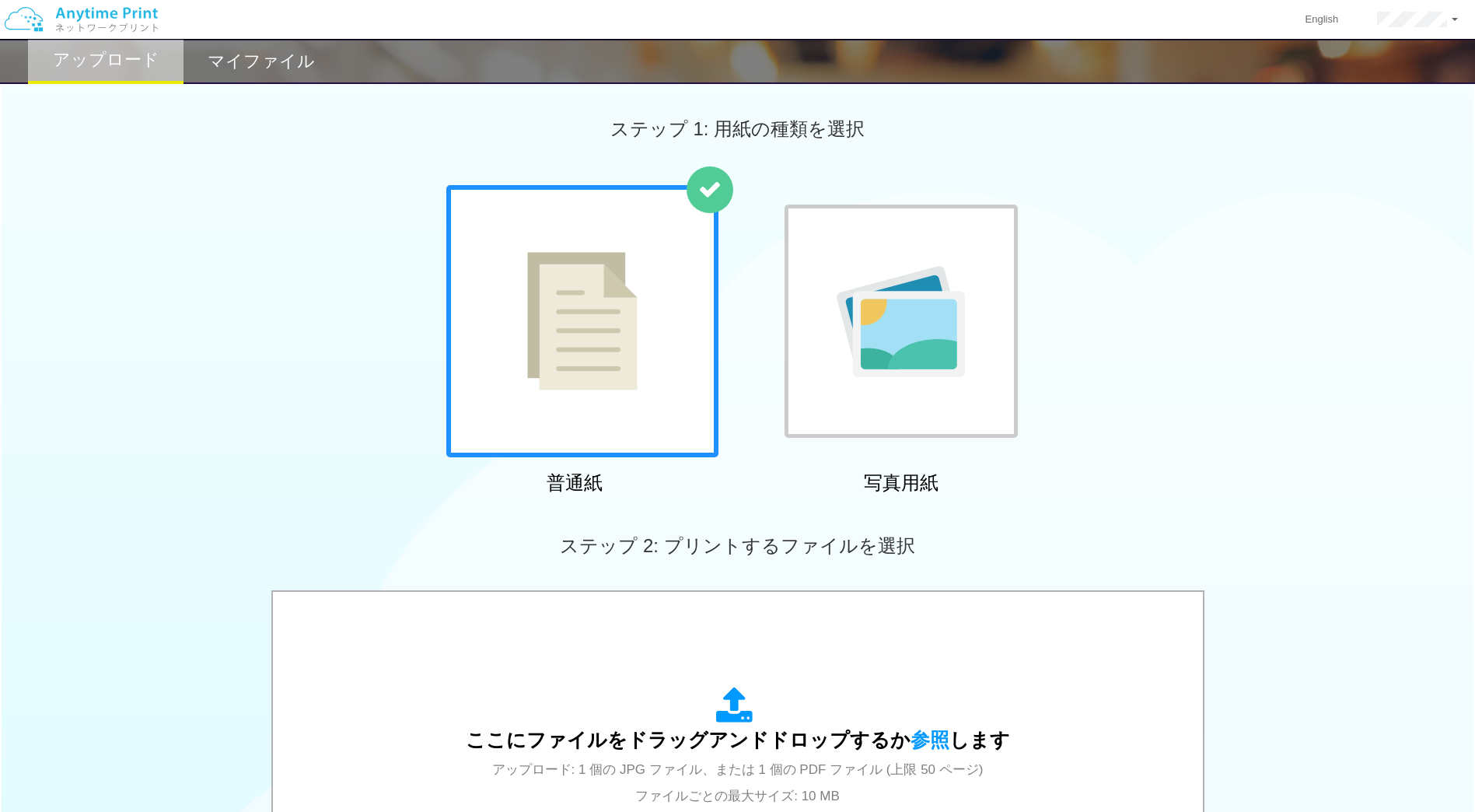
click at [255, 62] on h2 "マイファイル" at bounding box center [261, 62] width 107 height 19
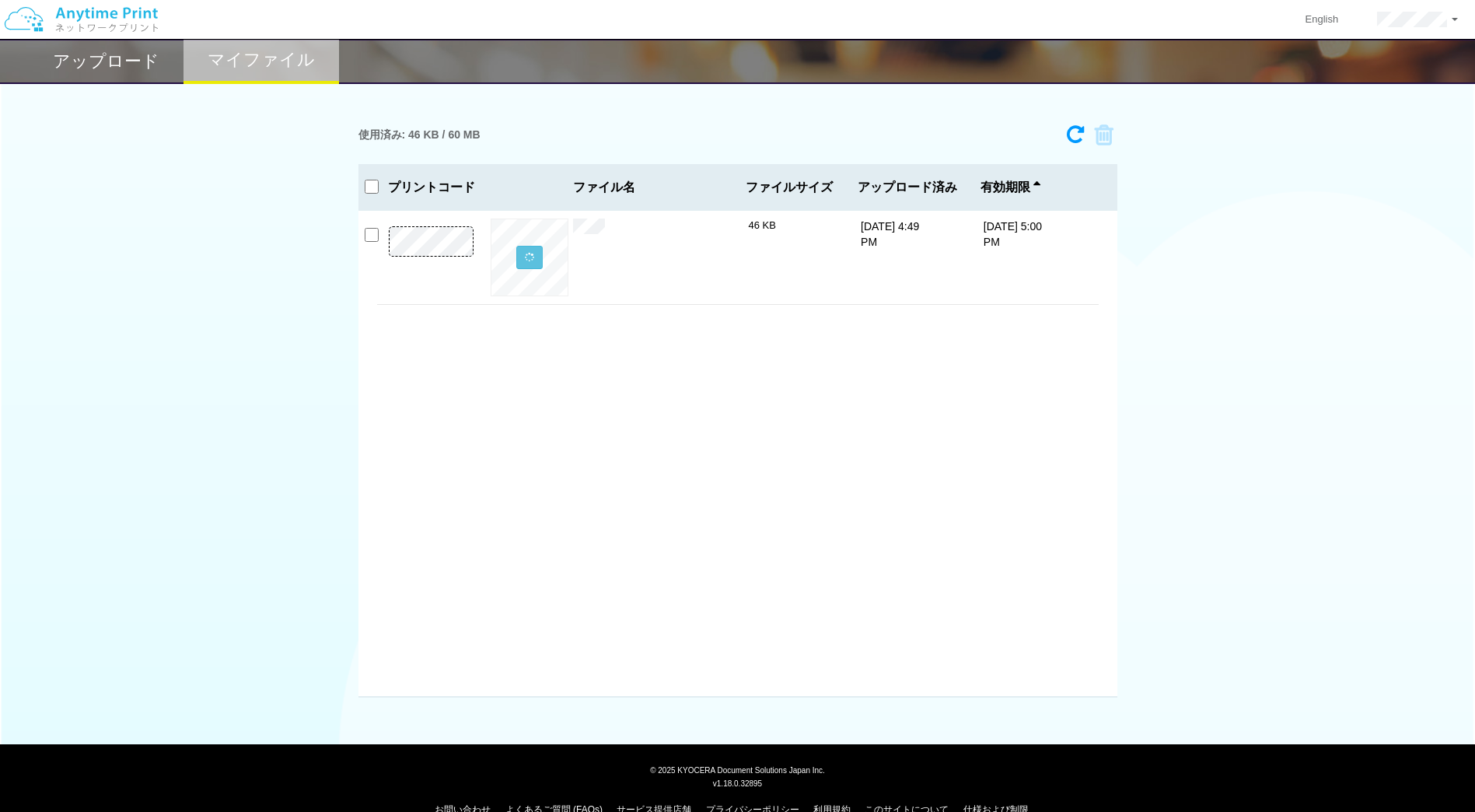
click at [103, 59] on h2 "アップロード" at bounding box center [106, 62] width 106 height 19
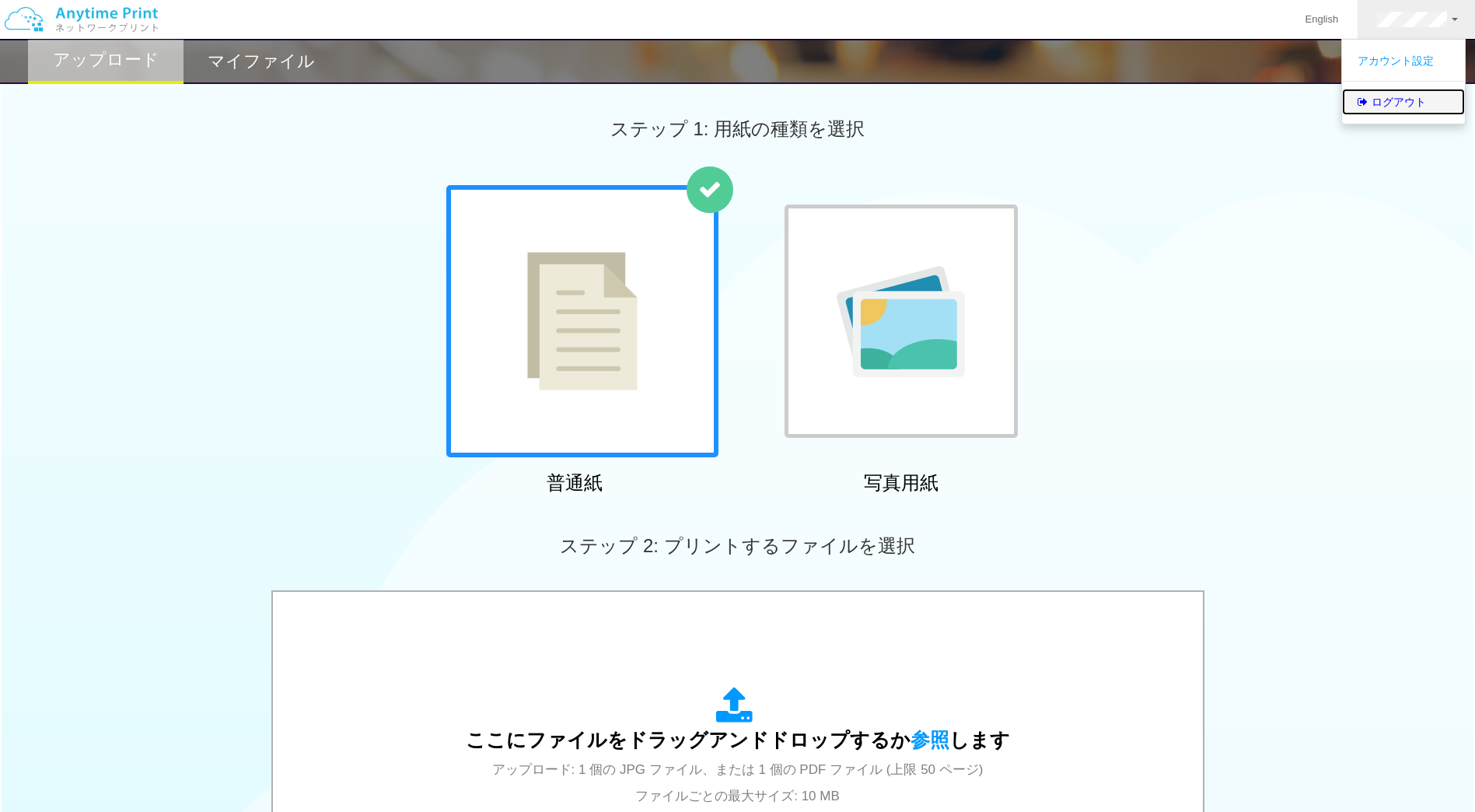
click at [1401, 98] on link "ログアウト" at bounding box center [1403, 102] width 123 height 27
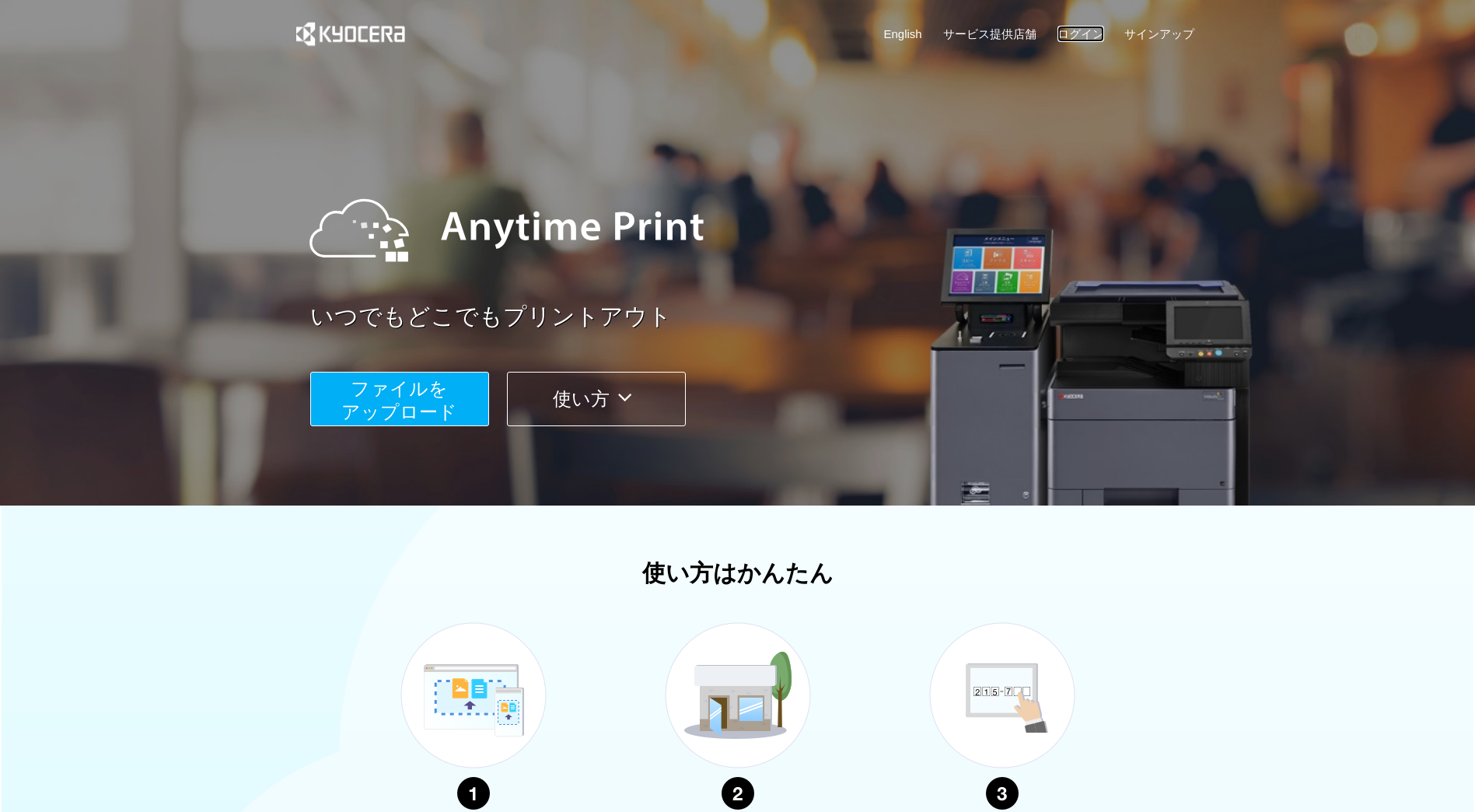
click at [1083, 30] on link "ログイン" at bounding box center [1081, 34] width 47 height 16
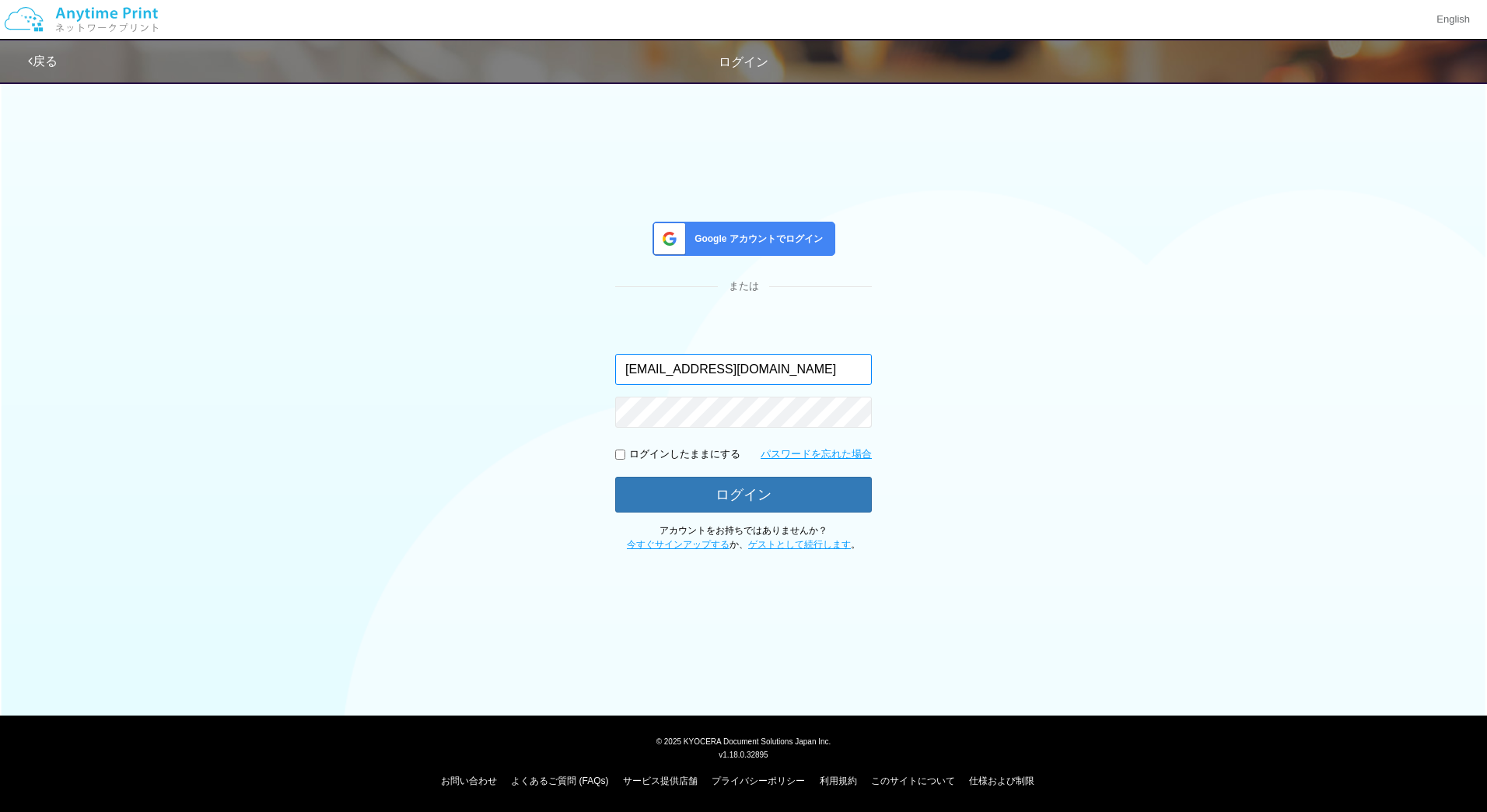
click at [750, 377] on input "[EMAIL_ADDRESS][DOMAIN_NAME]" at bounding box center [744, 369] width 257 height 31
type input "masaya.wake@dc.kyocera.com"
click at [615, 476] on button "ログイン" at bounding box center [744, 494] width 257 height 36
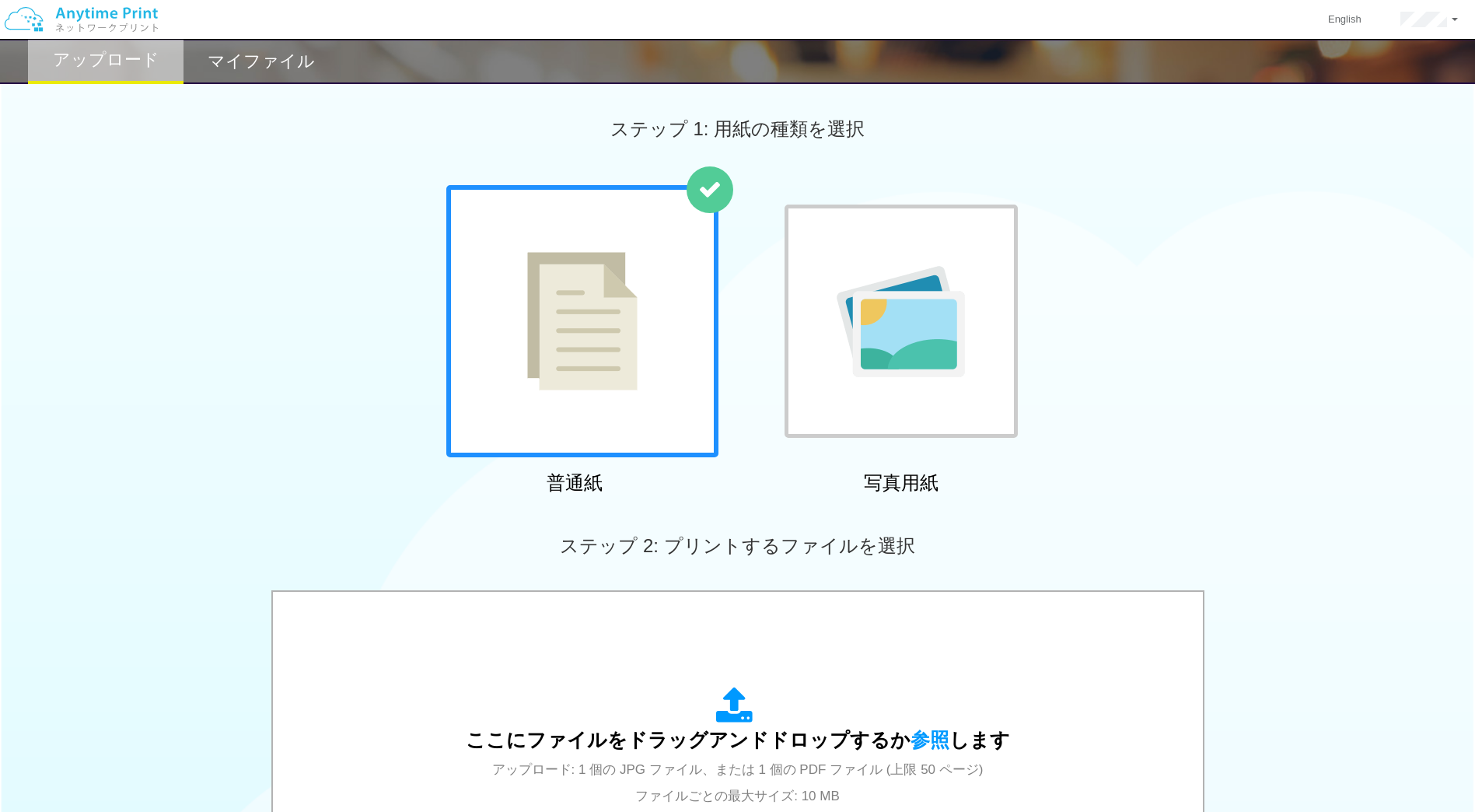
click at [245, 52] on h2 "マイファイル" at bounding box center [261, 62] width 107 height 19
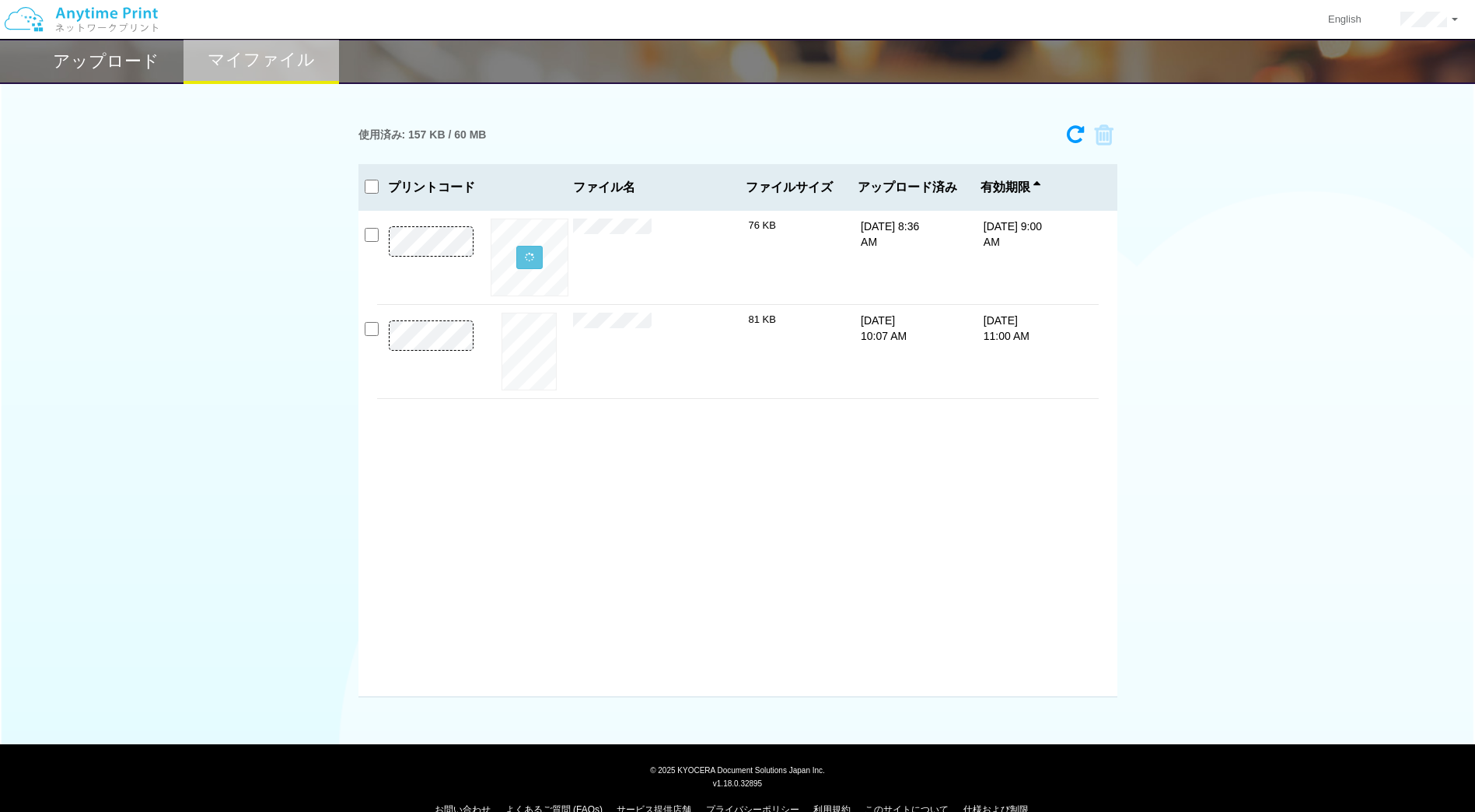
click at [139, 52] on h2 "アップロード" at bounding box center [106, 62] width 106 height 19
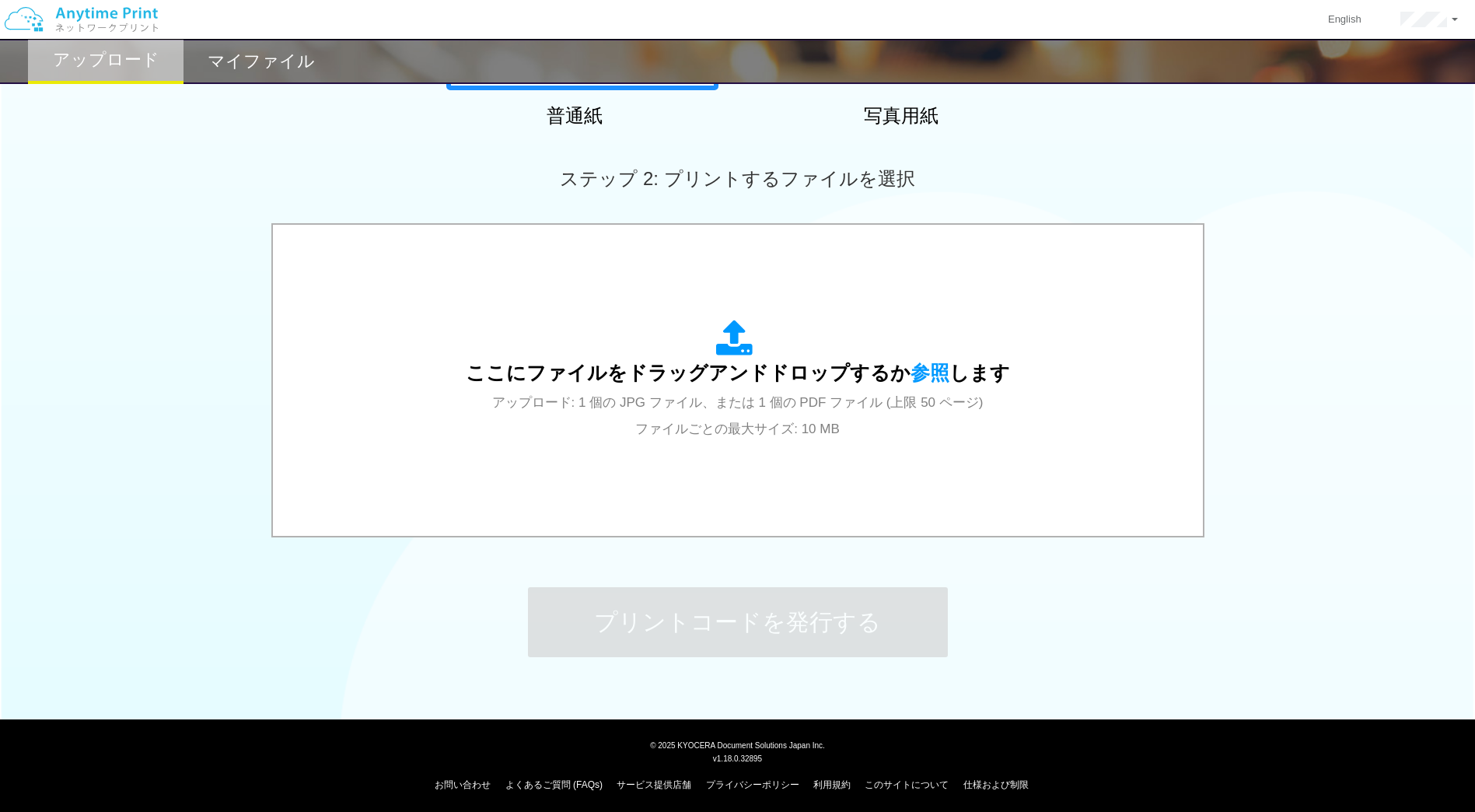
scroll to position [371, 0]
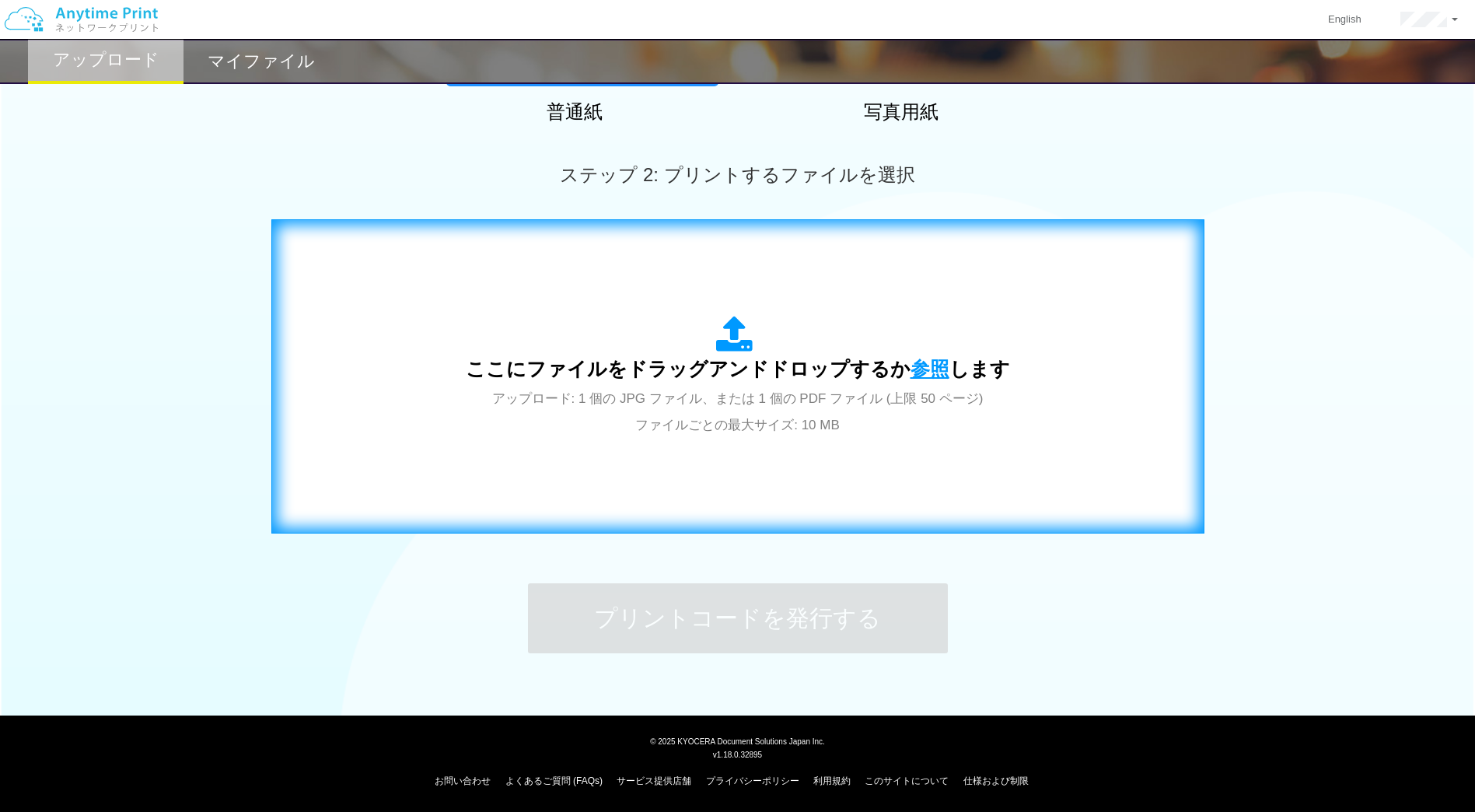
click at [921, 375] on span "参照" at bounding box center [930, 369] width 39 height 22
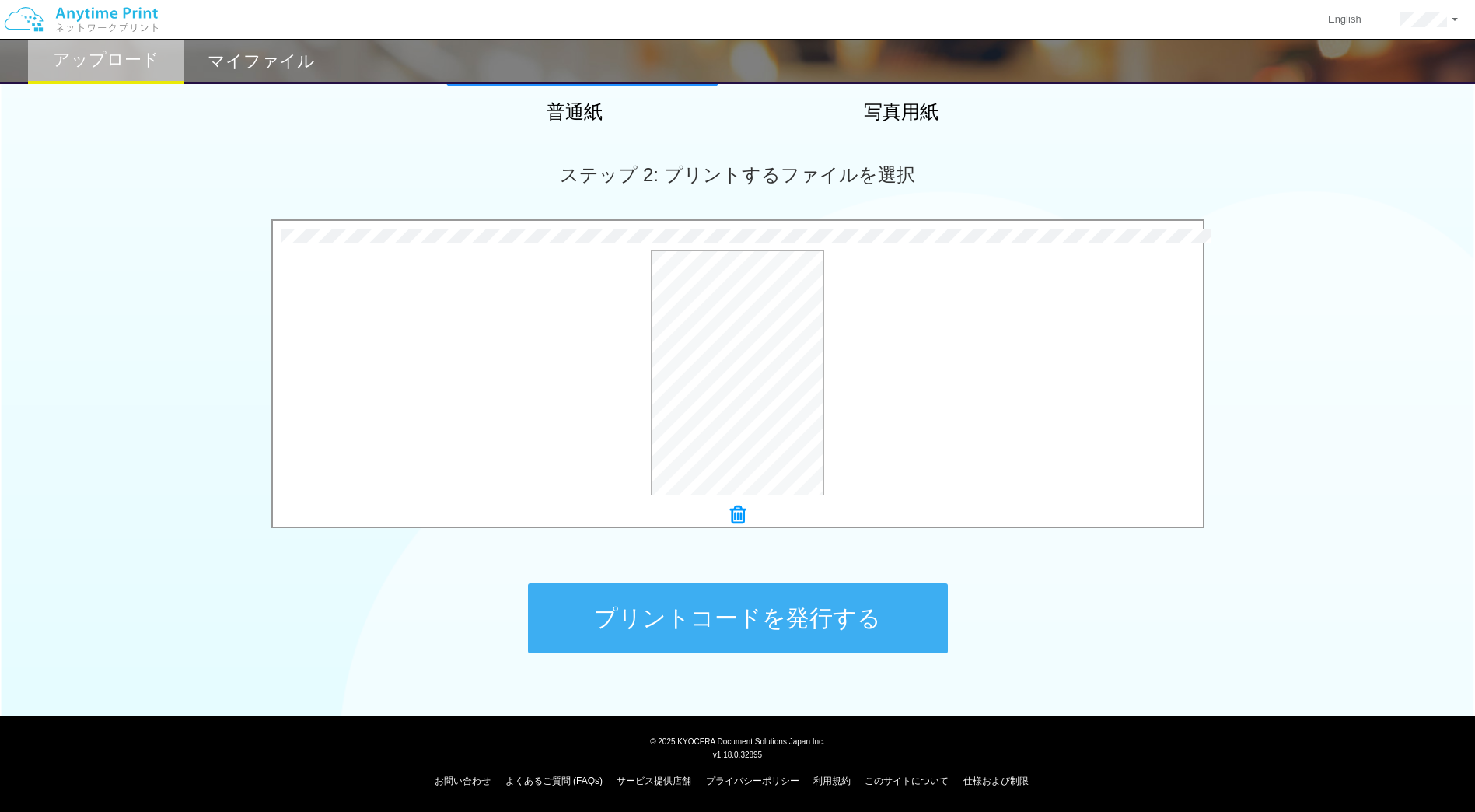
click at [772, 629] on button "プリントコードを発行する" at bounding box center [738, 618] width 420 height 70
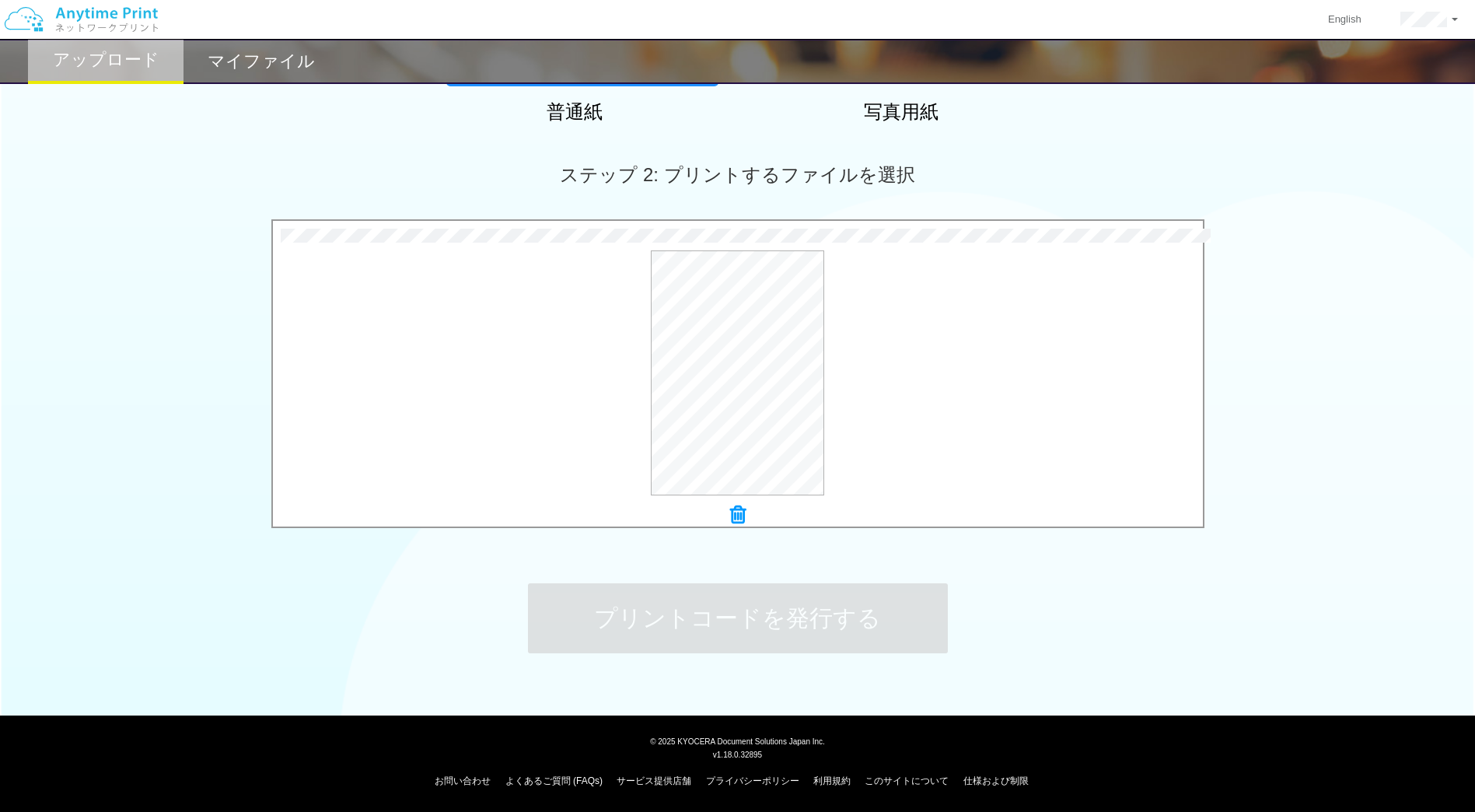
scroll to position [0, 0]
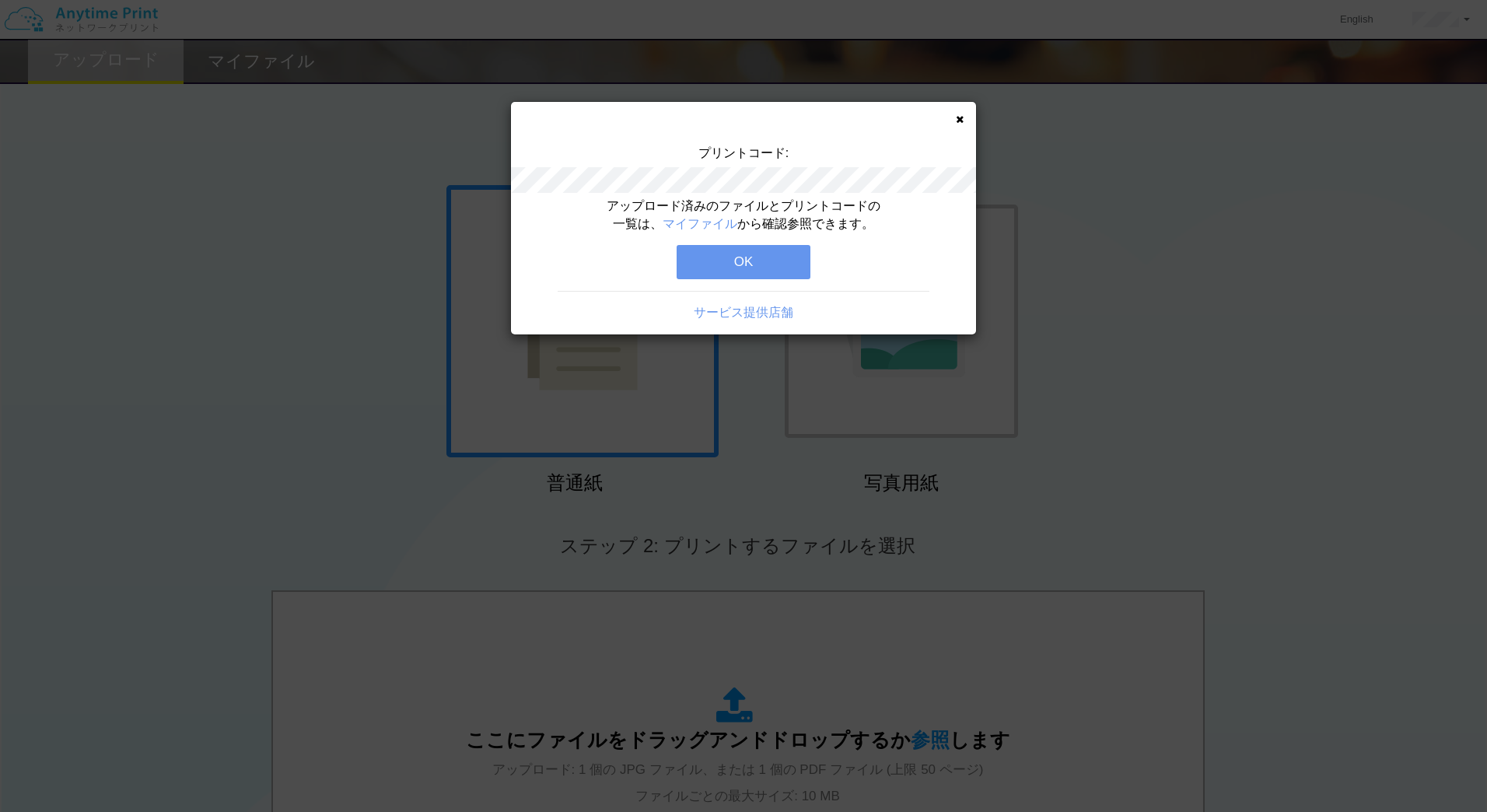
click at [704, 262] on button "OK" at bounding box center [743, 262] width 134 height 34
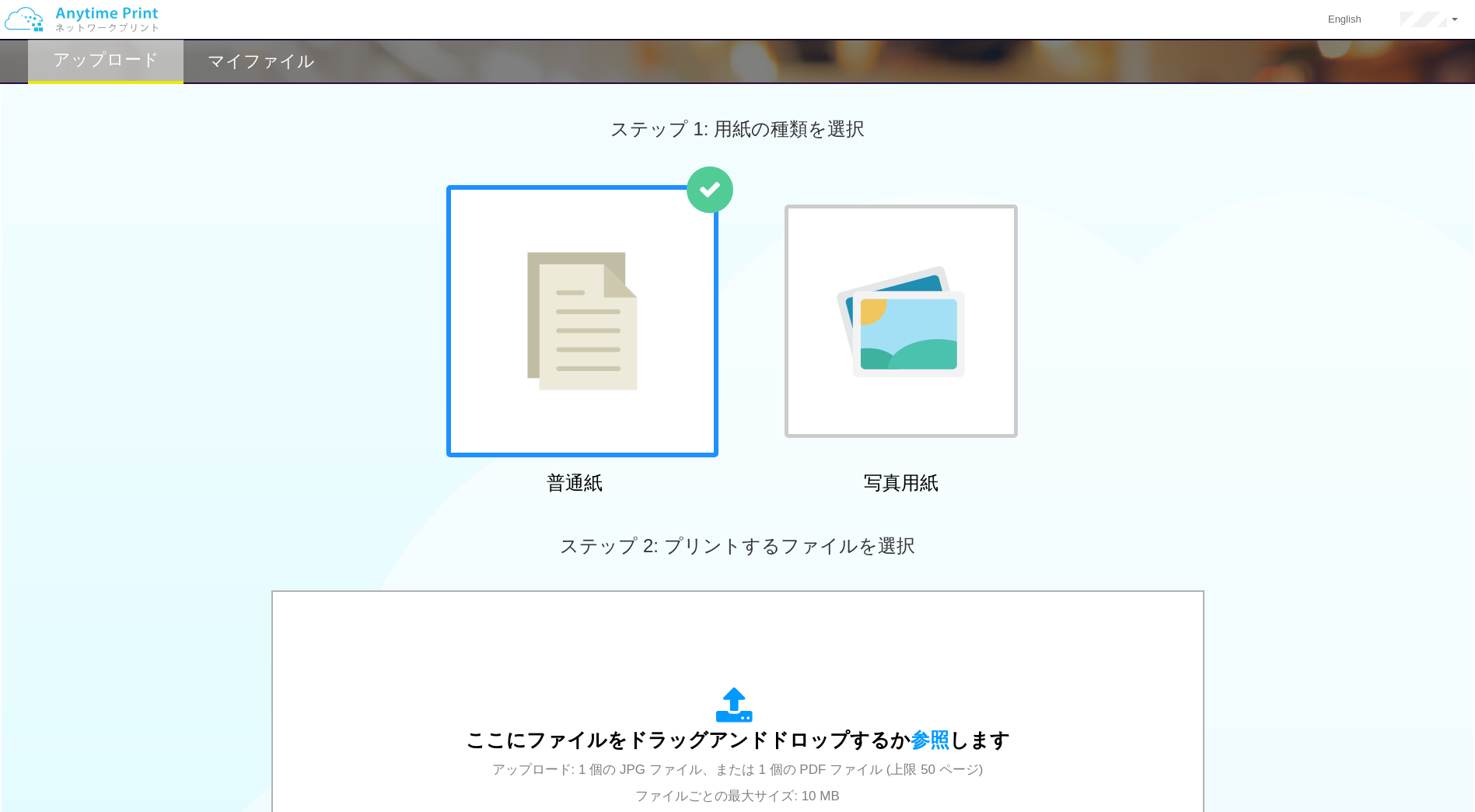
click at [274, 75] on div "マイファイル" at bounding box center [261, 62] width 155 height 45
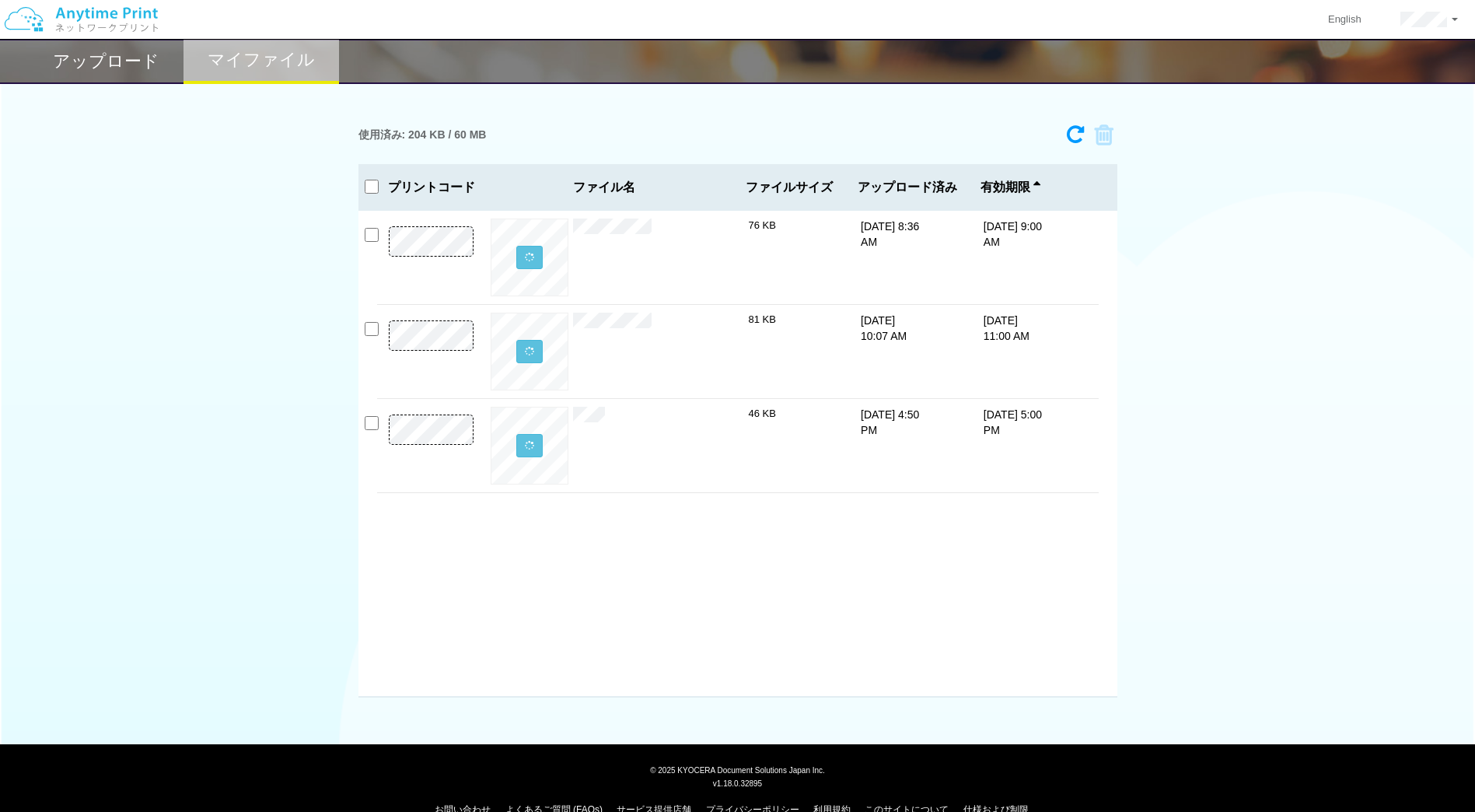
click at [80, 65] on h2 "アップロード" at bounding box center [106, 62] width 106 height 19
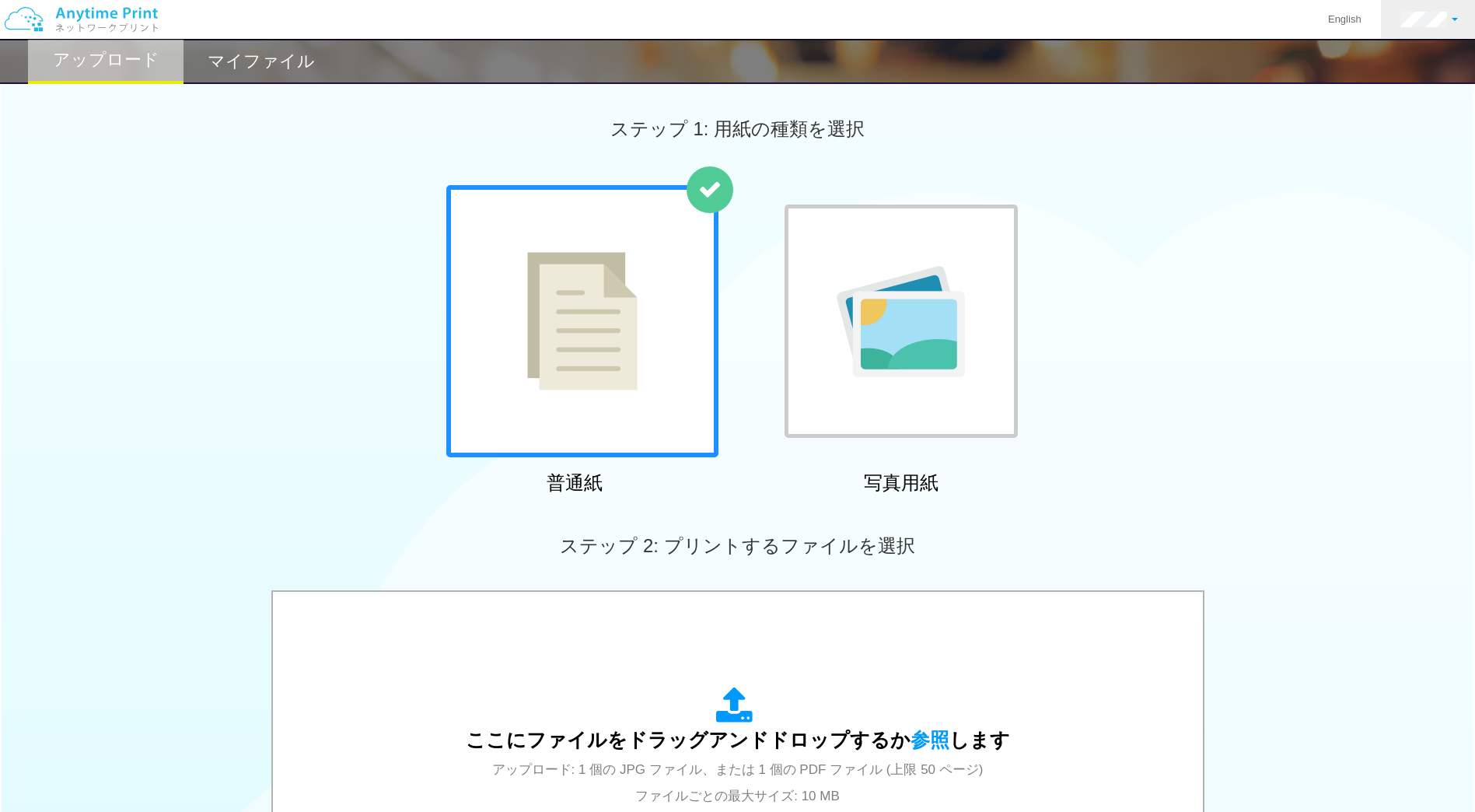
click at [1470, 23] on link at bounding box center [1428, 20] width 96 height 39
click at [1373, 109] on link "ログアウト" at bounding box center [1403, 102] width 123 height 27
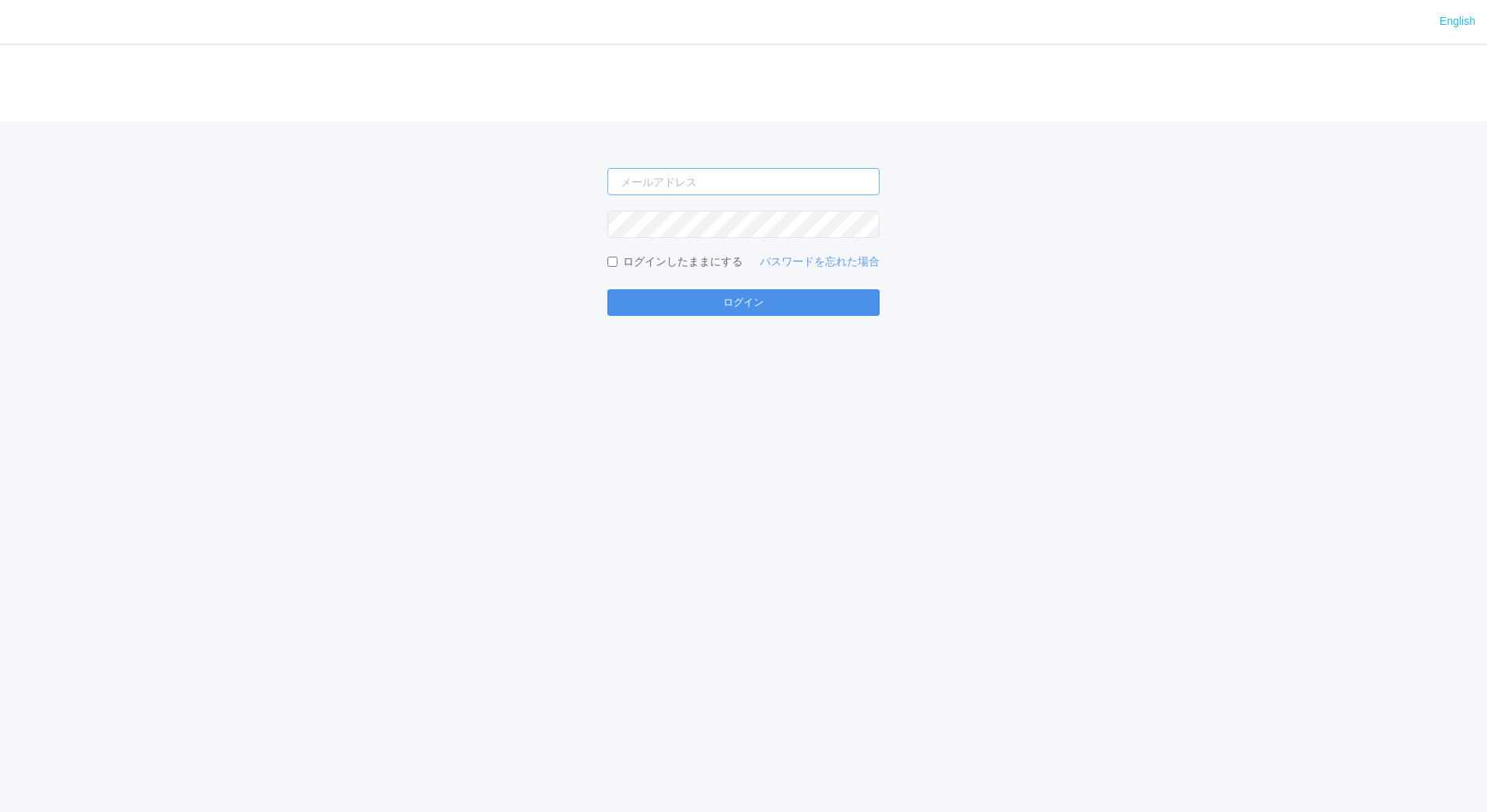
type input "[EMAIL_ADDRESS][DOMAIN_NAME]"
click at [763, 290] on button "ログイン" at bounding box center [744, 302] width 273 height 27
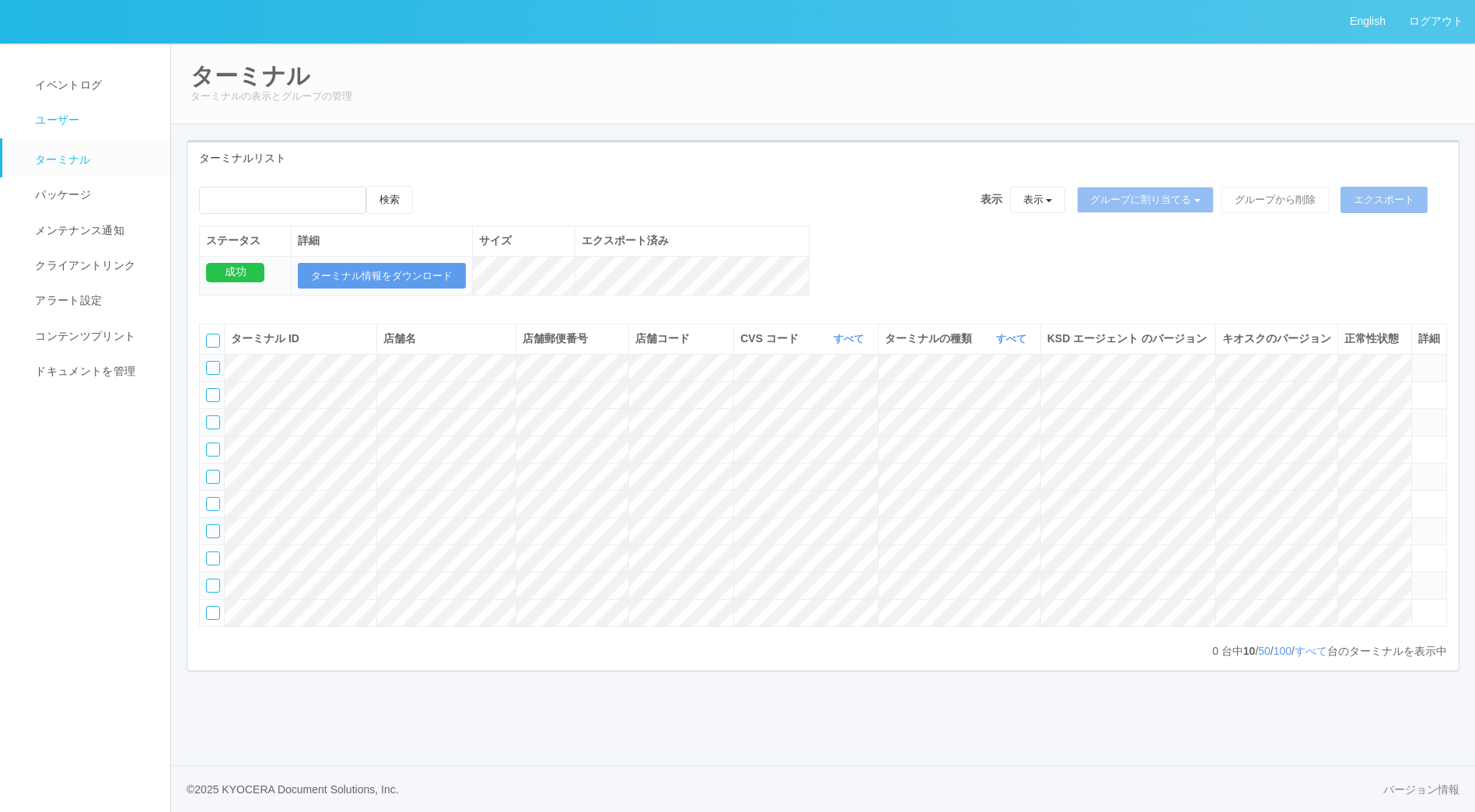
click at [71, 123] on span "ユーザー" at bounding box center [55, 119] width 48 height 12
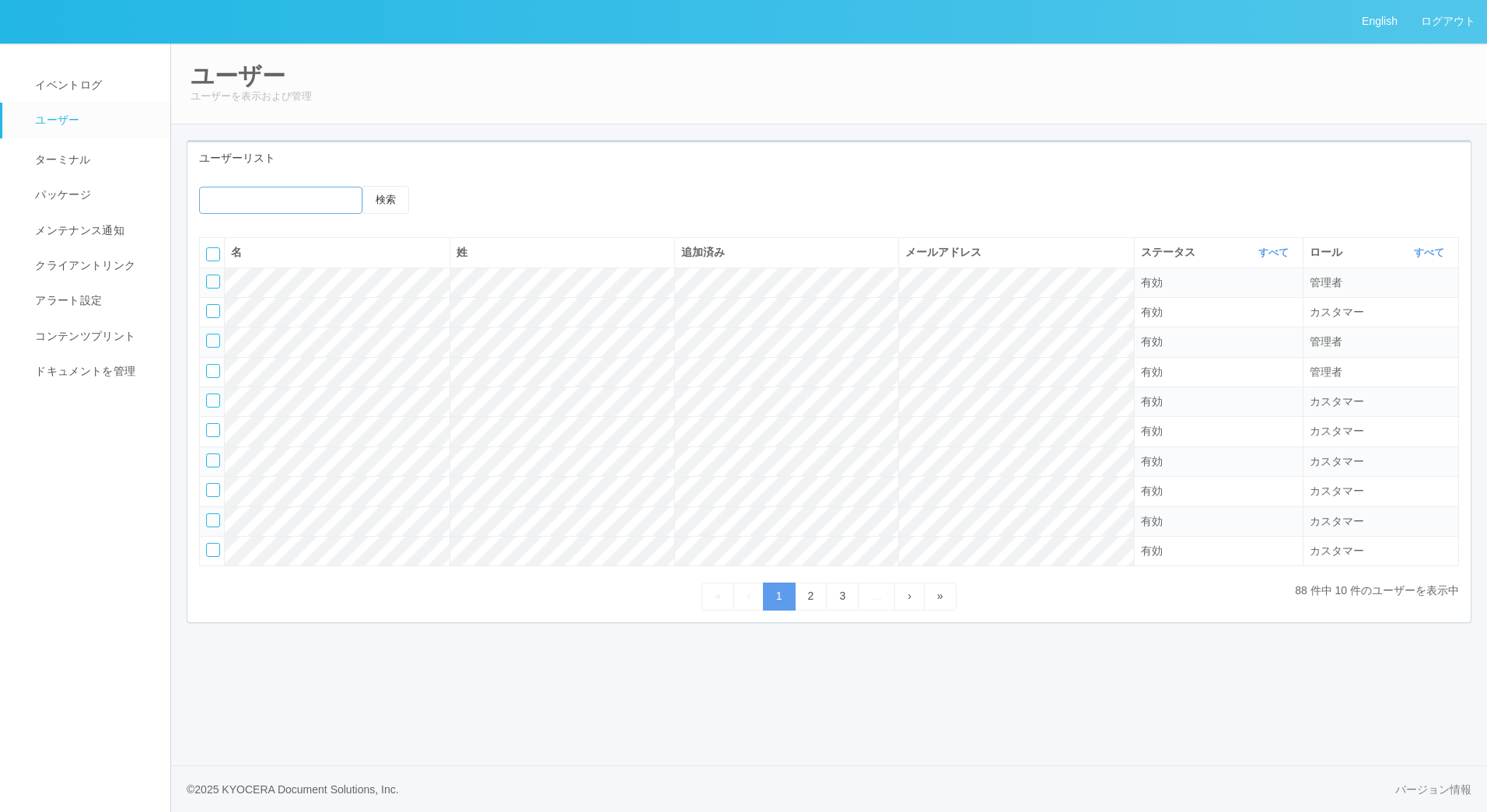
click at [305, 192] on input "emailSearch" at bounding box center [280, 200] width 163 height 27
type input "masaya"
click at [362, 186] on button "検索" at bounding box center [386, 200] width 47 height 28
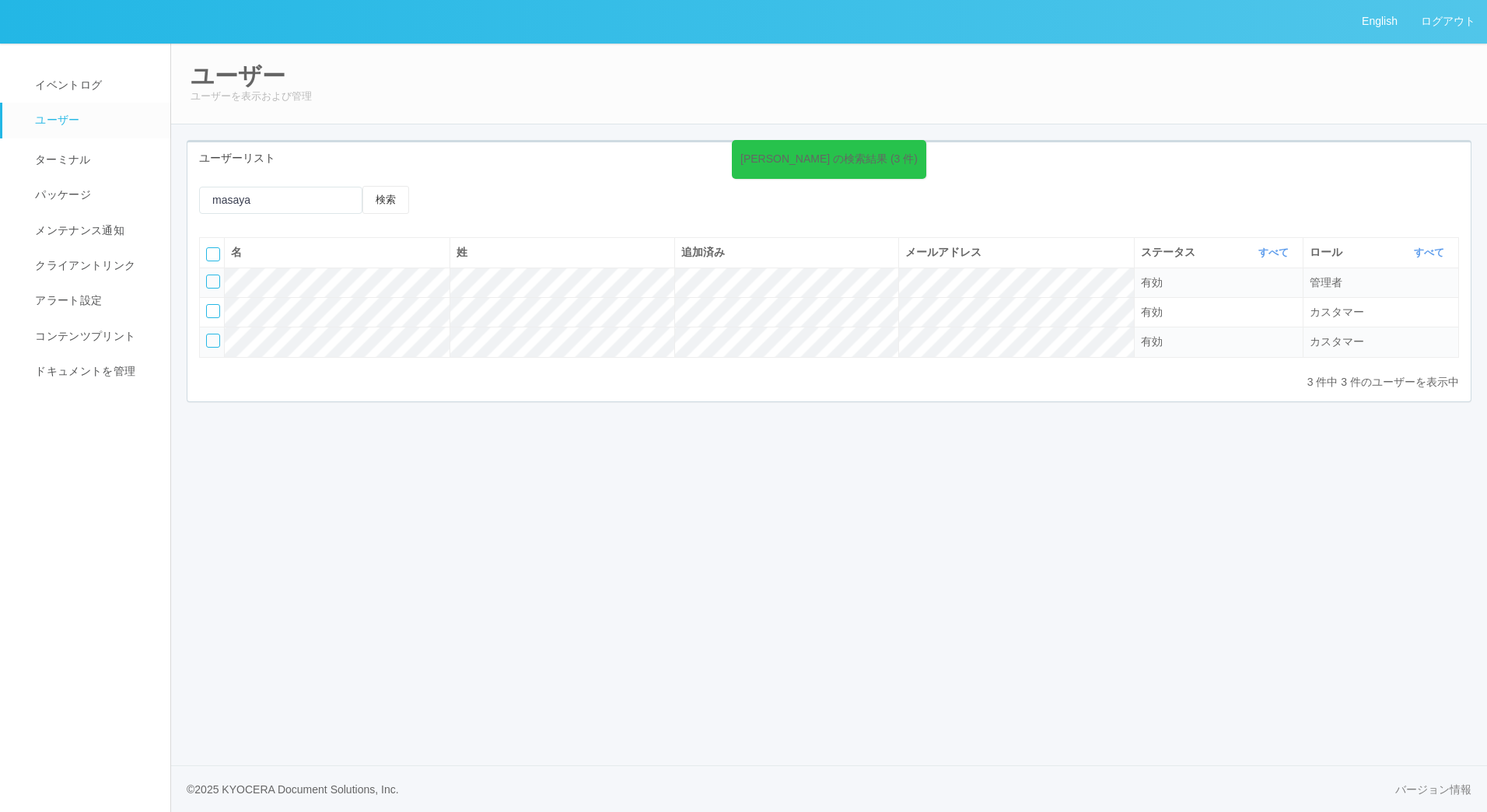
click at [817, 430] on div "ユーザー ユーザーを表示および管理 ユーザーリスト [PERSON_NAME] の検索結果 (3 件) 検索 名 姓 追加済み メールアドレス ステータス す…" at bounding box center [829, 238] width 1316 height 391
